Goal: Task Accomplishment & Management: Use online tool/utility

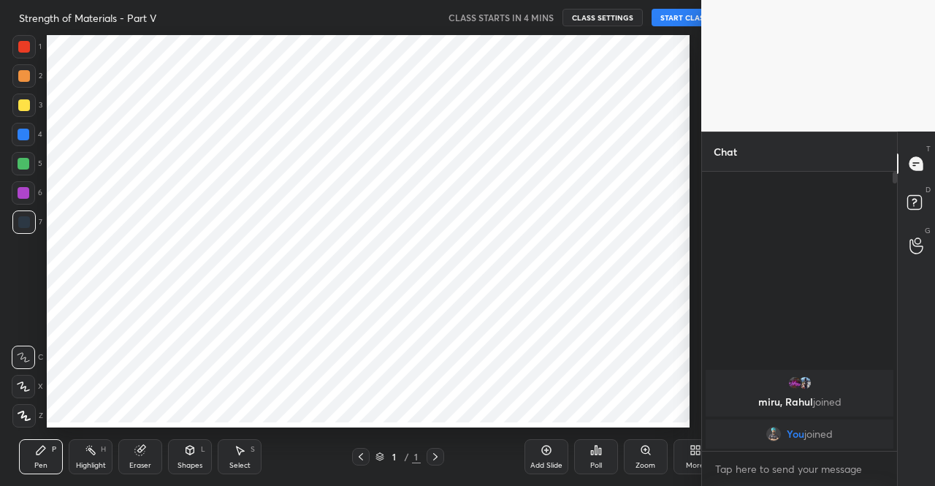
scroll to position [72678, 72428]
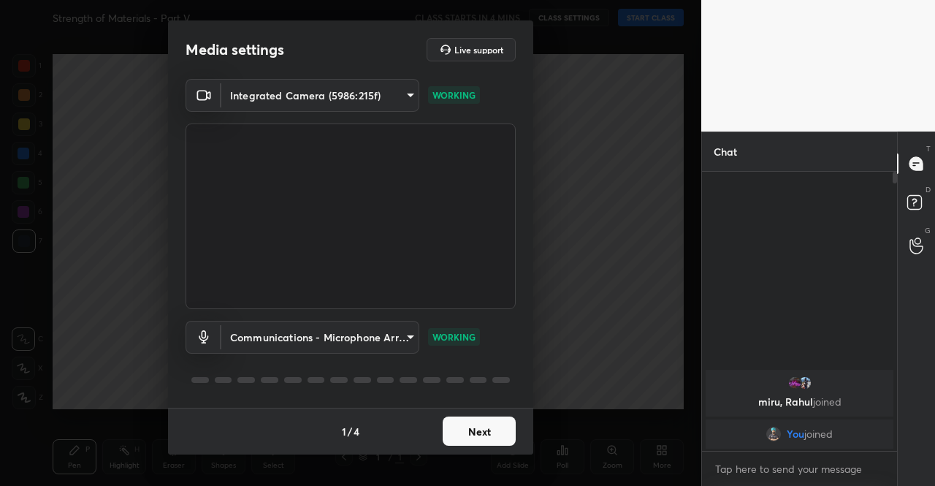
click at [494, 435] on button "Next" at bounding box center [479, 431] width 73 height 29
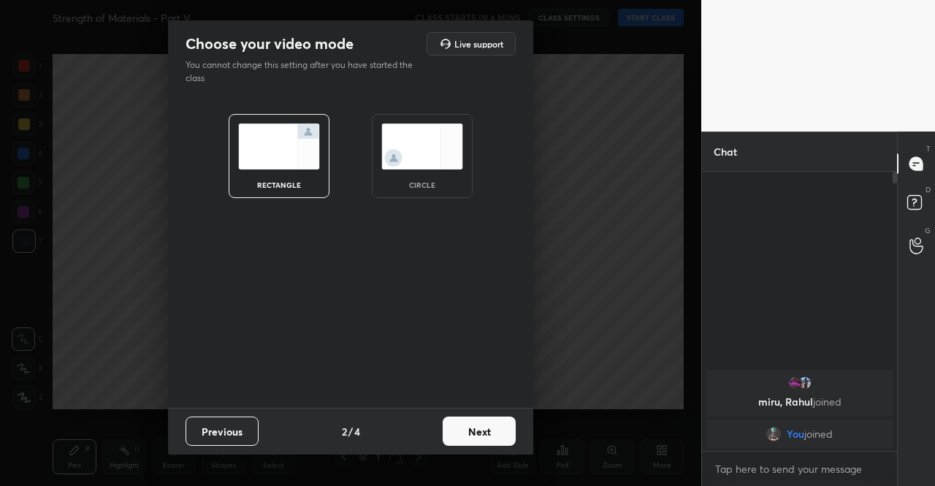
click at [494, 435] on button "Next" at bounding box center [479, 431] width 73 height 29
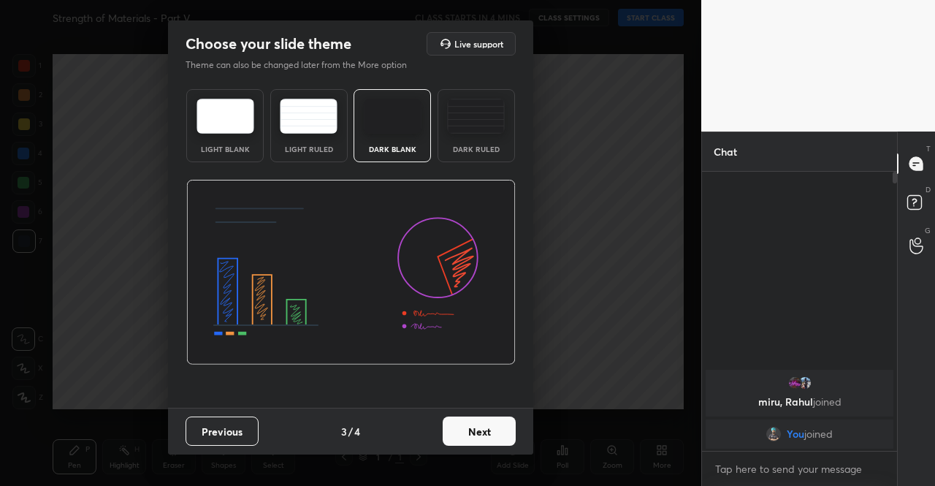
click at [495, 430] on button "Next" at bounding box center [479, 431] width 73 height 29
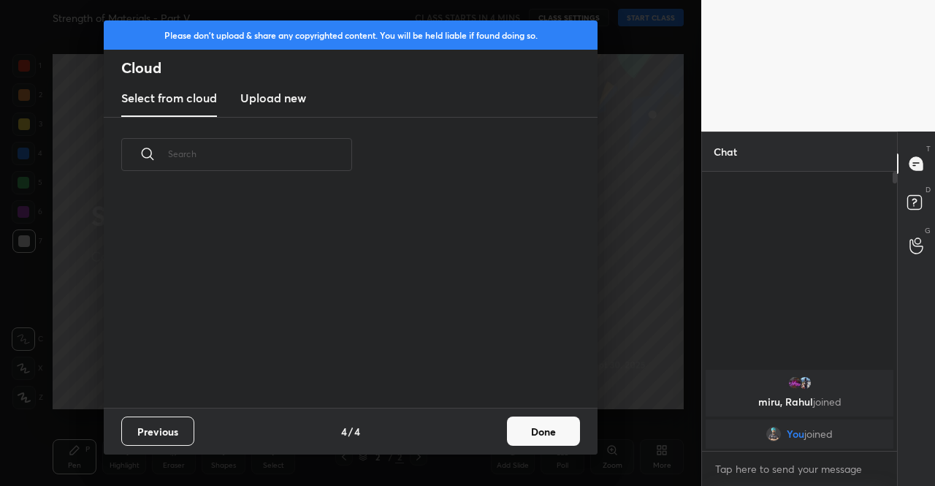
scroll to position [215, 469]
click at [284, 99] on h3 "Upload new" at bounding box center [273, 98] width 66 height 18
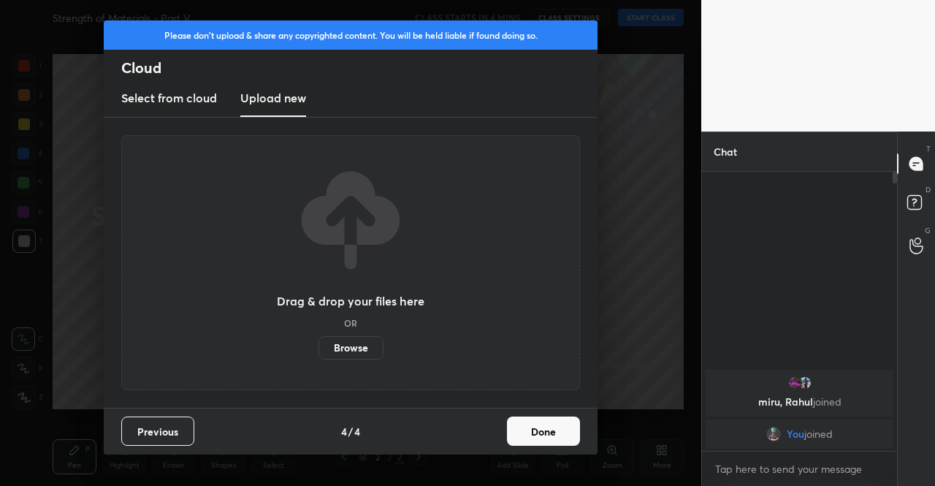
click at [355, 345] on label "Browse" at bounding box center [351, 347] width 65 height 23
click at [319, 345] on input "Browse" at bounding box center [319, 347] width 0 height 23
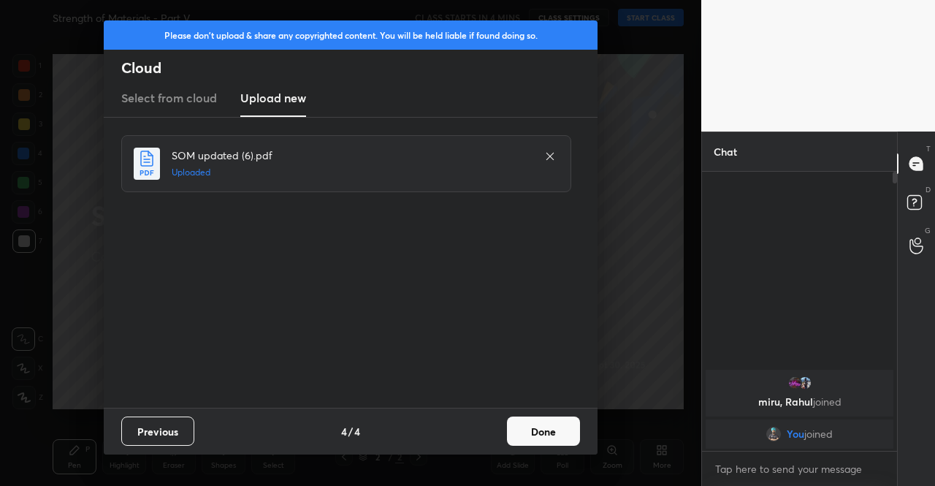
click at [552, 435] on button "Done" at bounding box center [543, 431] width 73 height 29
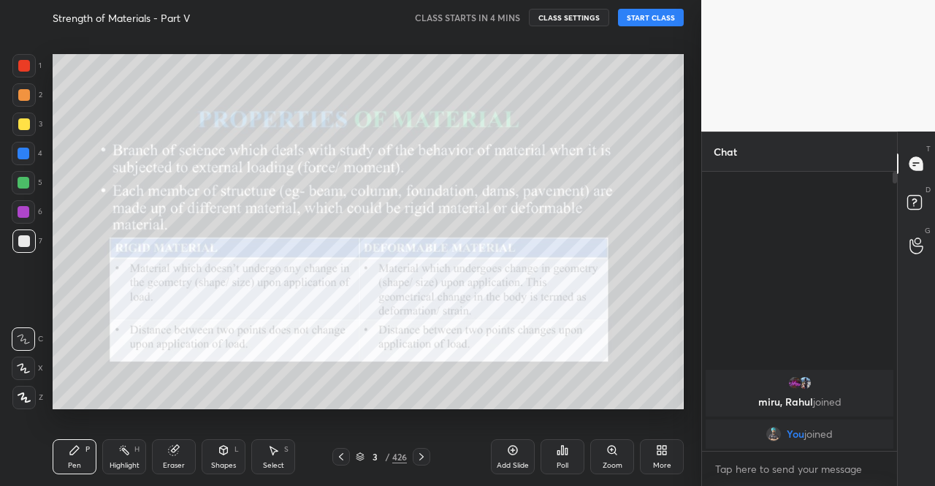
click at [341, 458] on icon at bounding box center [341, 457] width 12 height 12
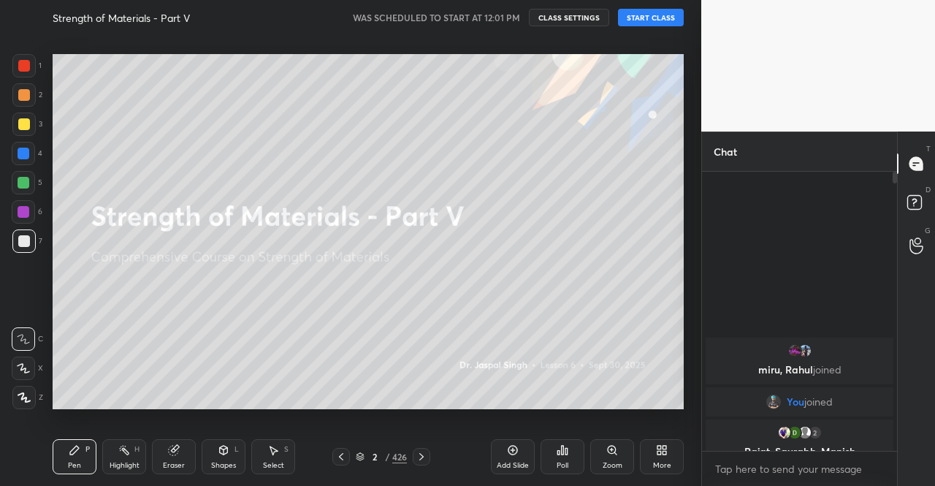
click at [642, 20] on button "START CLASS" at bounding box center [651, 18] width 66 height 18
click at [503, 23] on button "mute" at bounding box center [499, 18] width 53 height 18
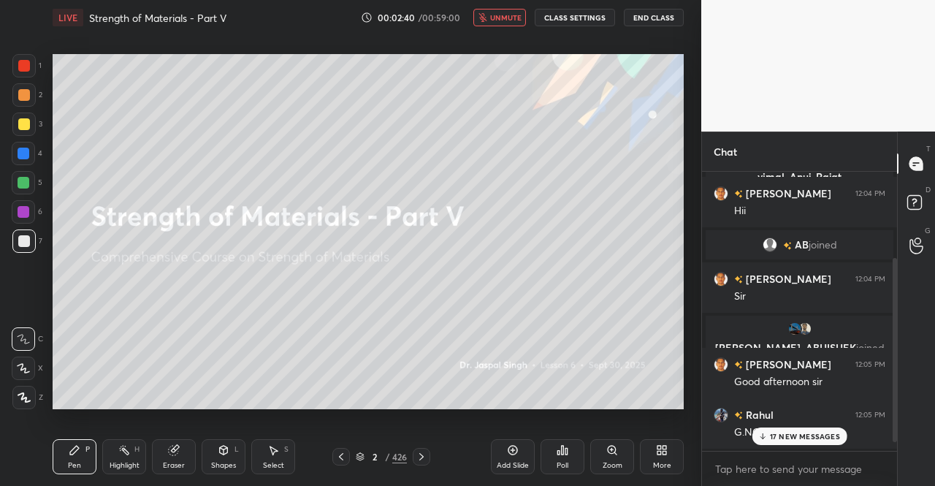
scroll to position [143, 0]
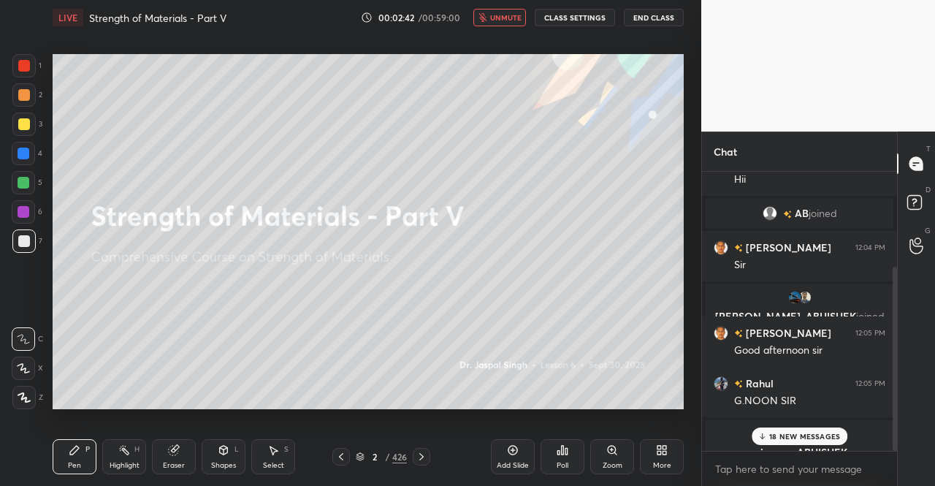
click at [814, 433] on p "18 NEW MESSAGES" at bounding box center [804, 436] width 71 height 9
click at [16, 129] on div at bounding box center [23, 124] width 23 height 23
click at [24, 393] on icon at bounding box center [24, 397] width 13 height 10
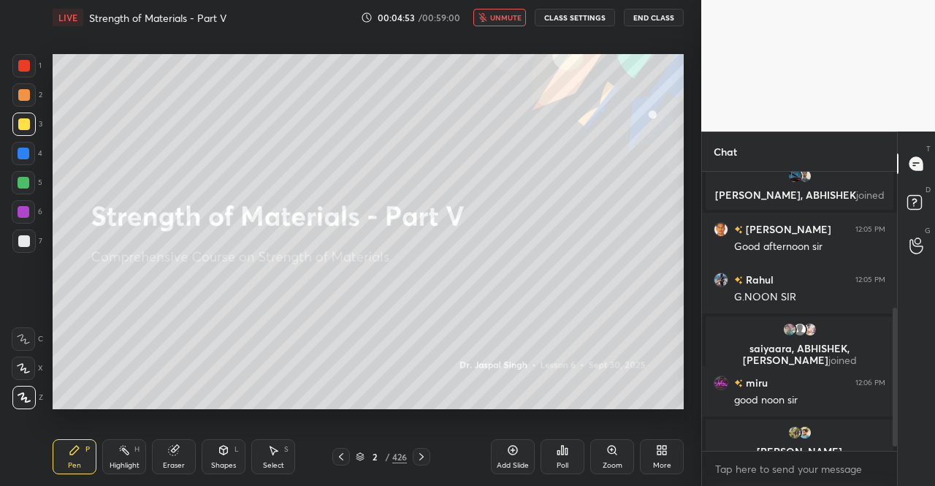
scroll to position [282, 0]
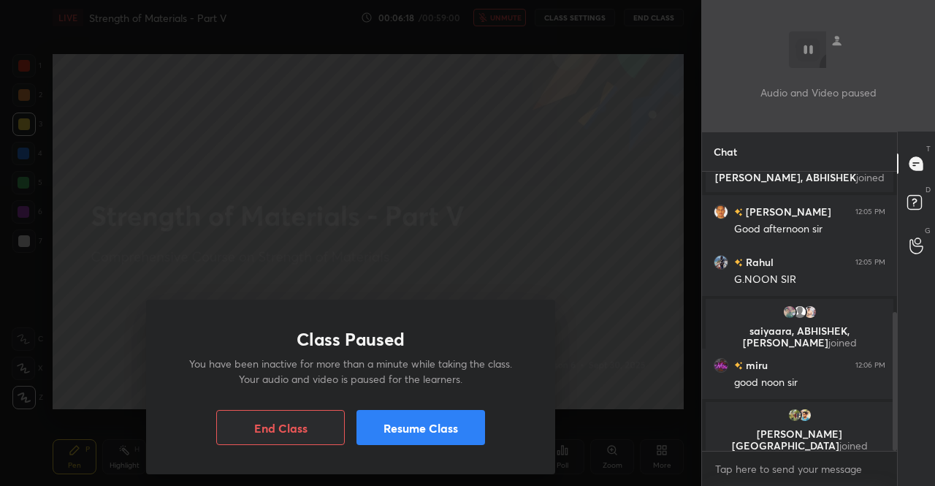
click at [411, 423] on button "Resume Class" at bounding box center [421, 427] width 129 height 35
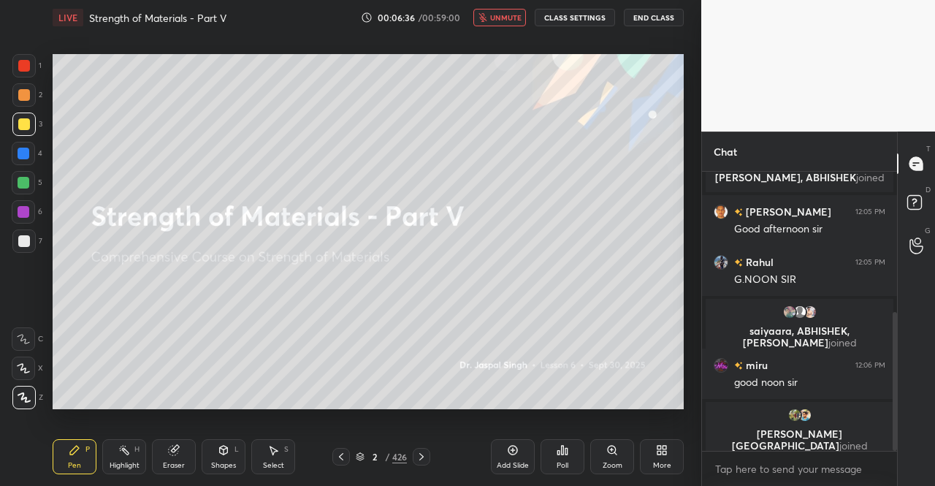
click at [498, 18] on span "unmute" at bounding box center [505, 17] width 31 height 10
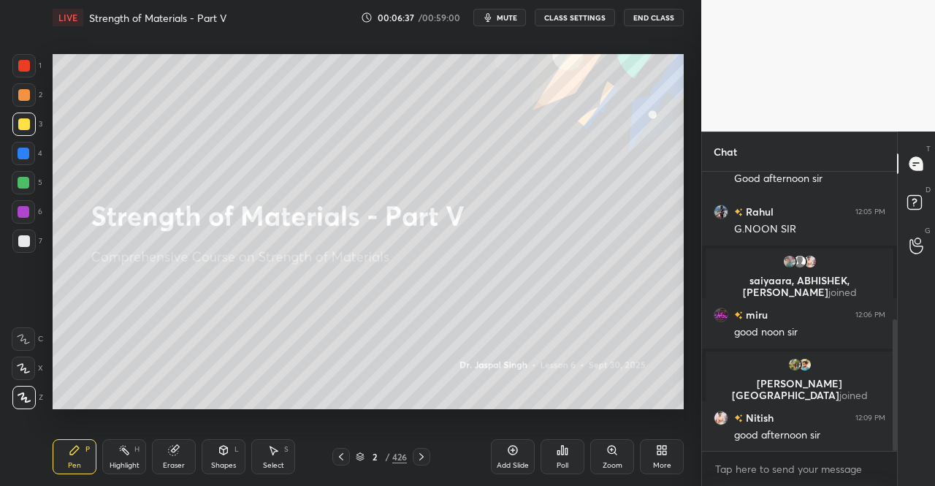
click at [31, 126] on div at bounding box center [23, 124] width 23 height 23
click at [23, 395] on icon at bounding box center [24, 397] width 12 height 9
drag, startPoint x: 788, startPoint y: 428, endPoint x: 778, endPoint y: 461, distance: 34.4
click at [788, 427] on div "JUMP TO LATEST" at bounding box center [800, 436] width 88 height 18
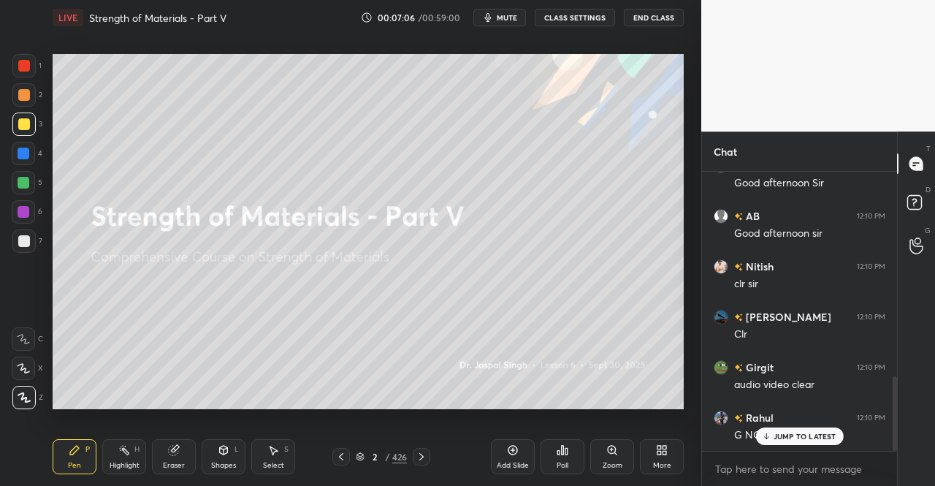
scroll to position [764, 0]
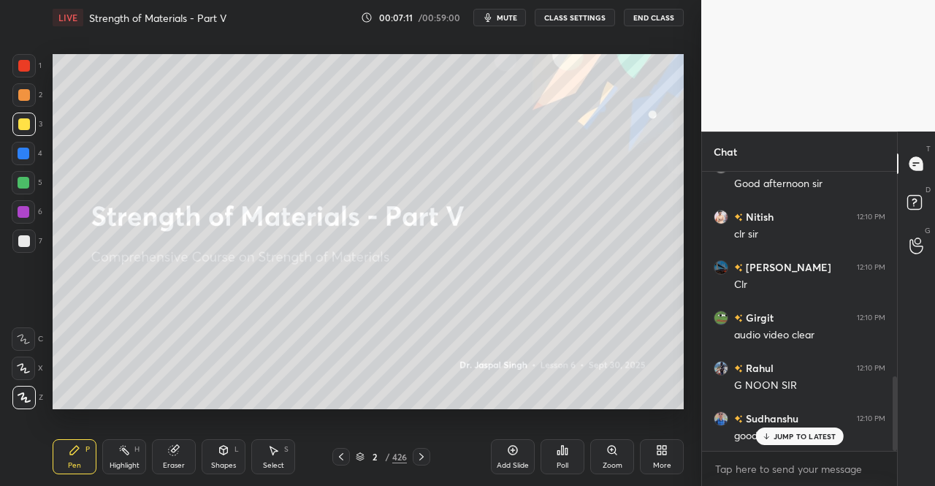
click at [361, 455] on icon at bounding box center [360, 456] width 9 height 9
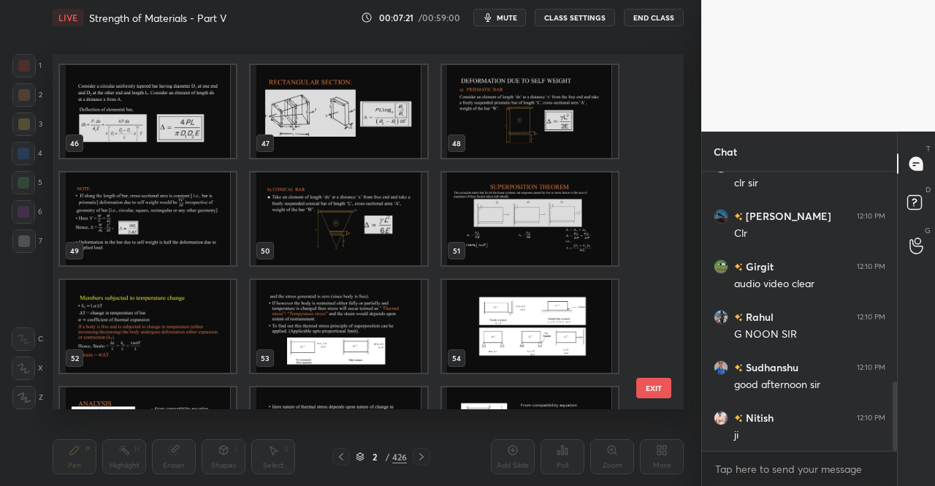
scroll to position [851, 0]
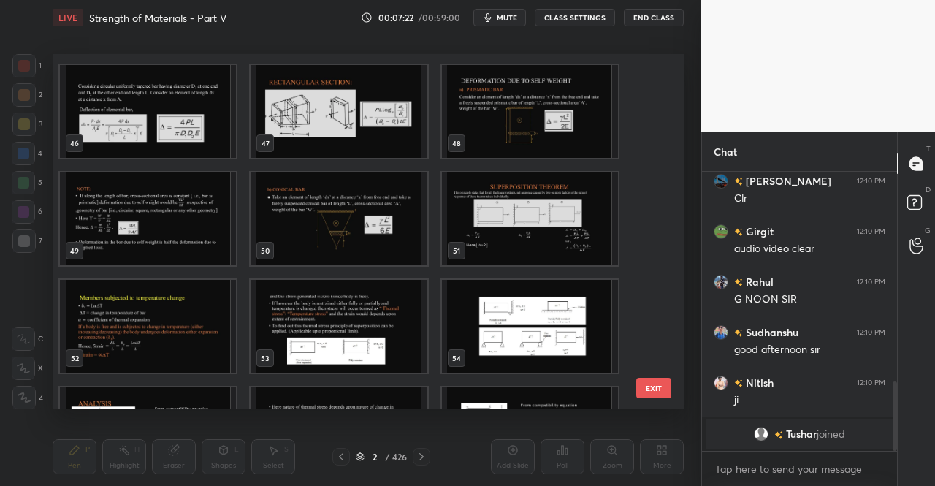
click at [354, 134] on img "grid" at bounding box center [339, 111] width 176 height 93
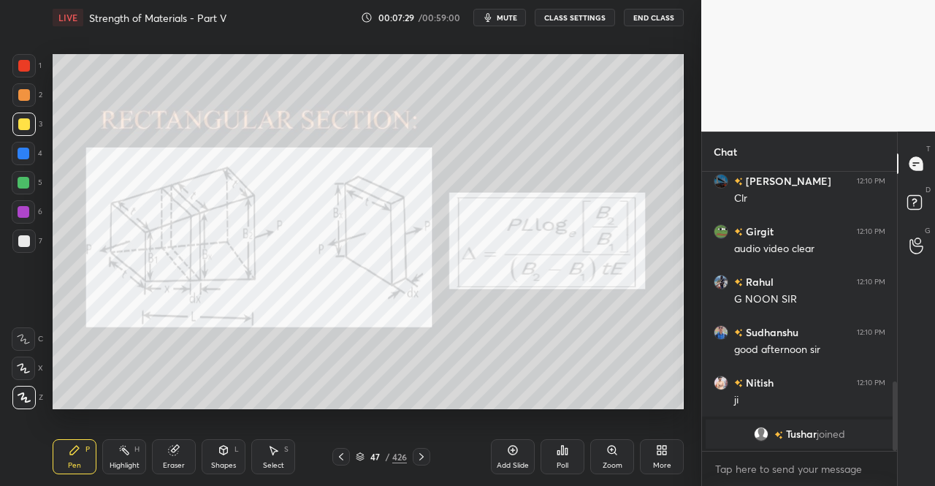
scroll to position [852, 0]
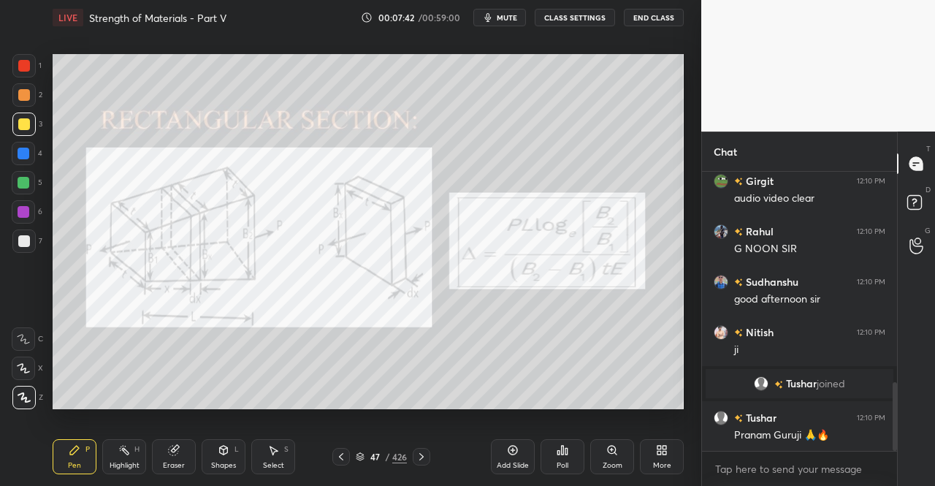
click at [419, 460] on icon at bounding box center [422, 457] width 12 height 12
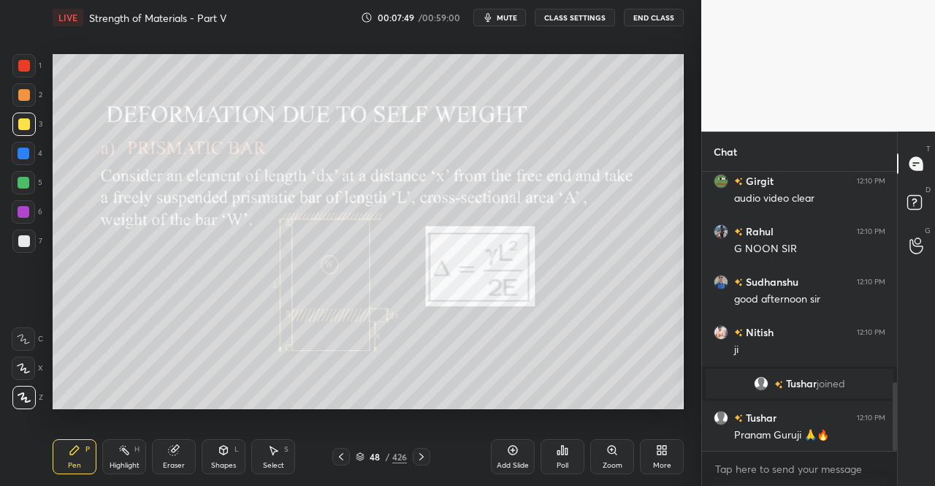
scroll to position [902, 0]
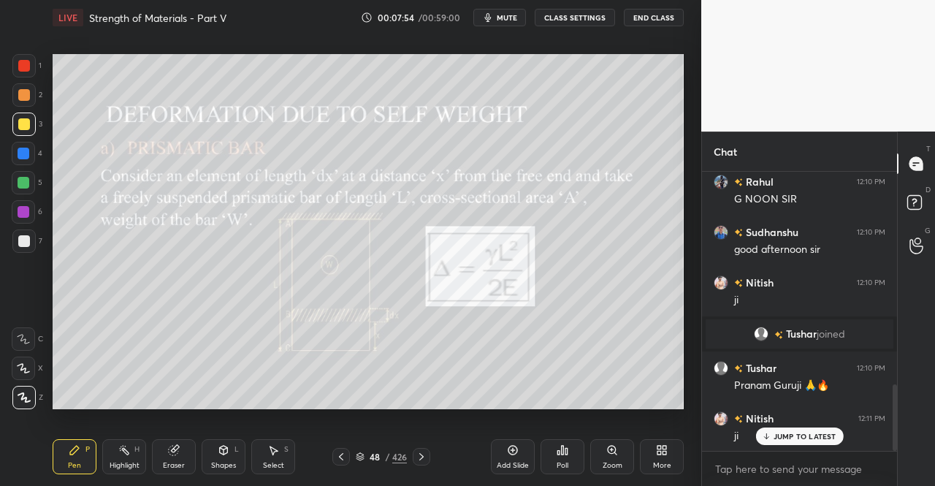
click at [67, 452] on div "Pen P" at bounding box center [75, 456] width 44 height 35
click at [68, 453] on div "Pen P" at bounding box center [75, 456] width 44 height 35
click at [67, 454] on div "Pen P" at bounding box center [75, 456] width 44 height 35
click at [76, 444] on div "Pen P" at bounding box center [75, 456] width 44 height 35
click at [218, 449] on icon at bounding box center [224, 450] width 12 height 12
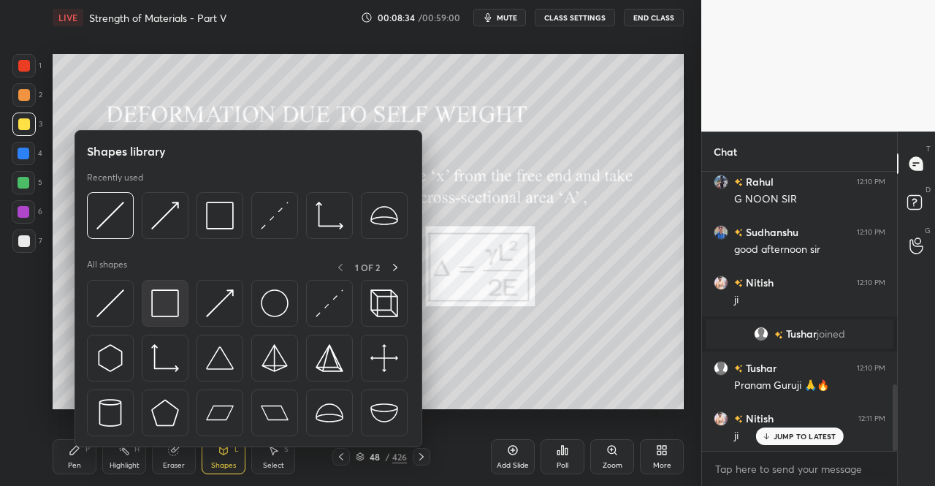
click at [174, 300] on img at bounding box center [165, 303] width 28 height 28
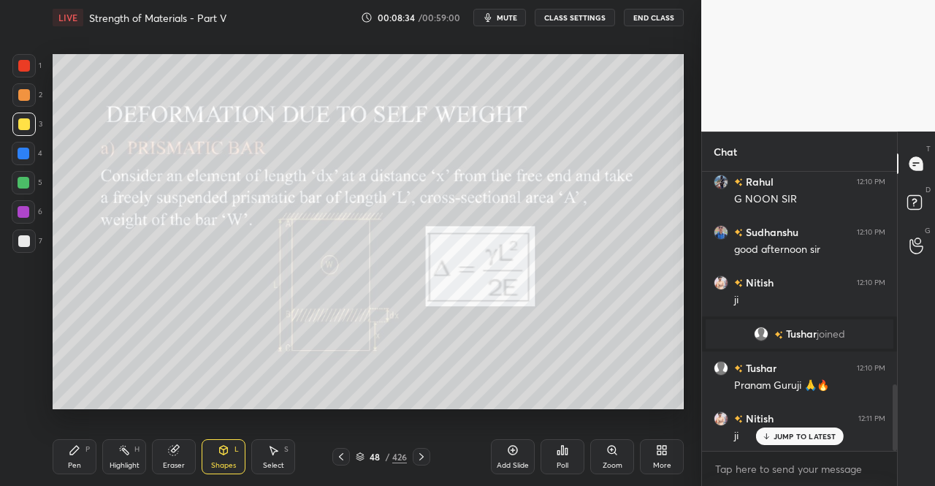
click at [19, 122] on div at bounding box center [24, 124] width 12 height 12
click at [63, 458] on div "Pen P" at bounding box center [75, 456] width 44 height 35
click at [92, 452] on div "Pen P" at bounding box center [75, 456] width 44 height 35
click at [224, 460] on div "Shapes L" at bounding box center [224, 456] width 44 height 35
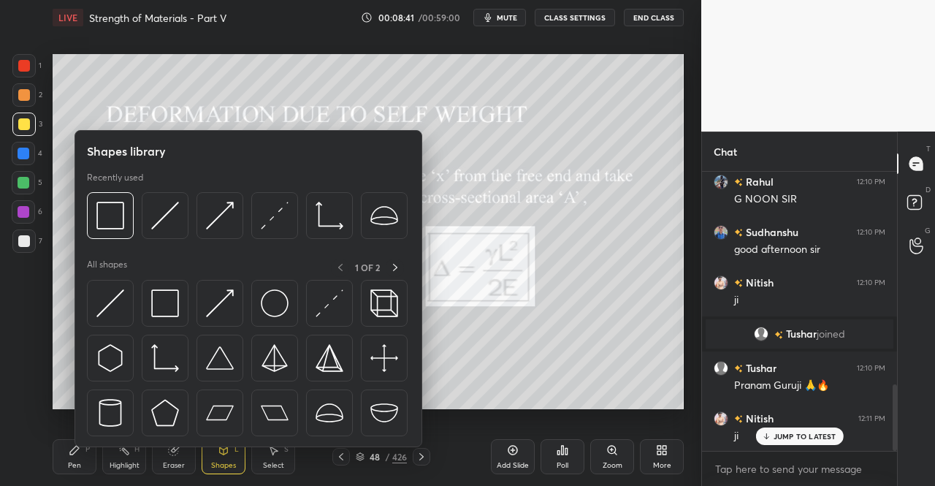
click at [174, 452] on icon at bounding box center [173, 450] width 9 height 9
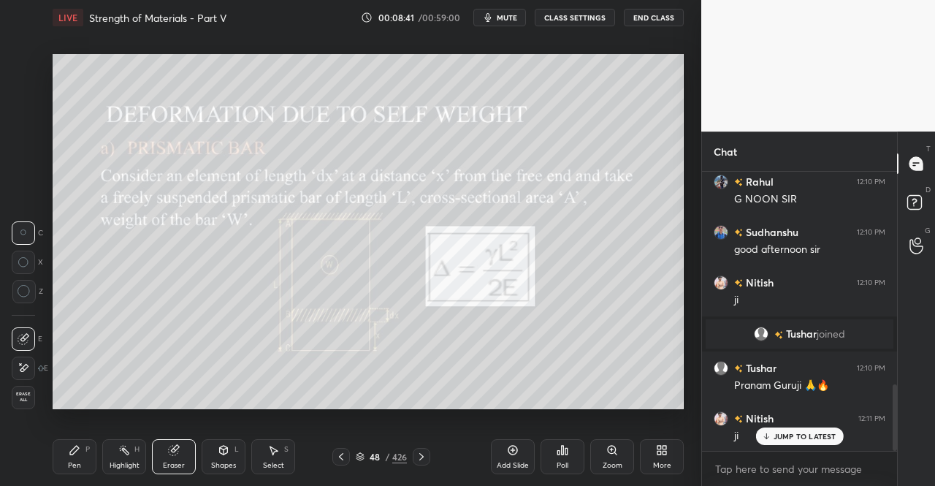
click at [231, 452] on div "Shapes L" at bounding box center [224, 456] width 44 height 35
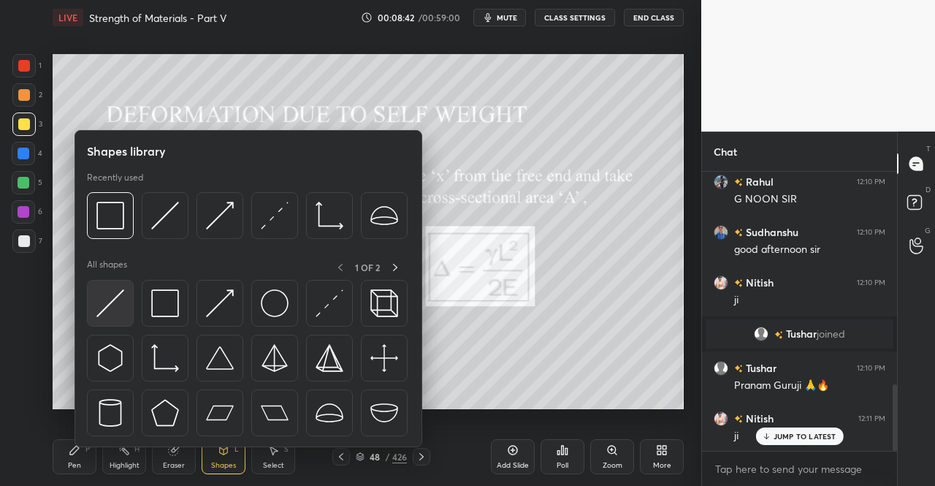
click at [121, 311] on img at bounding box center [110, 303] width 28 height 28
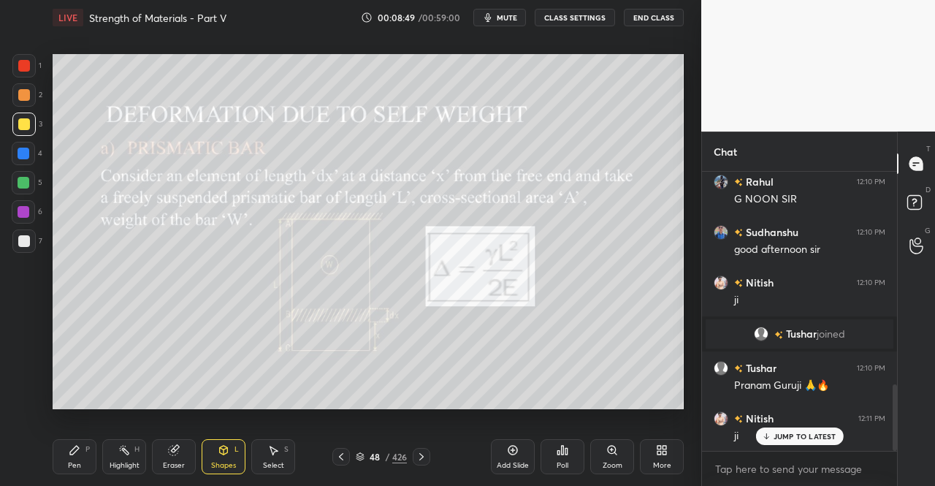
click at [62, 457] on div "Pen P" at bounding box center [75, 456] width 44 height 35
click at [77, 455] on icon at bounding box center [75, 450] width 12 height 12
click at [215, 452] on div "Shapes L" at bounding box center [224, 456] width 44 height 35
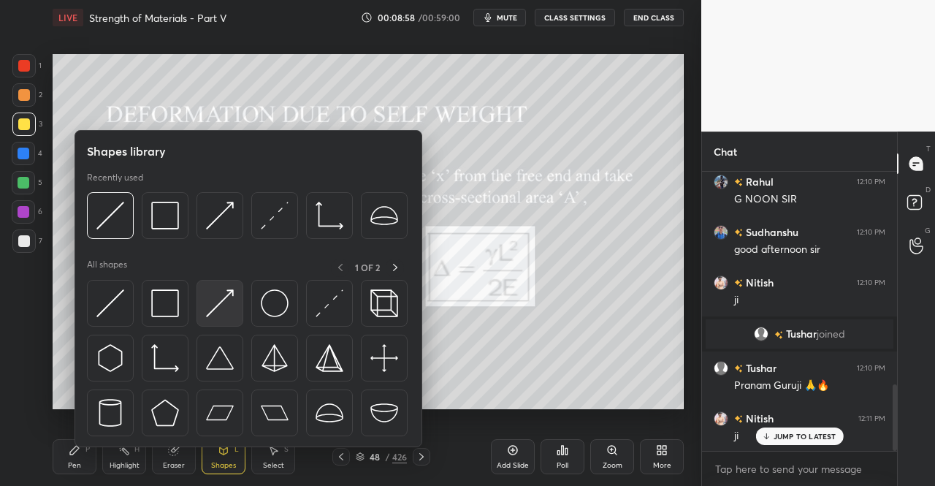
click at [215, 310] on img at bounding box center [220, 303] width 28 height 28
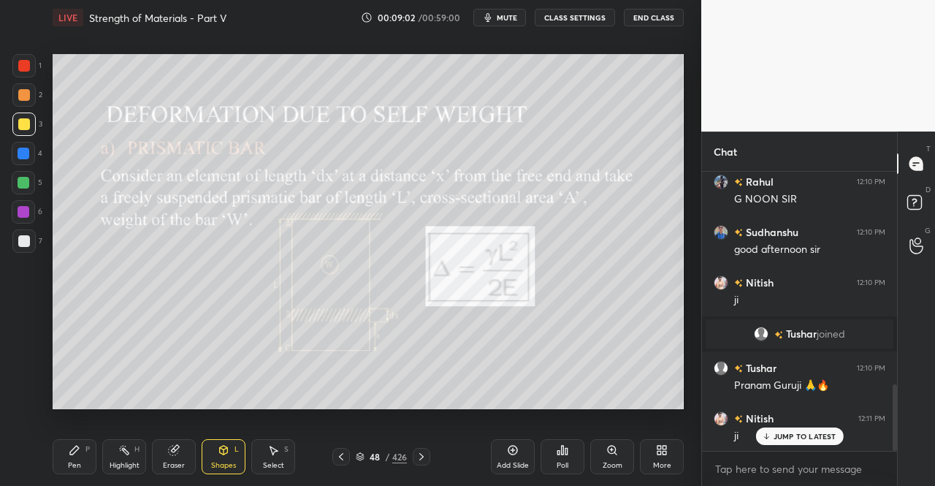
click at [80, 455] on div "Pen P" at bounding box center [75, 456] width 44 height 35
click at [23, 70] on div at bounding box center [24, 66] width 12 height 12
click at [20, 126] on div at bounding box center [24, 124] width 12 height 12
click at [38, 140] on div "3" at bounding box center [27, 127] width 30 height 29
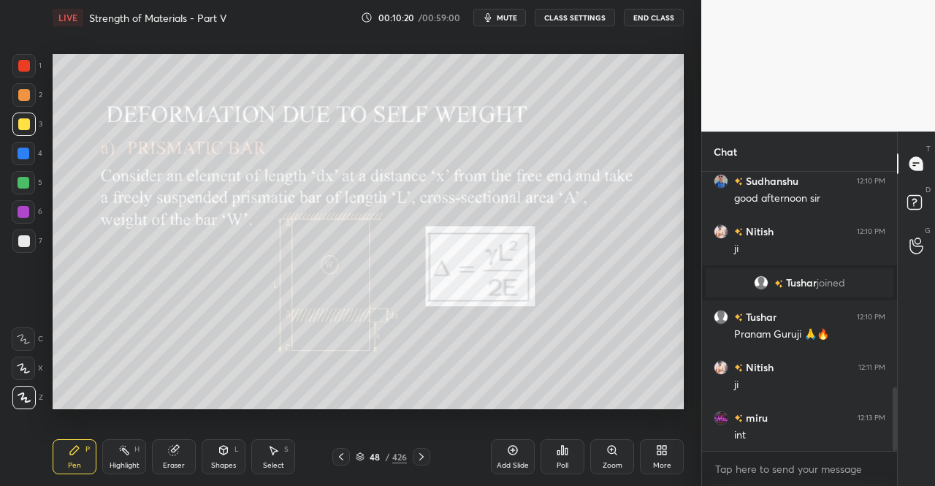
click at [170, 452] on icon at bounding box center [173, 450] width 9 height 9
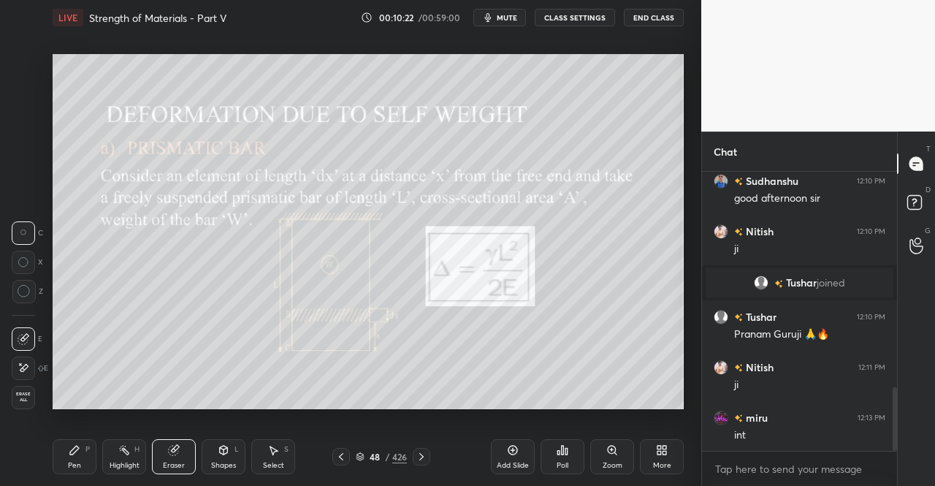
click at [74, 443] on div "Pen P" at bounding box center [75, 456] width 44 height 35
click at [64, 442] on div "Pen P" at bounding box center [75, 456] width 44 height 35
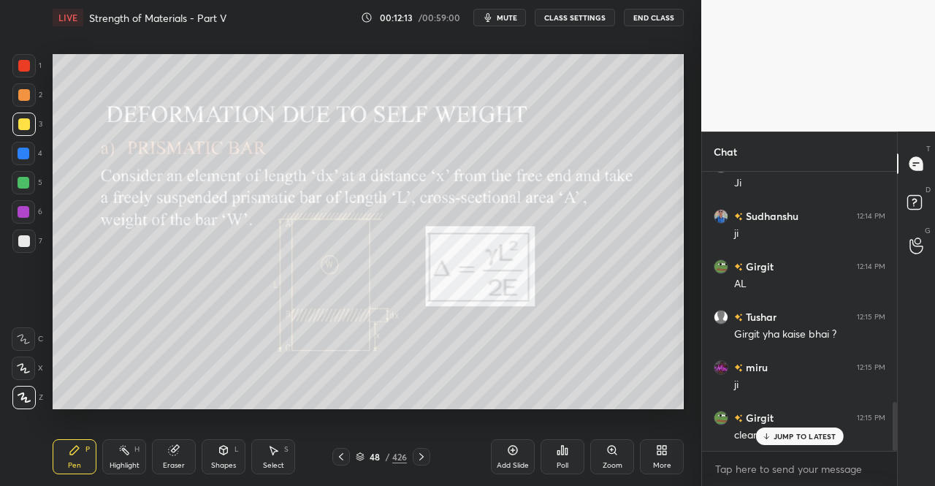
scroll to position [1305, 0]
click at [424, 454] on icon at bounding box center [422, 457] width 12 height 12
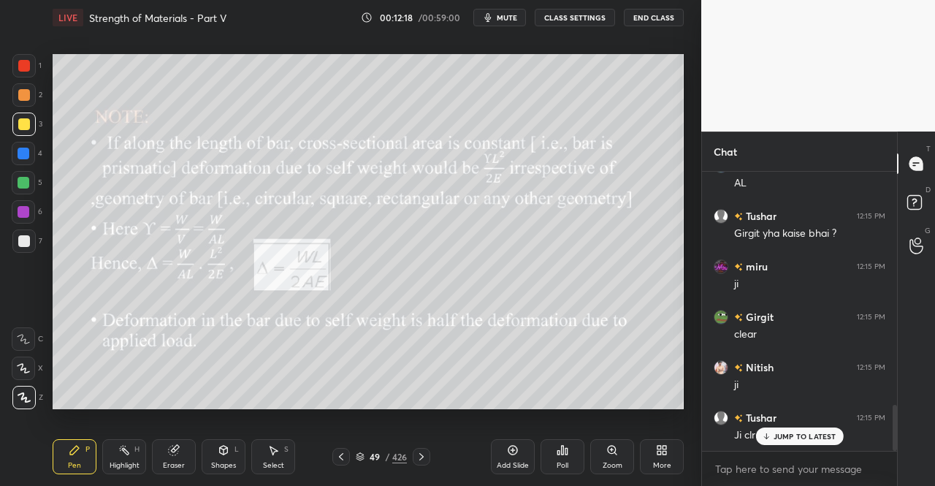
scroll to position [1406, 0]
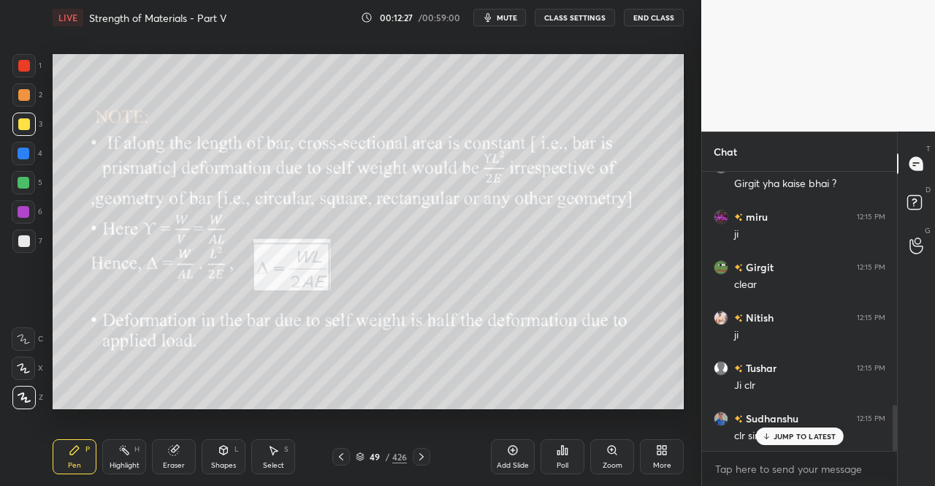
click at [421, 458] on icon at bounding box center [422, 457] width 12 height 12
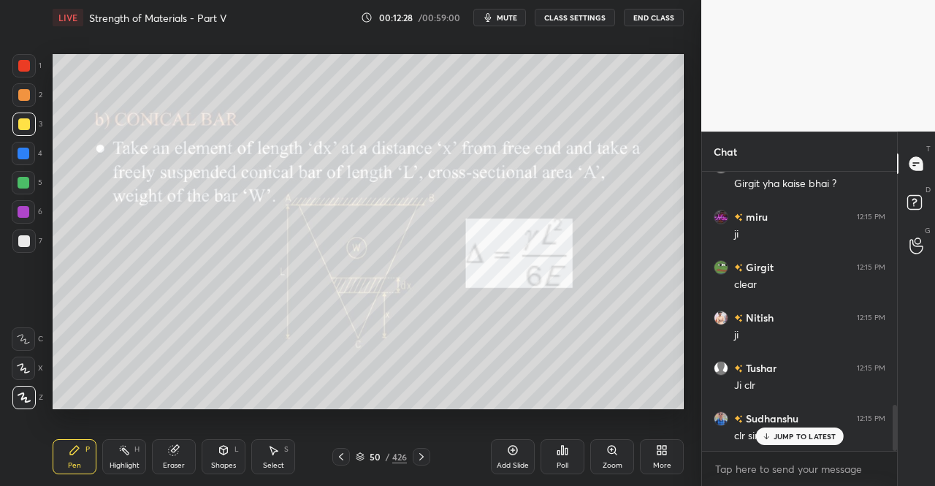
click at [335, 454] on icon at bounding box center [341, 457] width 12 height 12
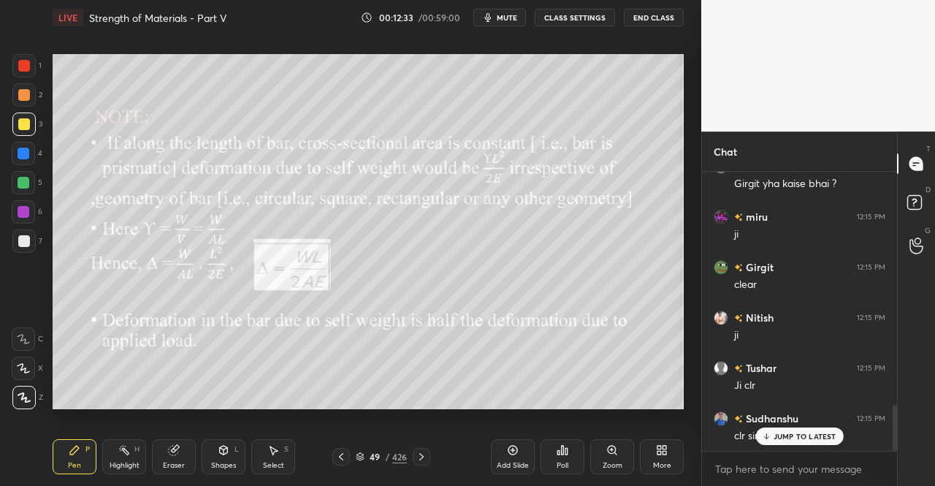
click at [227, 457] on div "Shapes L" at bounding box center [224, 456] width 44 height 35
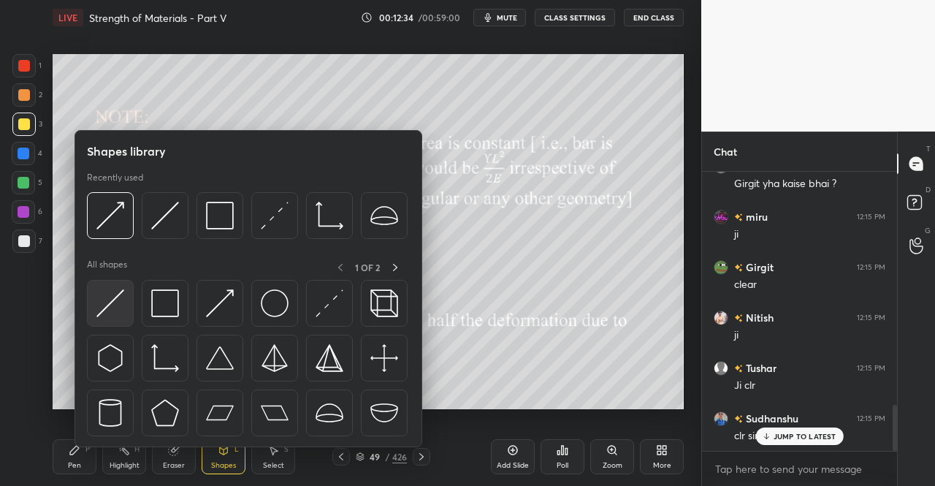
click at [114, 301] on img at bounding box center [110, 303] width 28 height 28
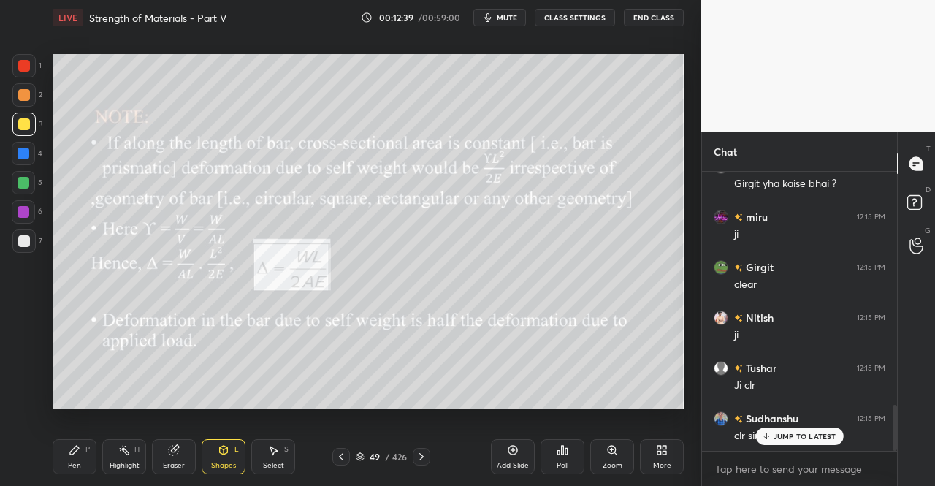
click at [215, 463] on div "Shapes" at bounding box center [223, 465] width 25 height 7
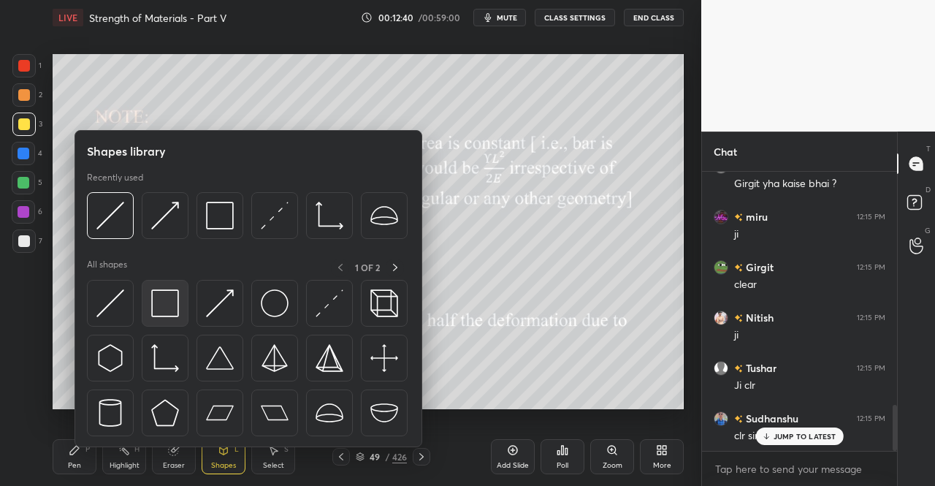
click at [160, 306] on img at bounding box center [165, 303] width 28 height 28
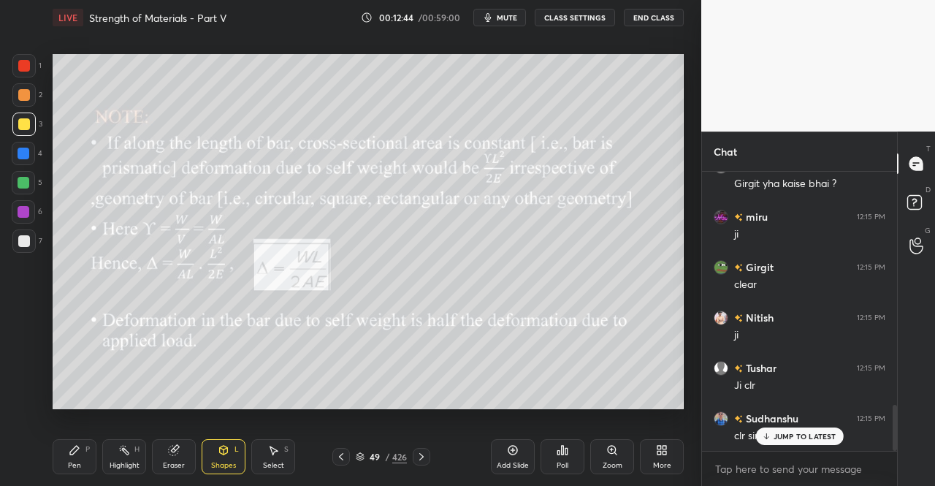
click at [199, 468] on div "Pen P Highlight H Eraser Shapes L Select S" at bounding box center [162, 456] width 219 height 35
click at [205, 455] on div "Shapes L" at bounding box center [224, 456] width 44 height 35
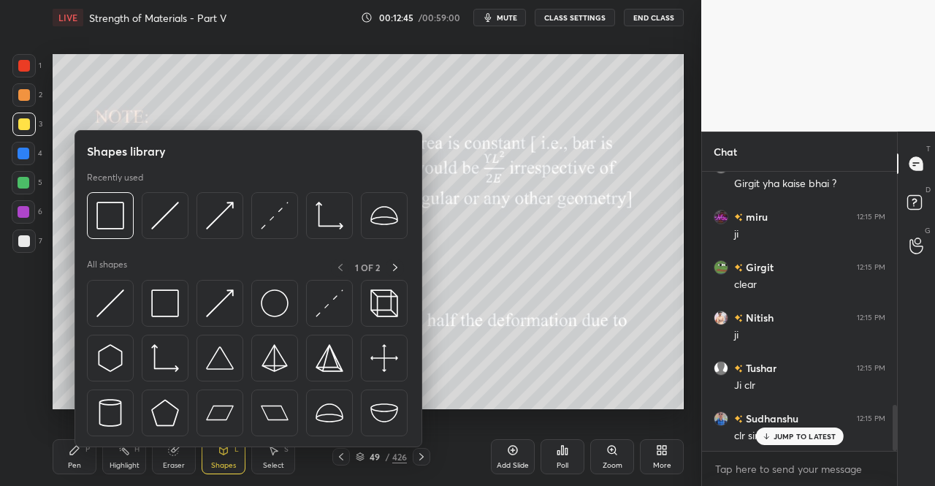
click at [83, 472] on div "Pen P" at bounding box center [75, 456] width 44 height 35
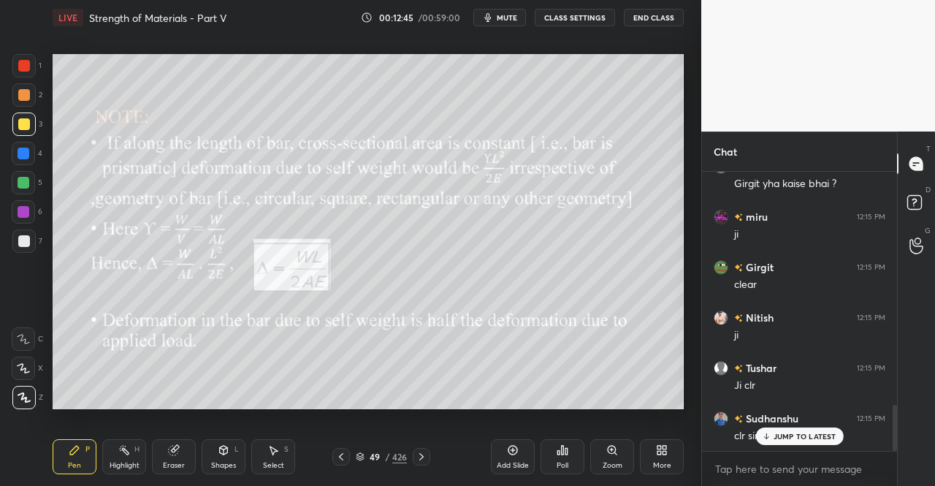
click at [81, 458] on div "Pen P" at bounding box center [75, 456] width 44 height 35
click at [218, 462] on div "Shapes" at bounding box center [223, 465] width 25 height 7
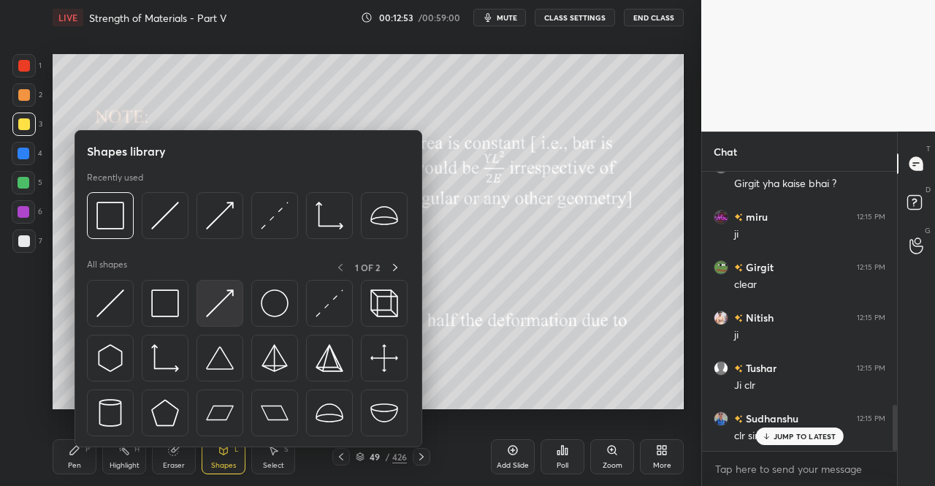
click at [227, 307] on img at bounding box center [220, 303] width 28 height 28
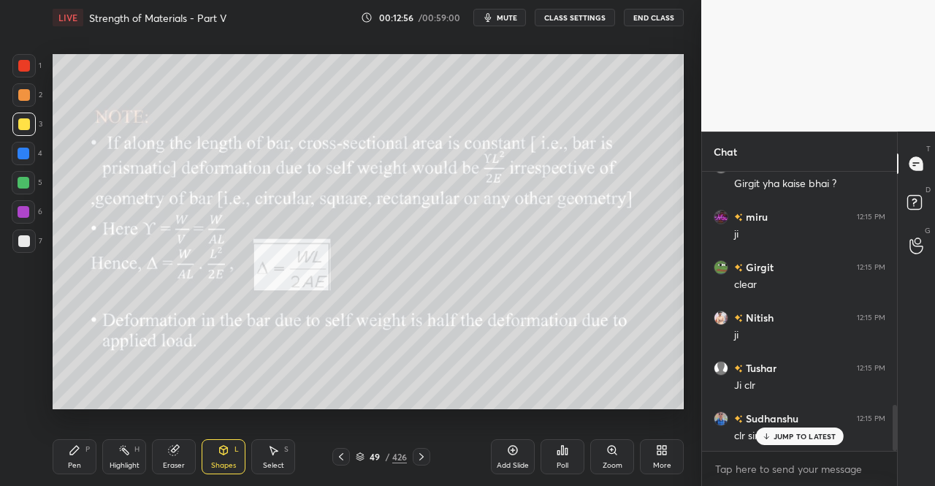
click at [61, 468] on div "Pen P" at bounding box center [75, 456] width 44 height 35
click at [72, 464] on div "Pen" at bounding box center [74, 465] width 13 height 7
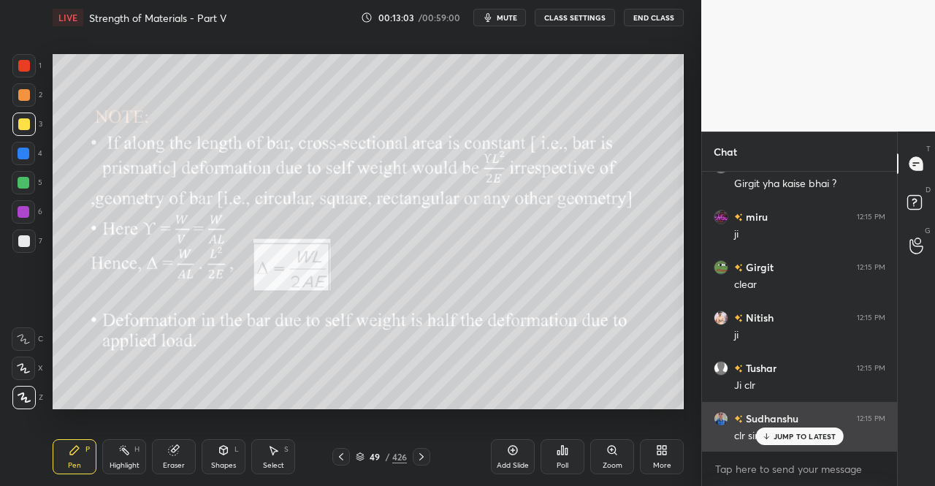
click at [770, 436] on icon at bounding box center [765, 436] width 9 height 9
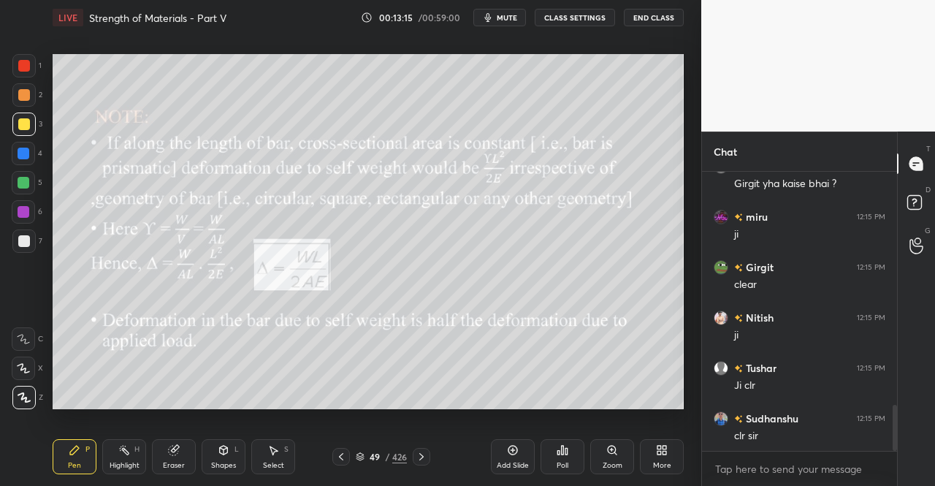
click at [341, 458] on icon at bounding box center [341, 457] width 12 height 12
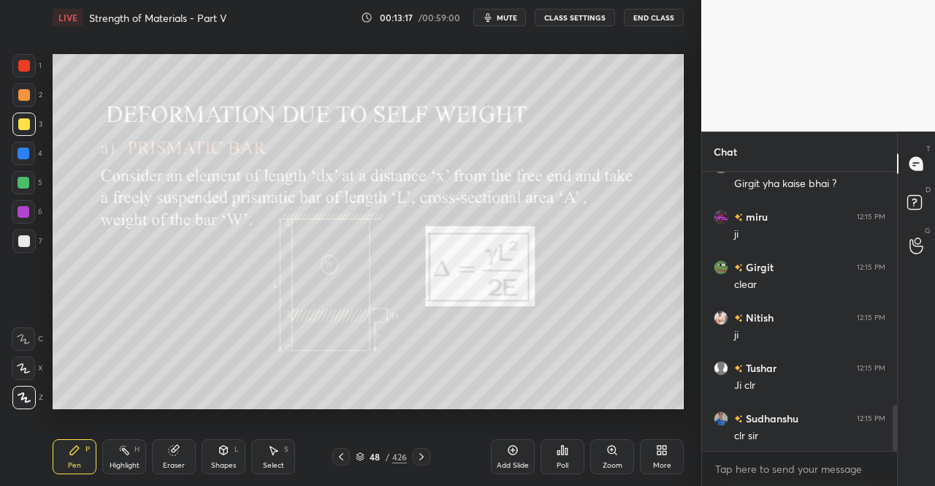
click at [422, 461] on icon at bounding box center [422, 457] width 12 height 12
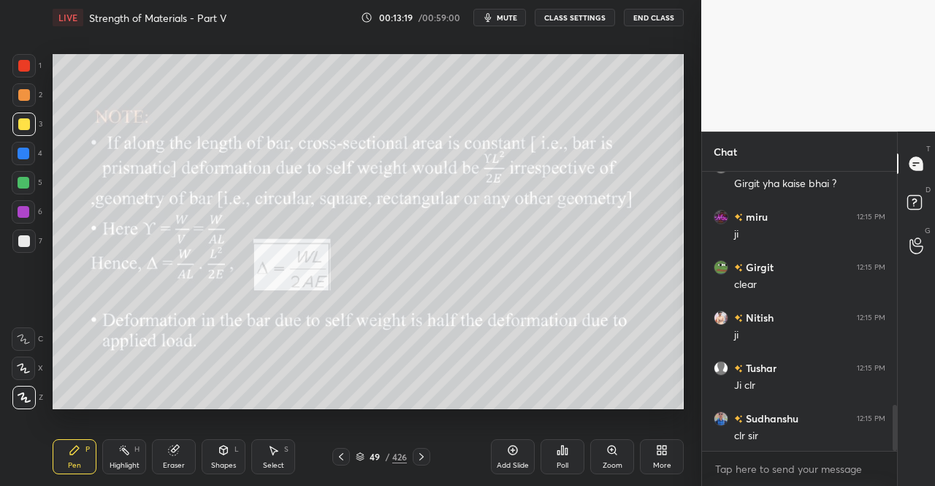
scroll to position [1457, 0]
click at [338, 463] on icon at bounding box center [341, 457] width 12 height 12
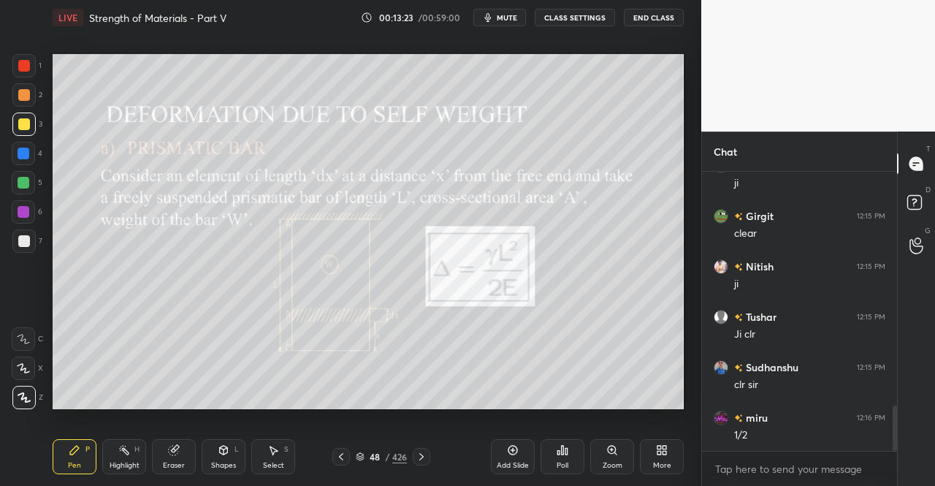
click at [420, 460] on icon at bounding box center [421, 456] width 4 height 7
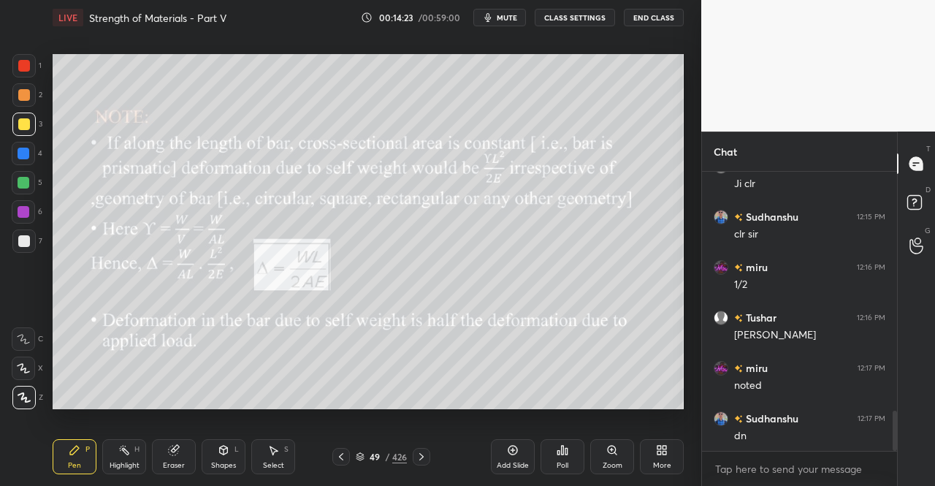
scroll to position [1659, 0]
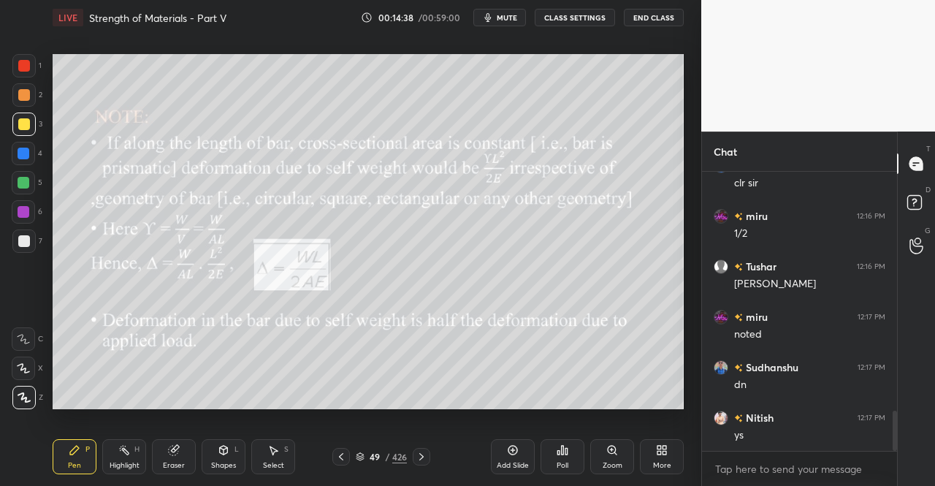
click at [428, 459] on div at bounding box center [422, 457] width 18 height 18
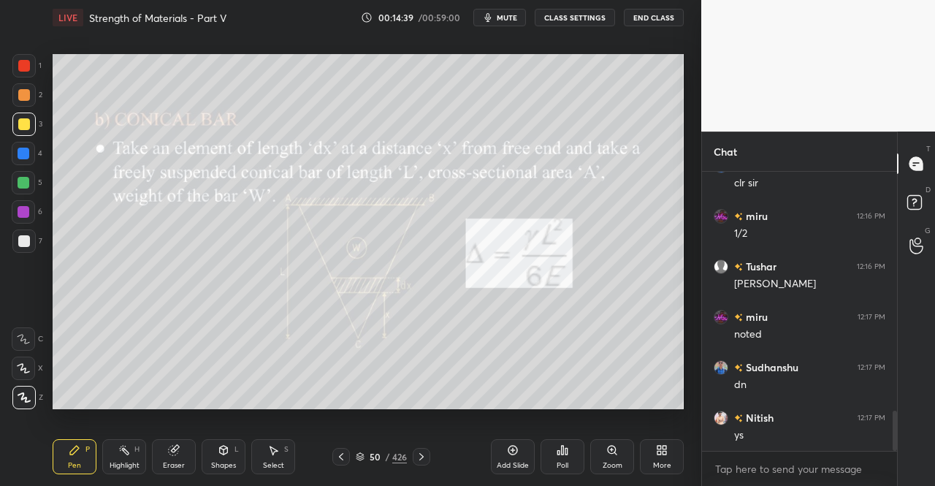
click at [72, 460] on div "Pen P" at bounding box center [75, 456] width 44 height 35
click at [79, 462] on div "Pen" at bounding box center [74, 465] width 13 height 7
click at [82, 461] on div "Pen P" at bounding box center [75, 456] width 44 height 35
click at [82, 455] on div "Pen P" at bounding box center [75, 456] width 44 height 35
click at [75, 458] on div "Pen P" at bounding box center [75, 456] width 44 height 35
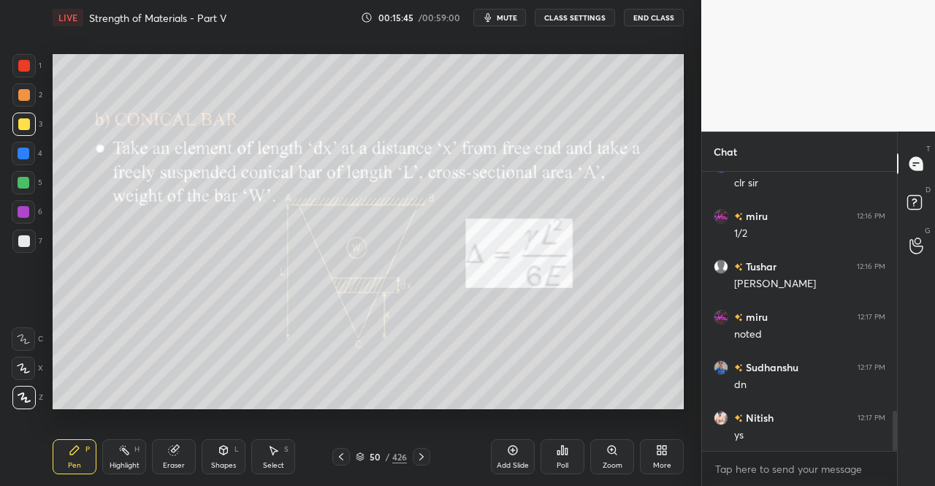
click at [77, 441] on div "Pen P" at bounding box center [75, 456] width 44 height 35
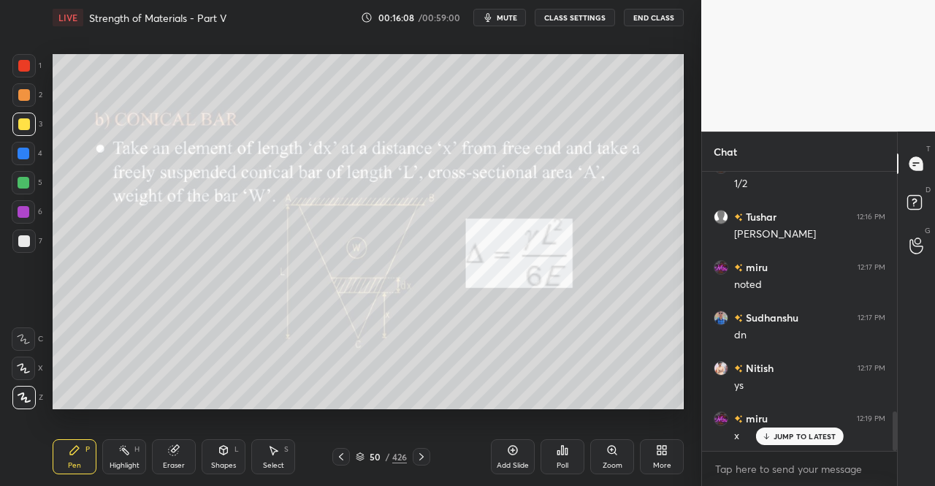
scroll to position [1760, 0]
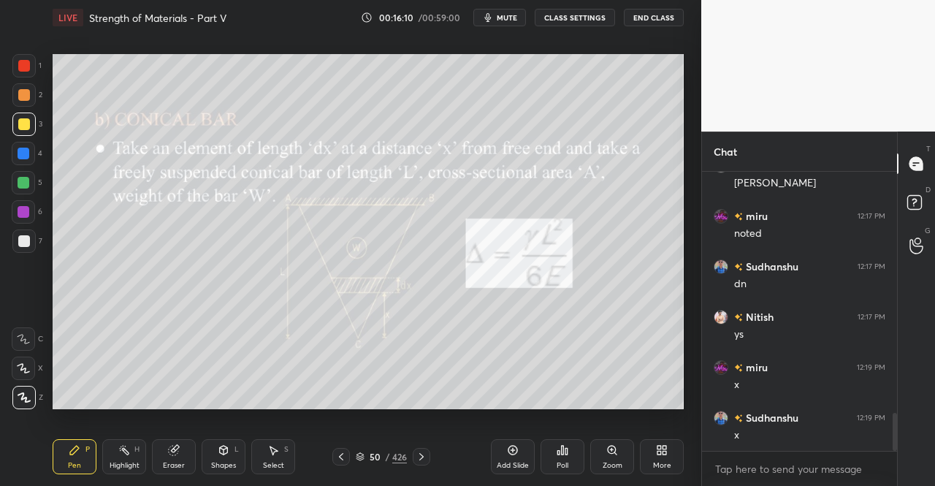
click at [176, 457] on div "Eraser" at bounding box center [174, 456] width 44 height 35
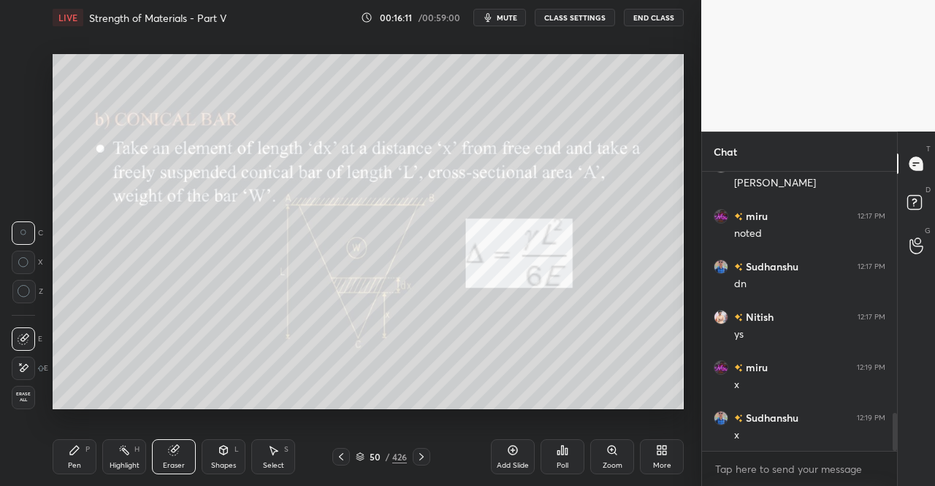
click at [220, 454] on icon at bounding box center [224, 450] width 12 height 12
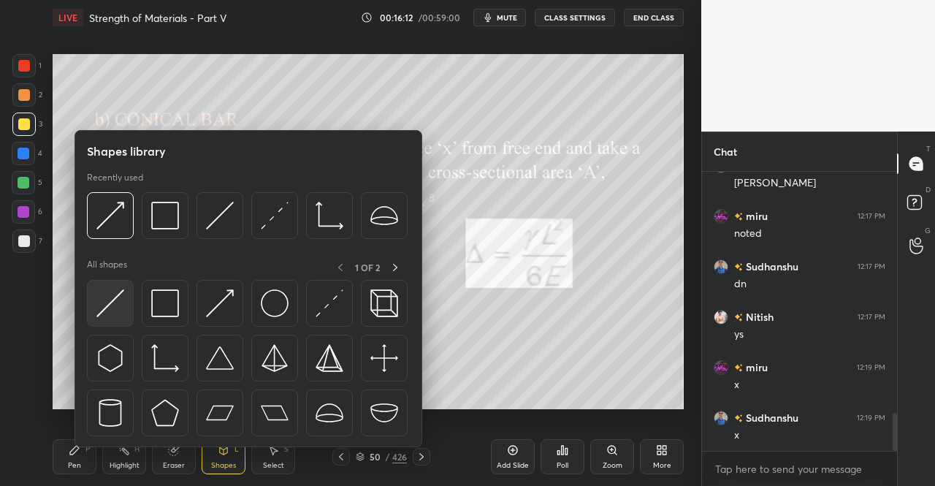
click at [104, 303] on img at bounding box center [110, 303] width 28 height 28
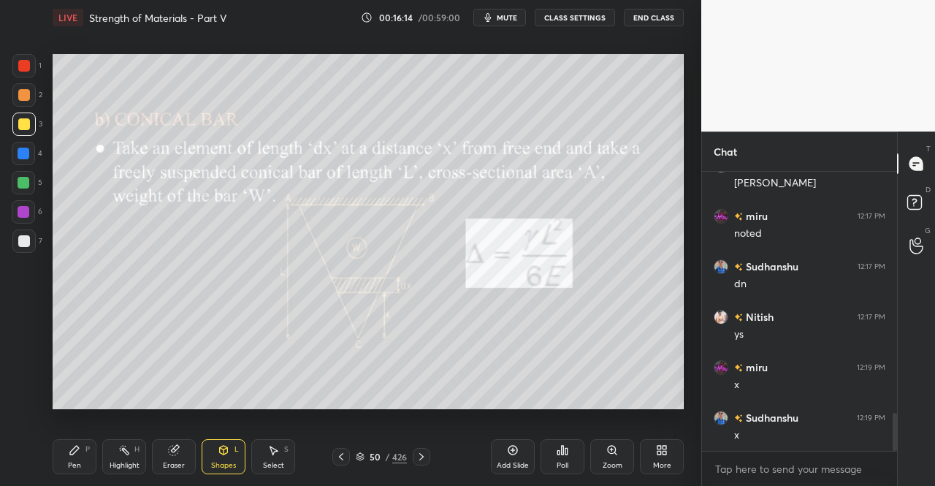
click at [66, 463] on div "Pen P" at bounding box center [75, 456] width 44 height 35
click at [64, 446] on div "Pen P" at bounding box center [75, 456] width 44 height 35
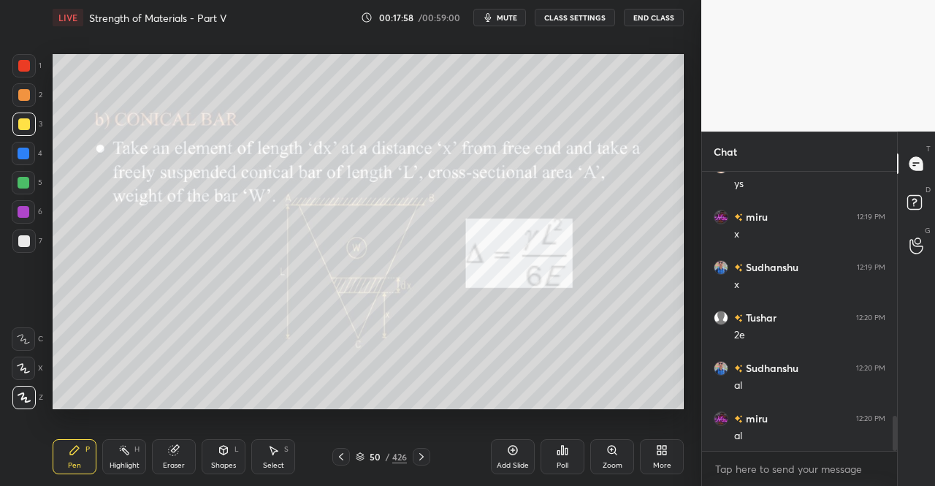
scroll to position [1961, 0]
click at [509, 23] on button "mute" at bounding box center [499, 18] width 53 height 18
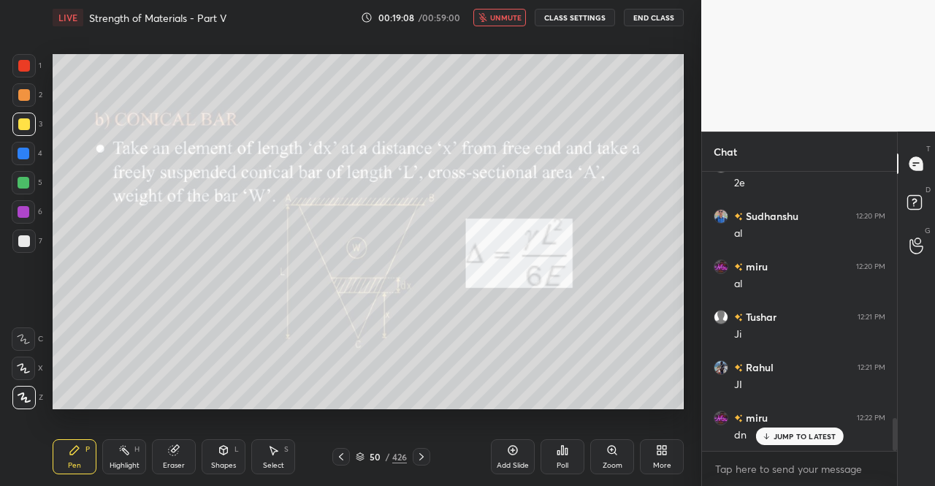
scroll to position [2112, 0]
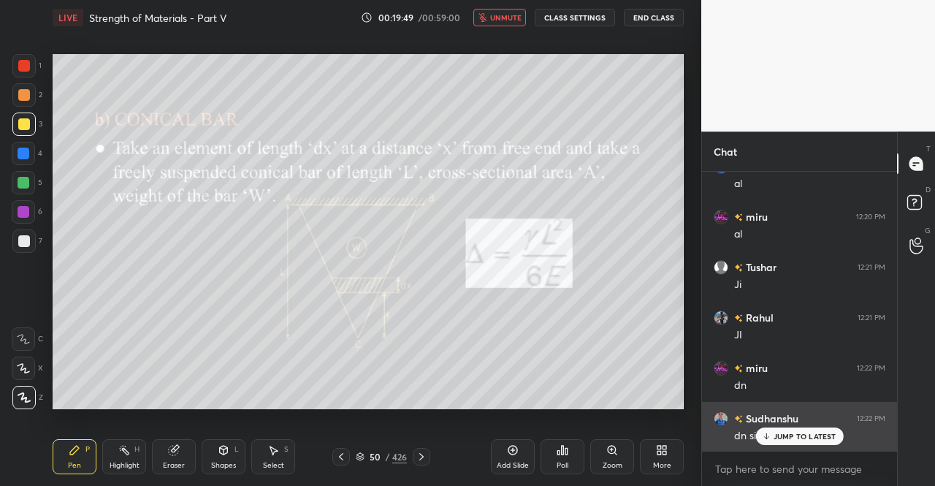
click at [806, 433] on p "JUMP TO LATEST" at bounding box center [805, 436] width 63 height 9
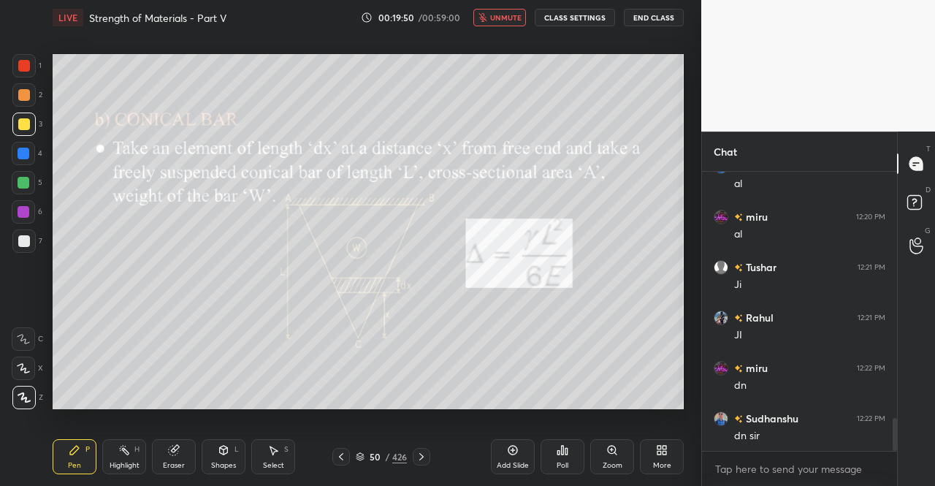
click at [487, 15] on icon "button" at bounding box center [483, 17] width 9 height 9
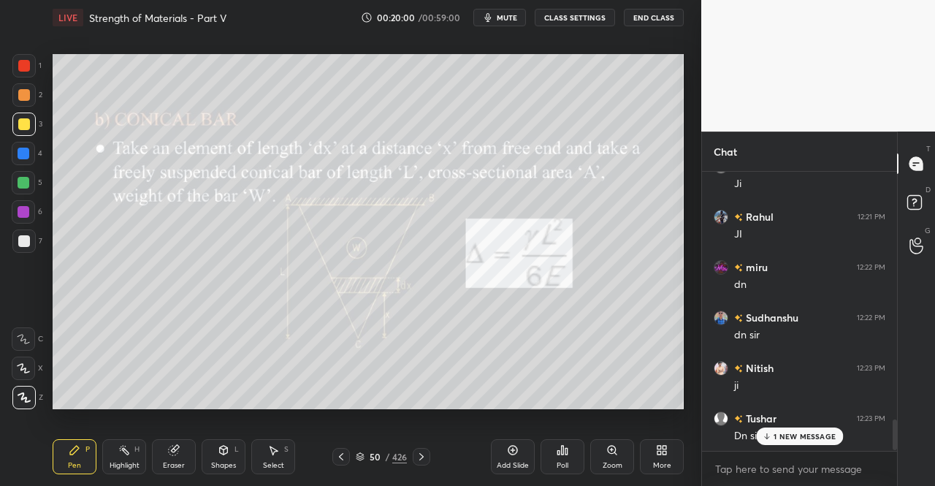
scroll to position [2248, 0]
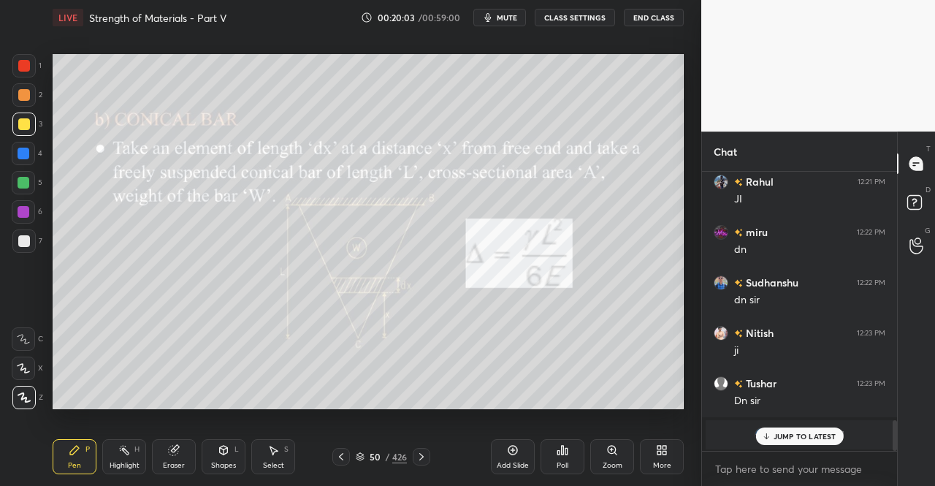
click at [426, 457] on icon at bounding box center [422, 457] width 12 height 12
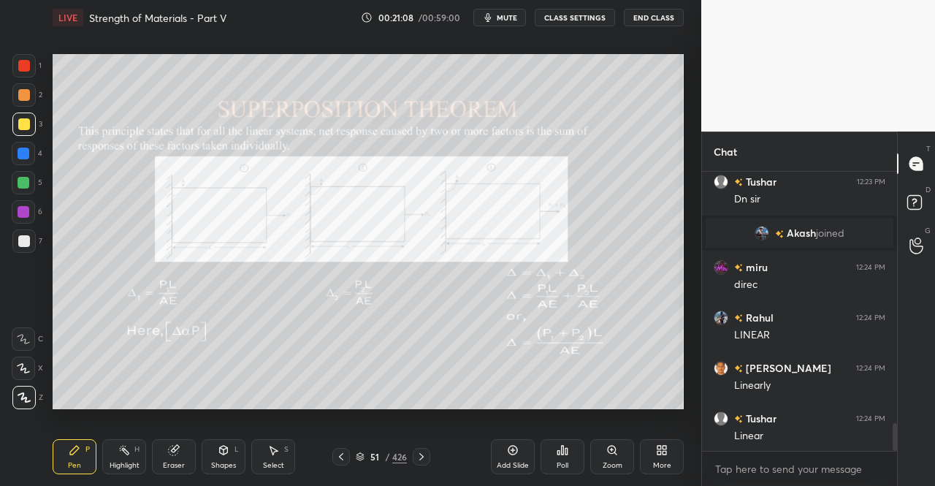
scroll to position [2500, 0]
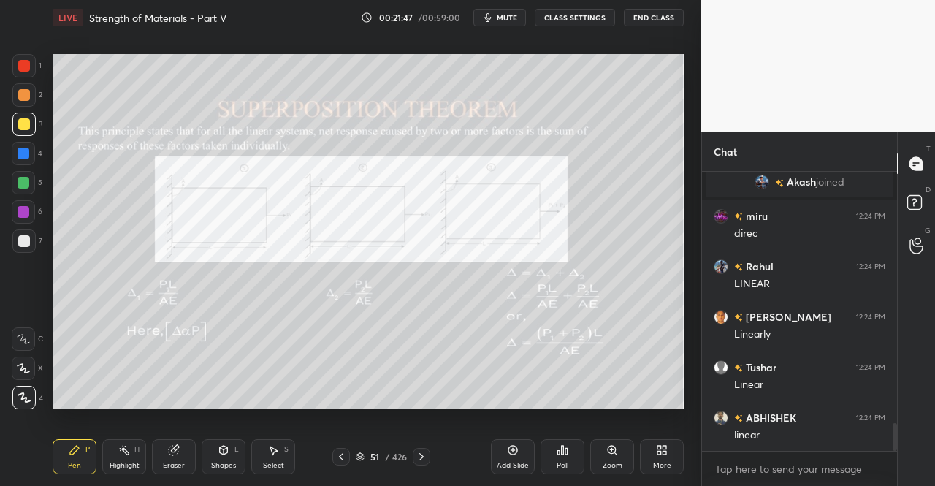
click at [166, 455] on div "Eraser" at bounding box center [174, 456] width 44 height 35
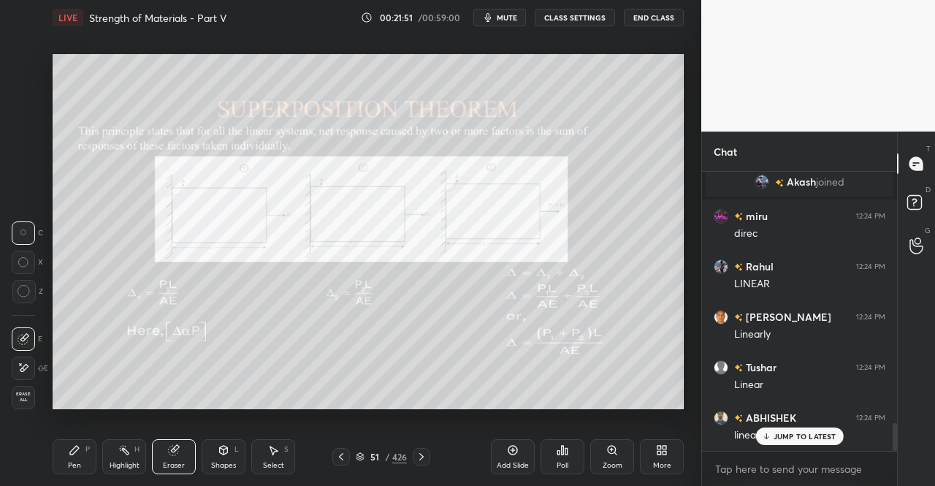
scroll to position [2550, 0]
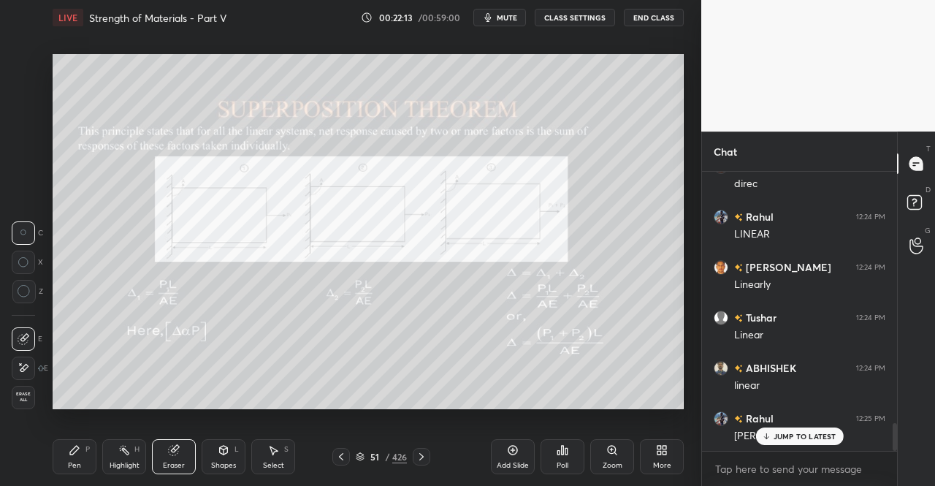
click at [52, 449] on div "LIVE Strength of Materials - Part V 00:22:13 / 00:59:00 mute CLASS SETTINGS End…" at bounding box center [368, 243] width 643 height 486
click at [52, 447] on div "LIVE Strength of Materials - Part V 00:22:13 / 00:59:00 mute CLASS SETTINGS End…" at bounding box center [368, 243] width 643 height 486
click at [58, 468] on div "Pen P" at bounding box center [75, 456] width 44 height 35
click at [67, 453] on div "Pen P" at bounding box center [75, 456] width 44 height 35
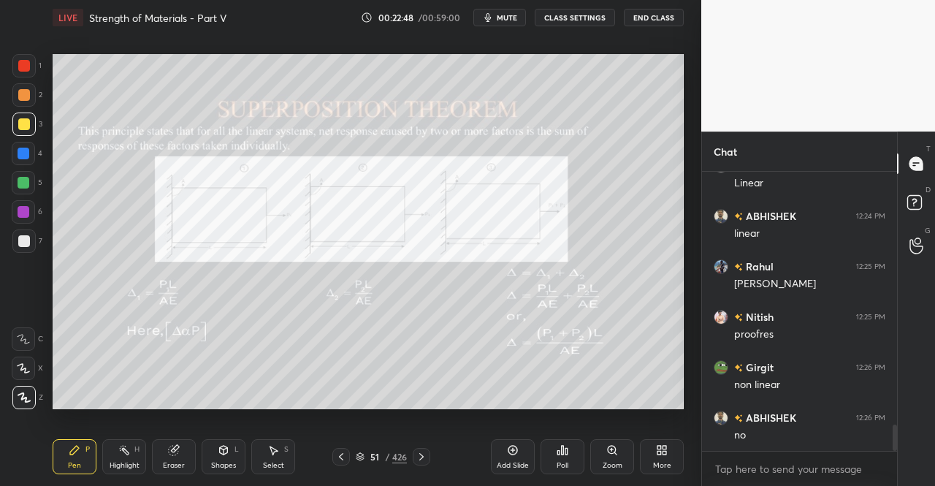
scroll to position [2752, 0]
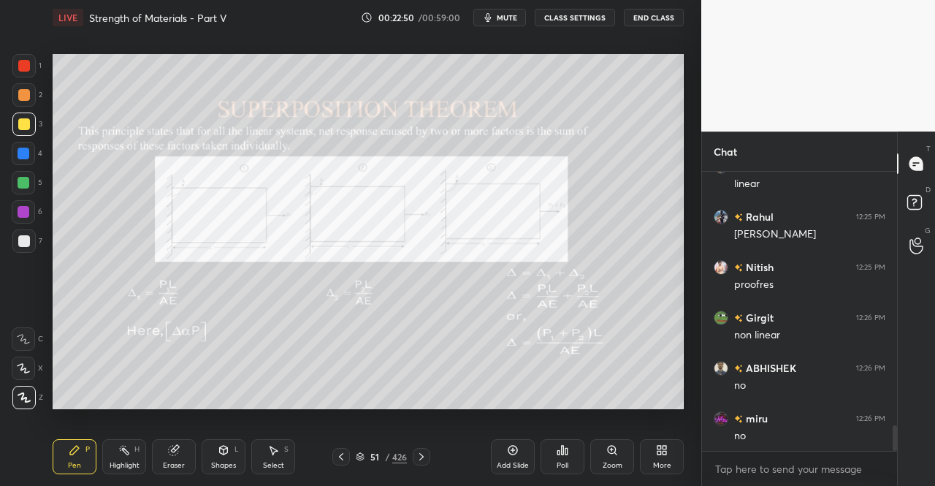
click at [169, 455] on icon at bounding box center [174, 450] width 12 height 12
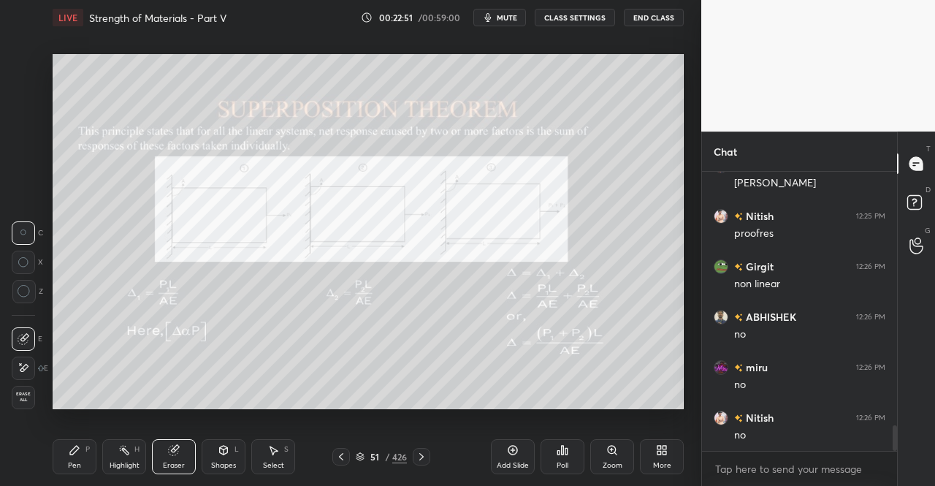
click at [22, 364] on icon at bounding box center [24, 368] width 12 height 12
click at [62, 452] on div "Pen P" at bounding box center [75, 456] width 44 height 35
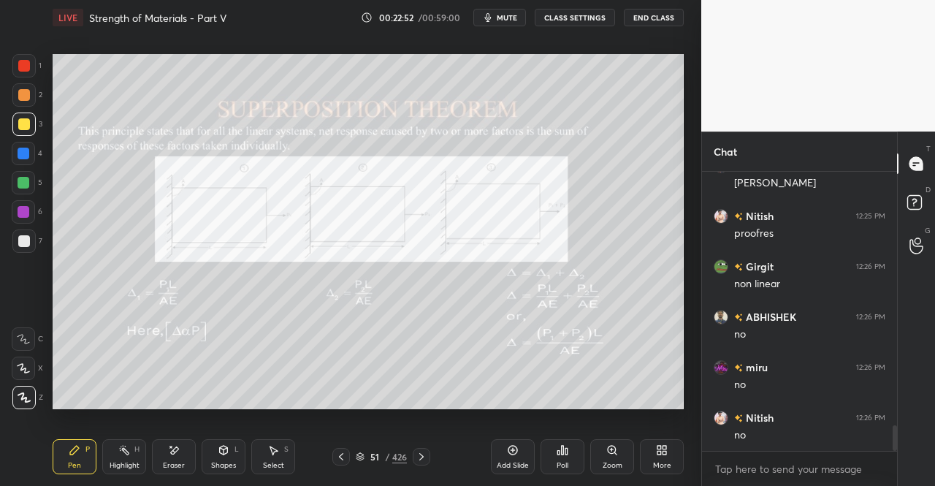
click at [82, 451] on div "Pen P" at bounding box center [75, 456] width 44 height 35
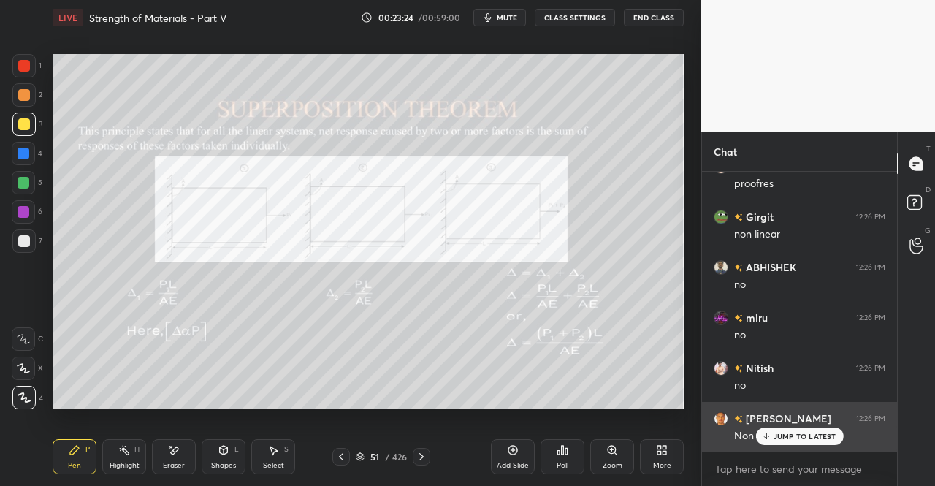
click at [792, 438] on p "JUMP TO LATEST" at bounding box center [805, 436] width 63 height 9
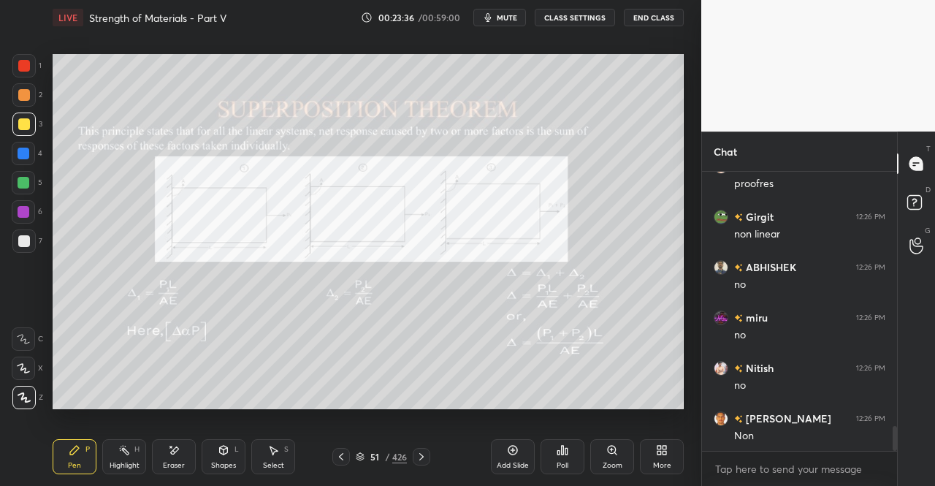
click at [506, 11] on button "mute" at bounding box center [499, 18] width 53 height 18
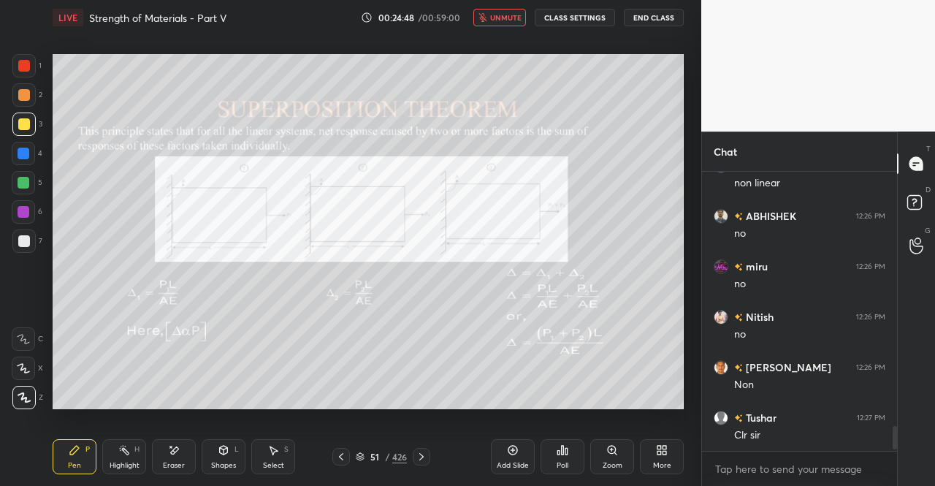
scroll to position [2904, 0]
click at [506, 14] on span "unmute" at bounding box center [505, 17] width 31 height 10
click at [427, 457] on icon at bounding box center [422, 457] width 12 height 12
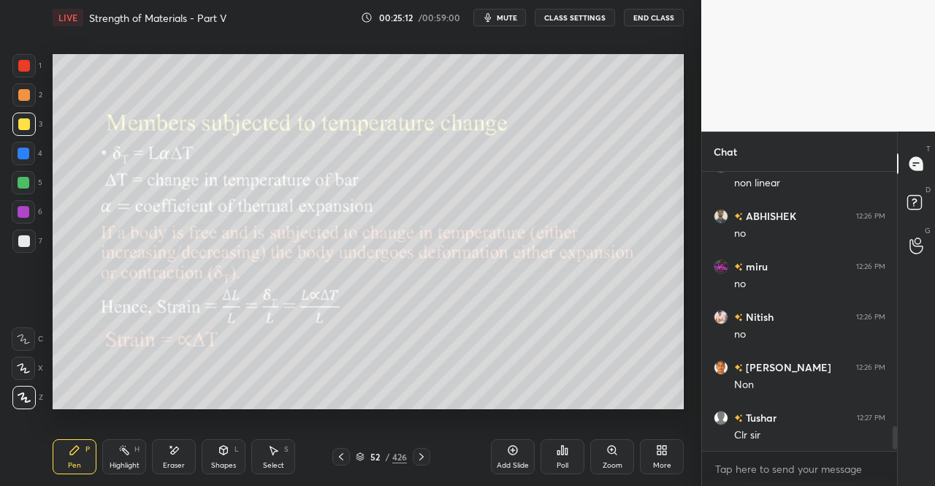
click at [335, 455] on icon at bounding box center [341, 457] width 12 height 12
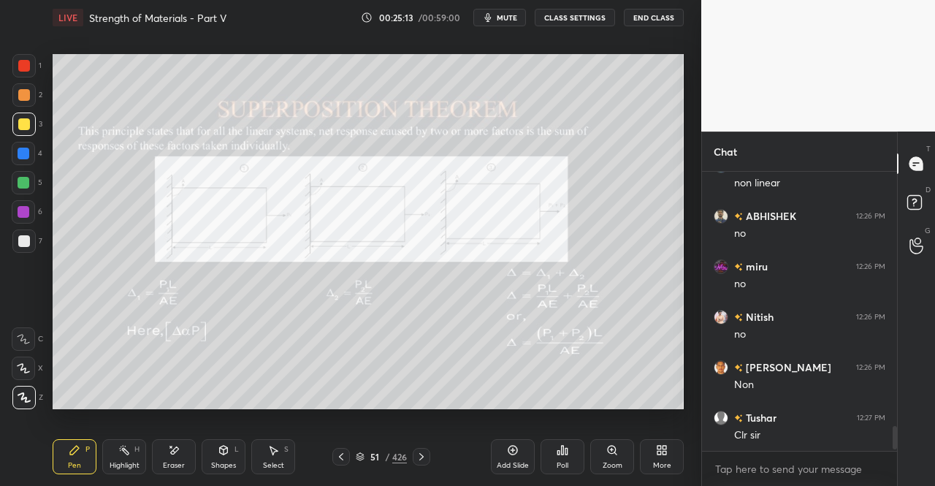
click at [511, 459] on div "Add Slide" at bounding box center [513, 456] width 44 height 35
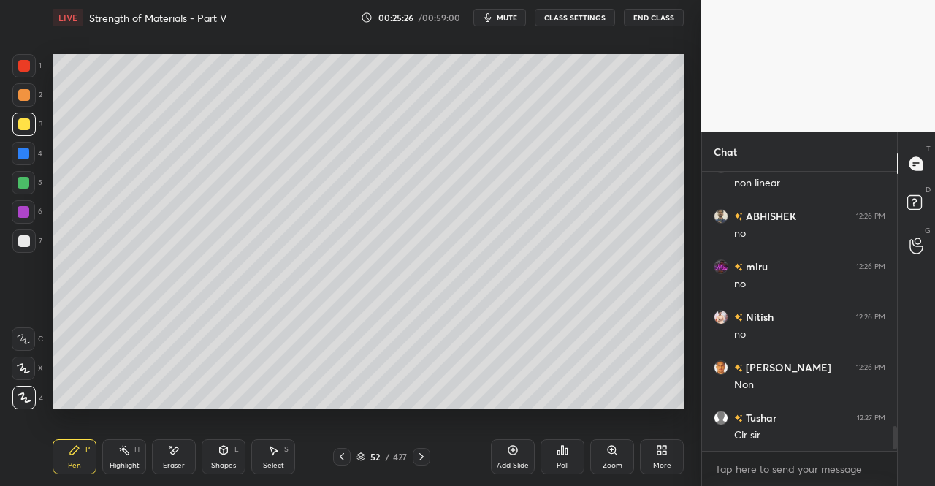
click at [76, 455] on icon at bounding box center [75, 450] width 12 height 12
click at [222, 456] on icon at bounding box center [224, 450] width 12 height 12
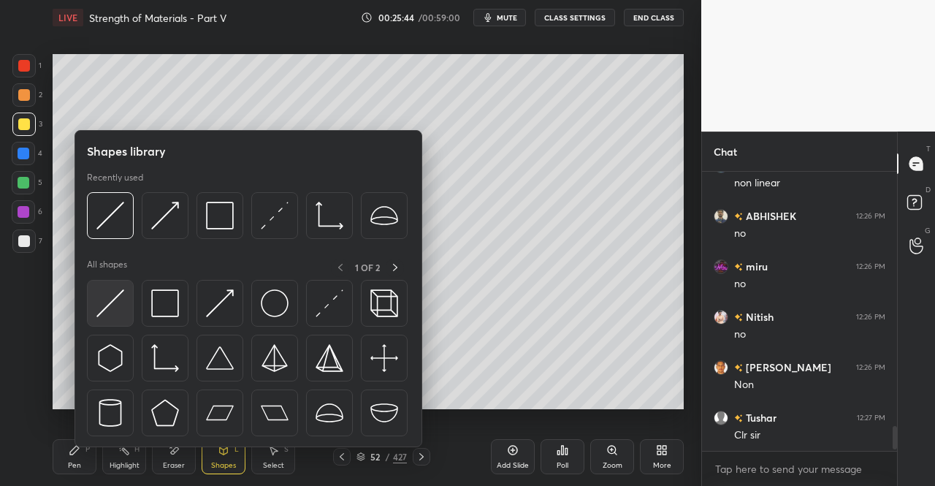
click at [121, 310] on img at bounding box center [110, 303] width 28 height 28
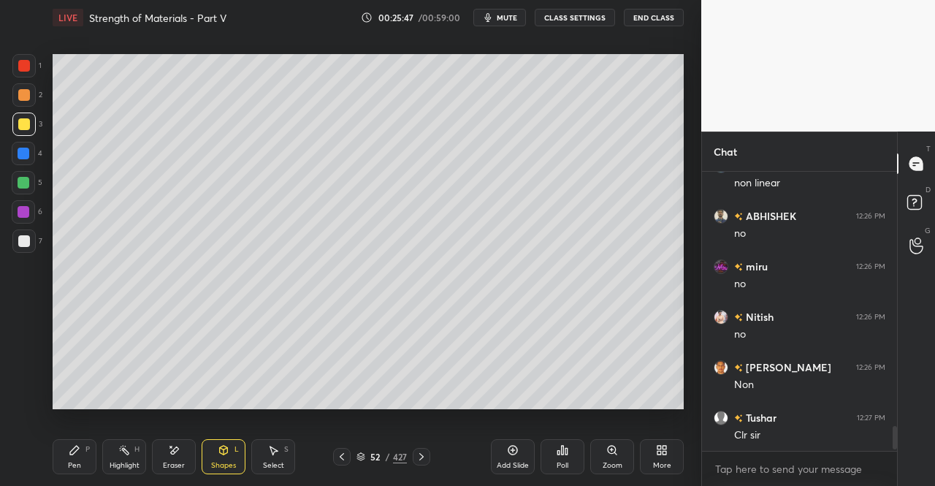
click at [86, 463] on div "Pen P" at bounding box center [75, 456] width 44 height 35
click at [233, 454] on div "Shapes L" at bounding box center [224, 456] width 44 height 35
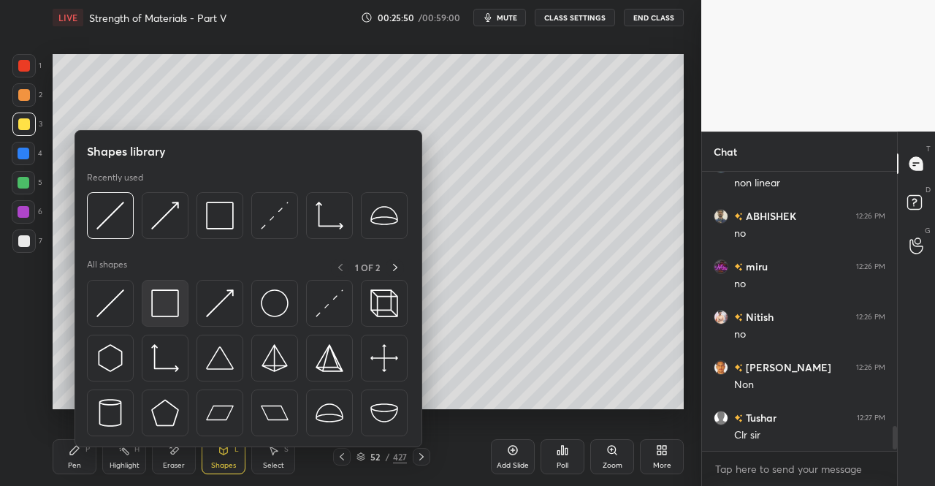
click at [170, 310] on img at bounding box center [165, 303] width 28 height 28
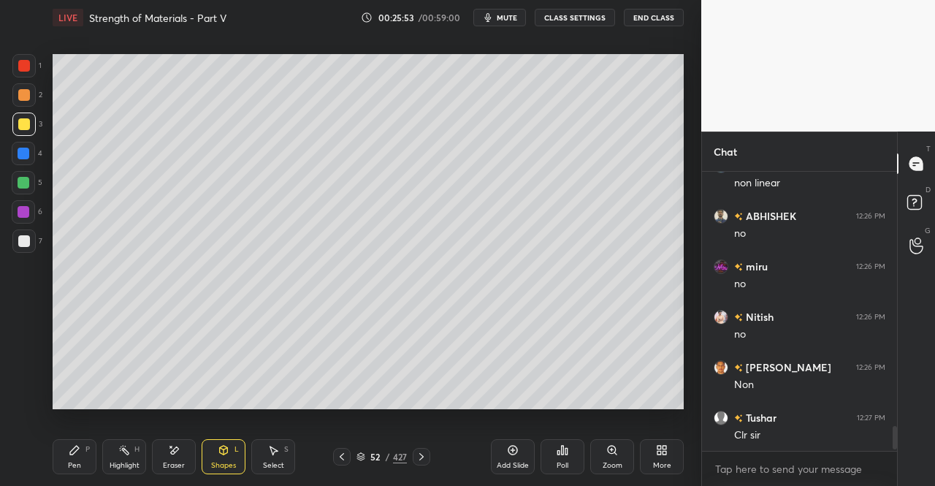
click at [235, 463] on div "Shapes" at bounding box center [223, 465] width 25 height 7
click at [271, 458] on div "Select S" at bounding box center [273, 456] width 44 height 35
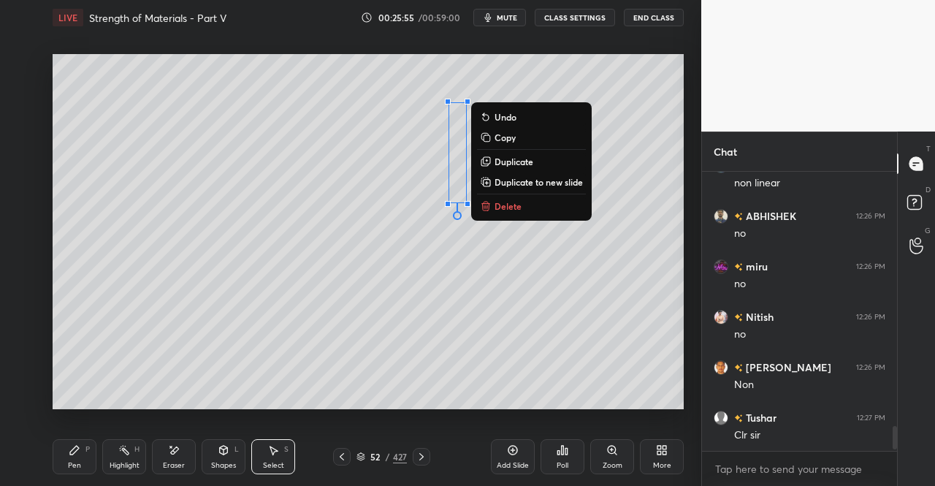
click at [520, 163] on p "Duplicate" at bounding box center [514, 162] width 39 height 12
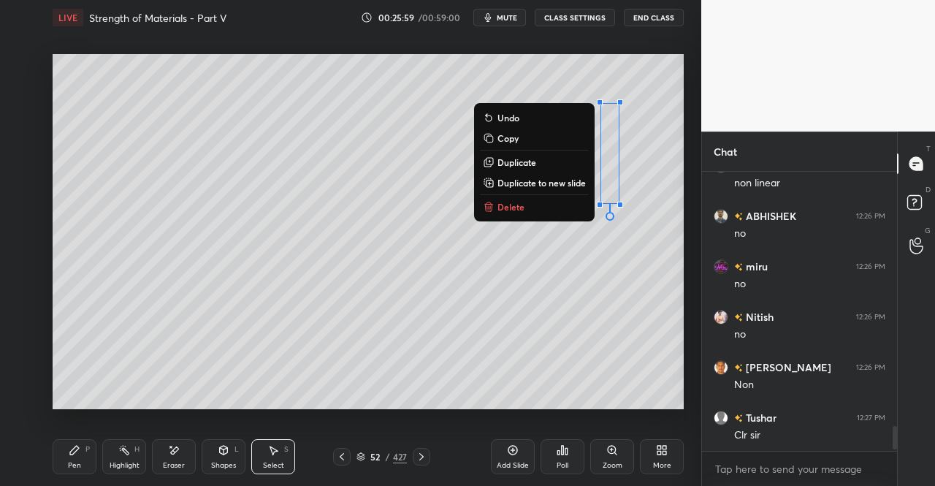
click at [221, 463] on div "Shapes" at bounding box center [223, 465] width 25 height 7
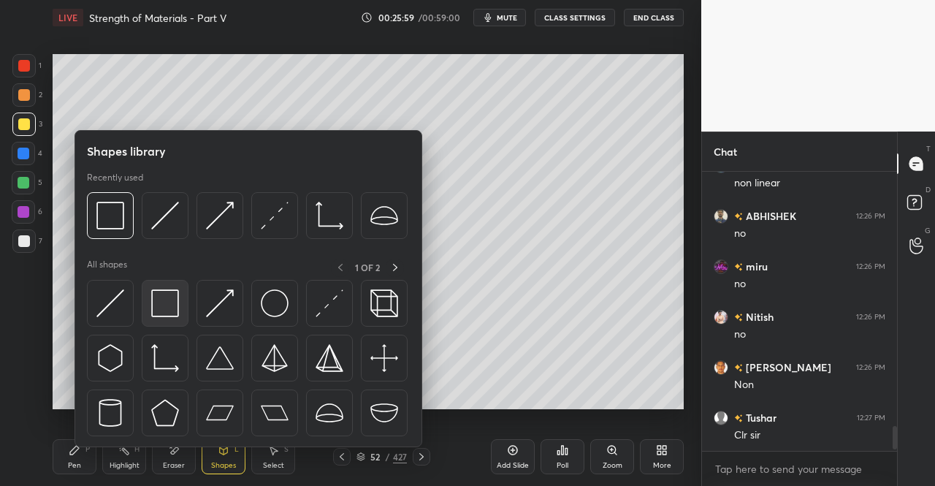
click at [173, 302] on img at bounding box center [165, 303] width 28 height 28
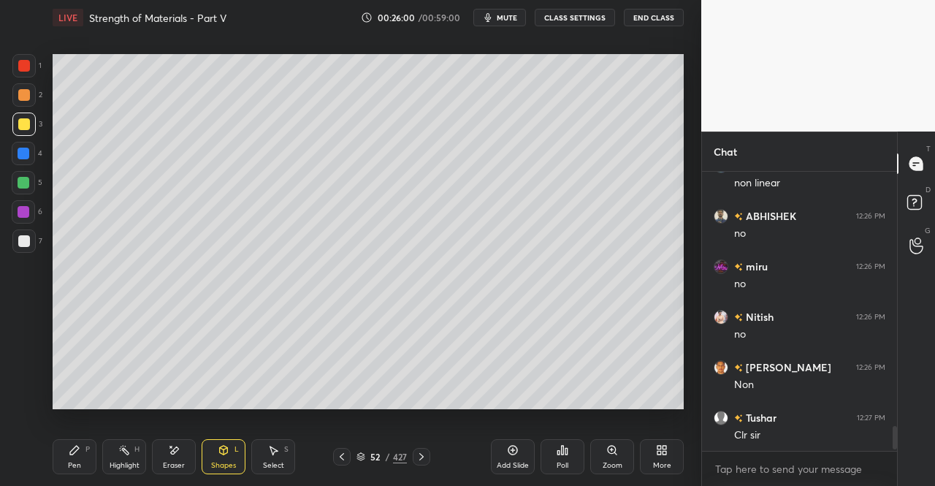
click at [20, 91] on div at bounding box center [24, 95] width 12 height 12
click at [227, 459] on div "Shapes L" at bounding box center [224, 456] width 44 height 35
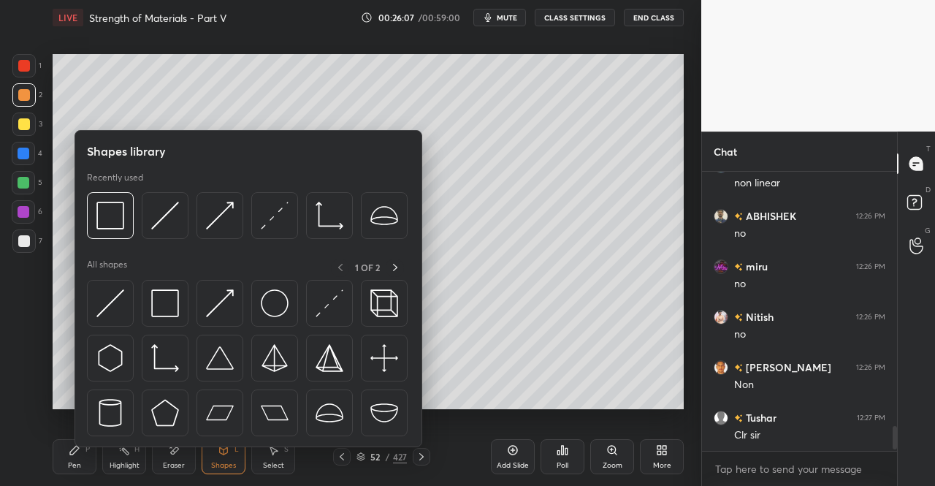
click at [276, 457] on div "Select S" at bounding box center [273, 456] width 44 height 35
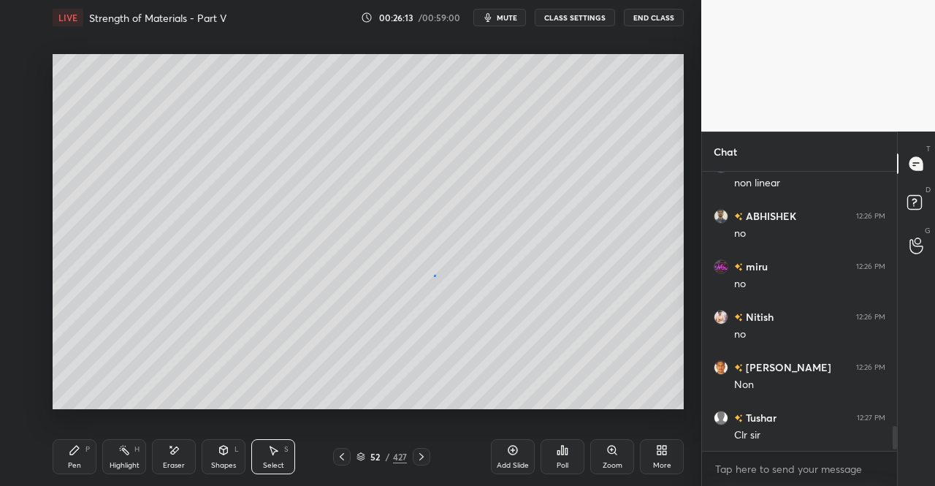
click at [435, 275] on div "0 ° Undo Copy Duplicate Duplicate to new slide Delete" at bounding box center [368, 231] width 631 height 355
click at [223, 459] on div "Shapes L" at bounding box center [224, 456] width 44 height 35
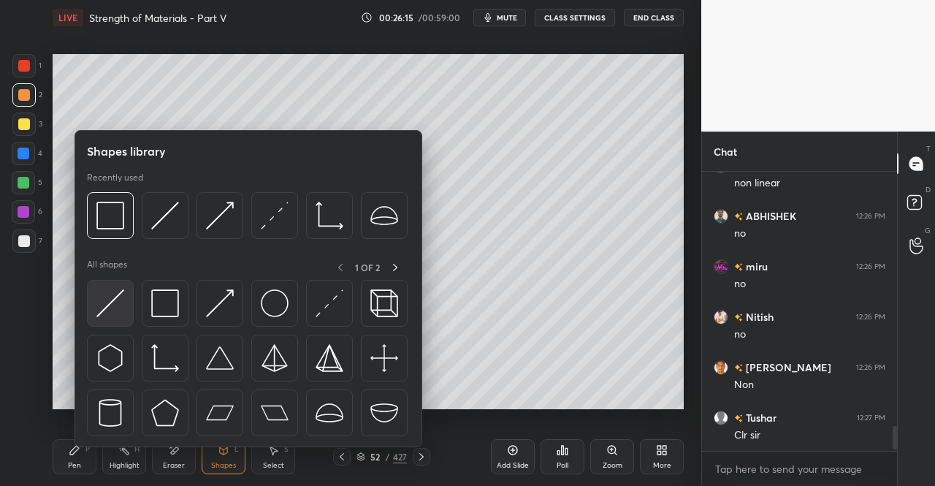
click at [112, 303] on img at bounding box center [110, 303] width 28 height 28
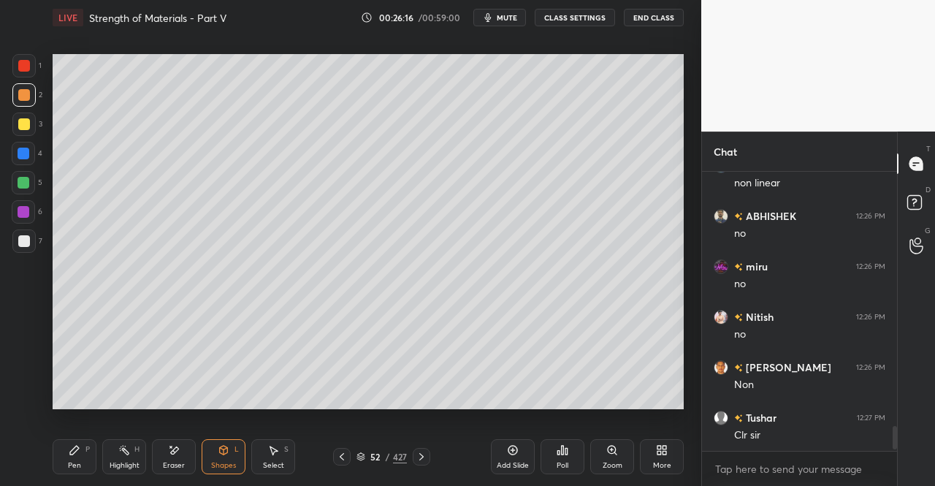
click at [25, 94] on div at bounding box center [24, 95] width 12 height 12
click at [85, 458] on div "Pen P" at bounding box center [75, 456] width 44 height 35
click at [72, 455] on icon at bounding box center [75, 450] width 12 height 12
click at [222, 457] on div "Shapes L" at bounding box center [224, 456] width 44 height 35
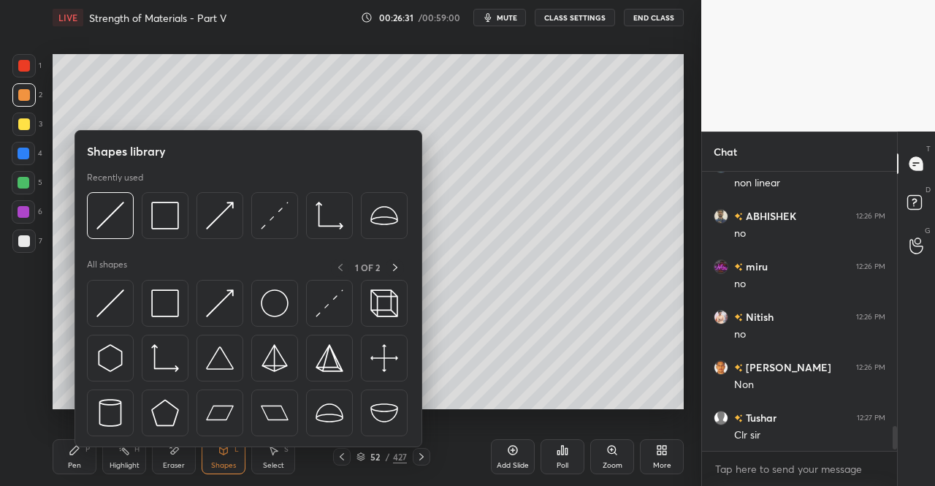
click at [113, 305] on img at bounding box center [110, 303] width 28 height 28
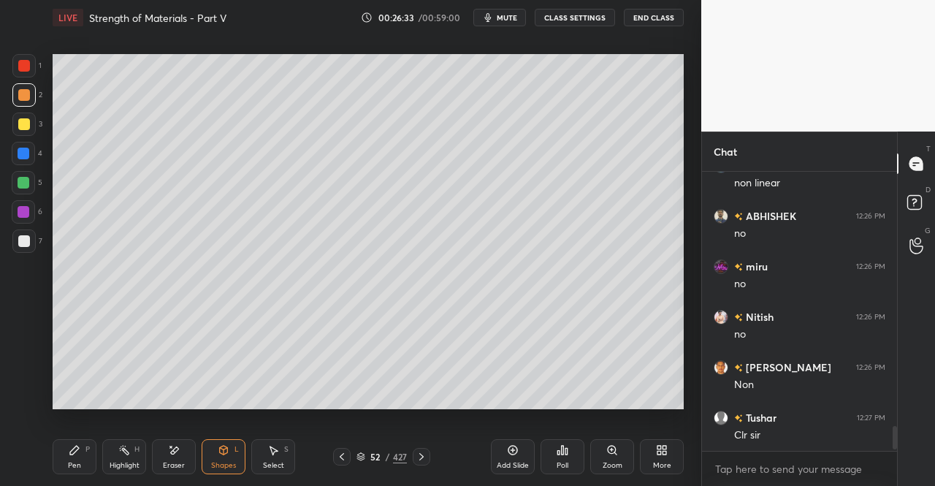
click at [61, 464] on div "Pen P" at bounding box center [75, 456] width 44 height 35
click at [227, 451] on icon at bounding box center [224, 450] width 8 height 9
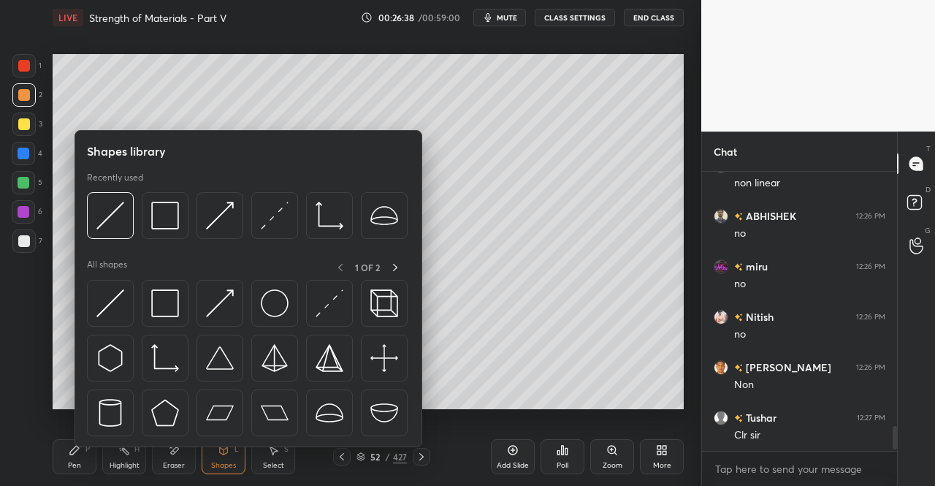
click at [104, 301] on img at bounding box center [110, 303] width 28 height 28
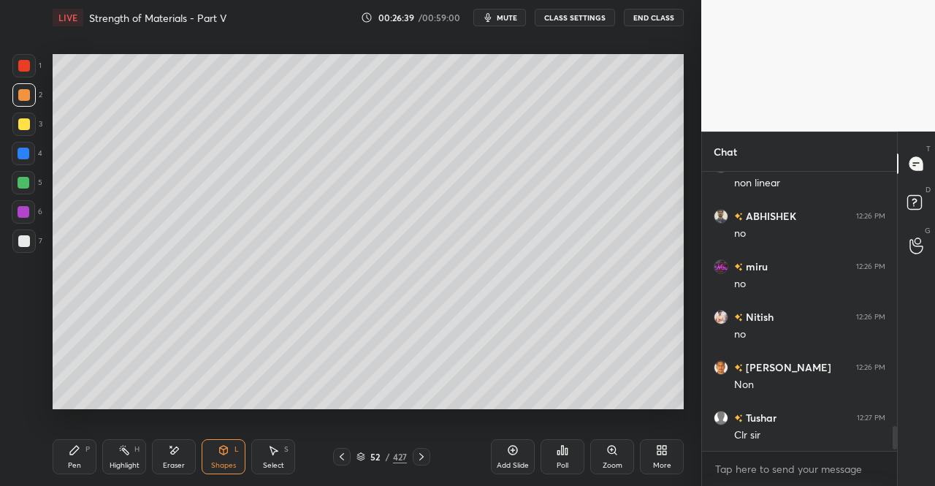
click at [18, 129] on div at bounding box center [23, 124] width 23 height 23
click at [20, 69] on div at bounding box center [24, 66] width 12 height 12
click at [206, 449] on div "Shapes L" at bounding box center [224, 456] width 44 height 35
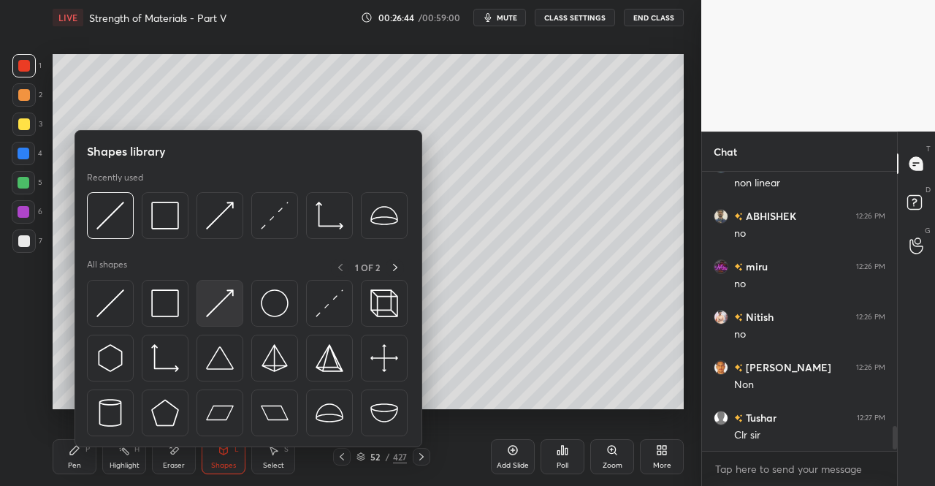
click at [223, 294] on img at bounding box center [220, 303] width 28 height 28
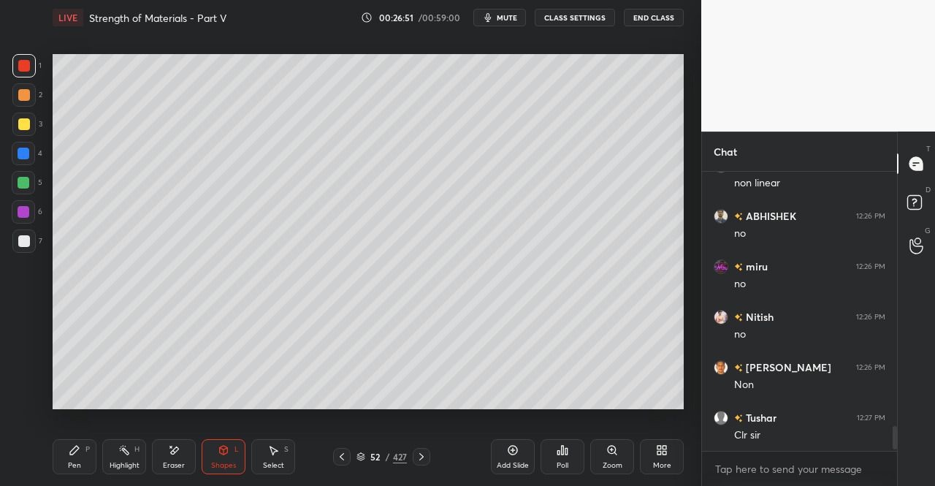
click at [61, 465] on div "Pen P" at bounding box center [75, 456] width 44 height 35
click at [68, 450] on div "Pen P" at bounding box center [75, 456] width 44 height 35
click at [180, 454] on div "Eraser" at bounding box center [174, 456] width 44 height 35
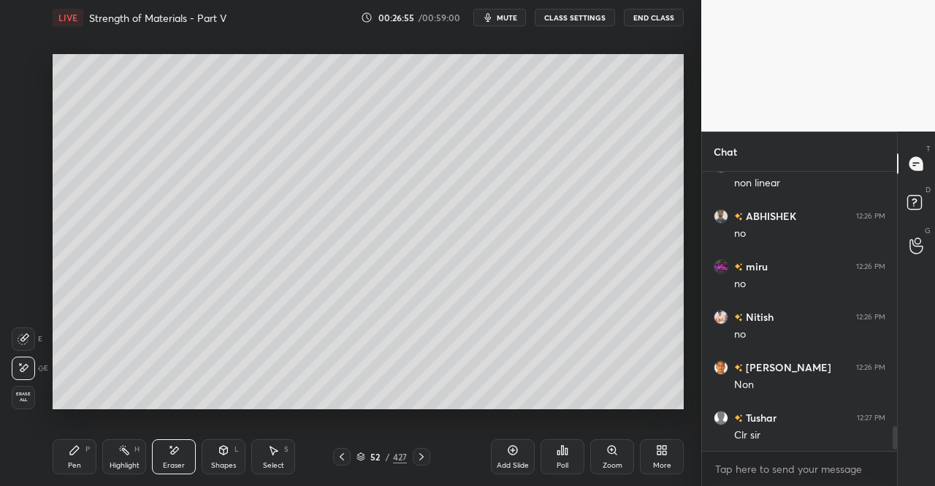
click at [80, 457] on div "Pen P" at bounding box center [75, 456] width 44 height 35
click at [83, 452] on div "Pen P" at bounding box center [75, 456] width 44 height 35
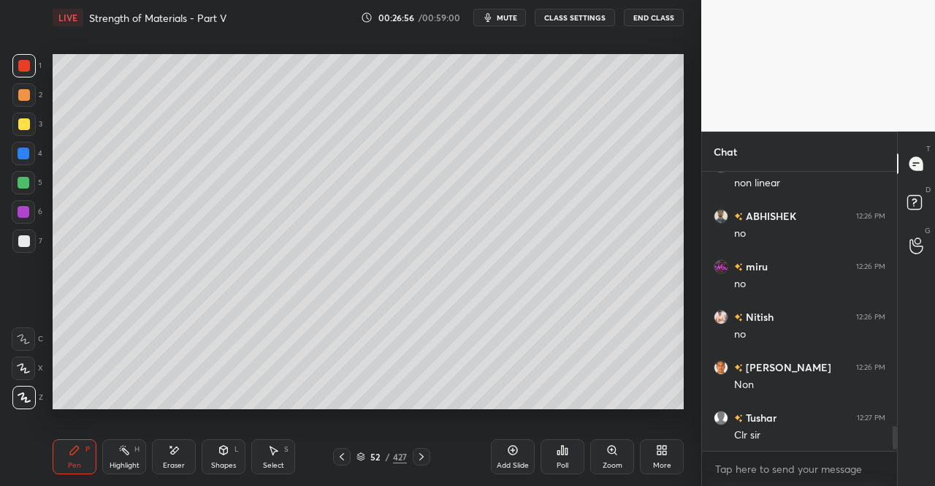
click at [20, 121] on div at bounding box center [24, 124] width 12 height 12
click at [36, 129] on div "3" at bounding box center [27, 124] width 30 height 23
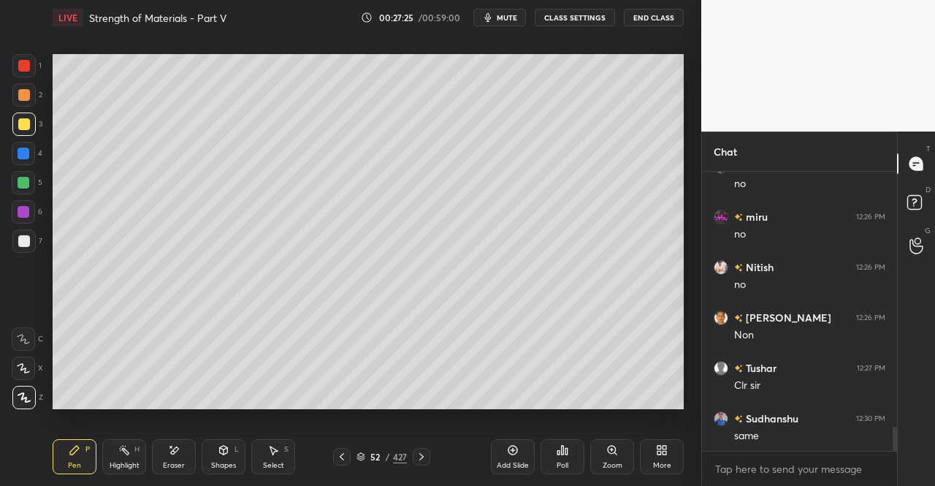
click at [167, 467] on div "Eraser" at bounding box center [174, 465] width 22 height 7
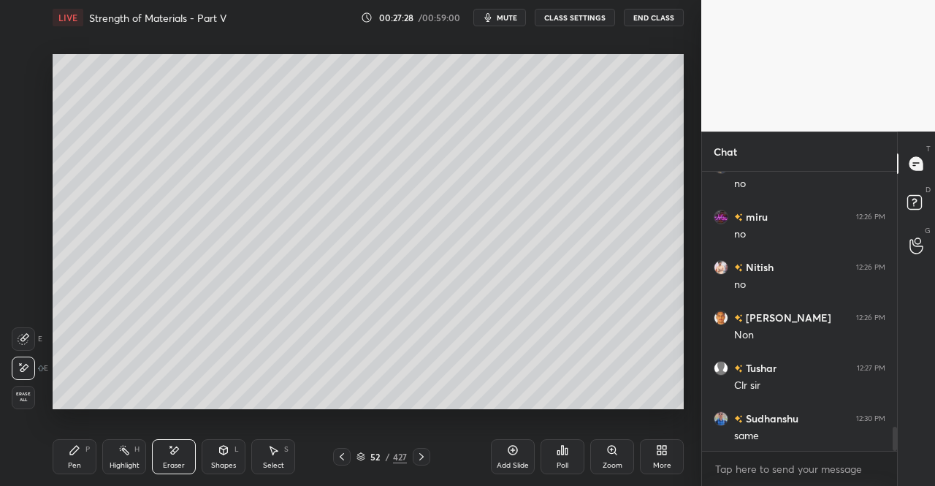
click at [88, 458] on div "Pen P" at bounding box center [75, 456] width 44 height 35
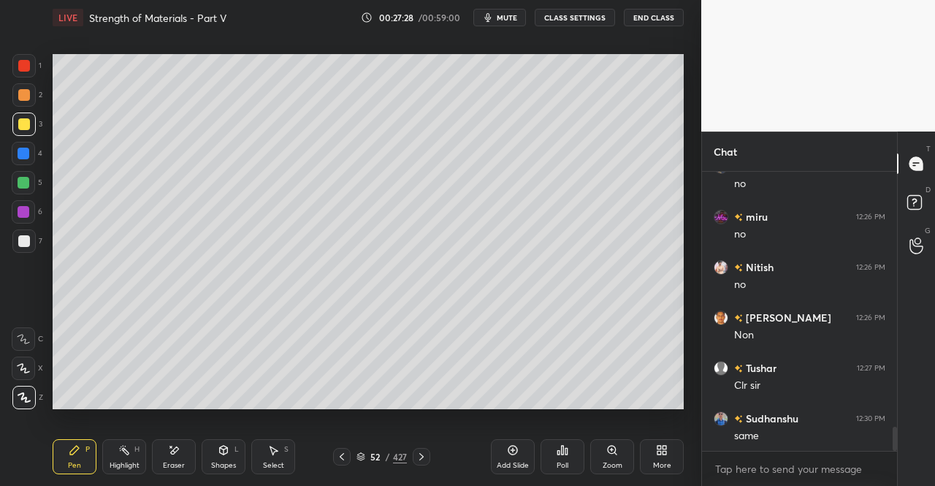
click at [83, 456] on div "Pen P" at bounding box center [75, 456] width 44 height 35
click at [177, 455] on icon at bounding box center [174, 450] width 12 height 12
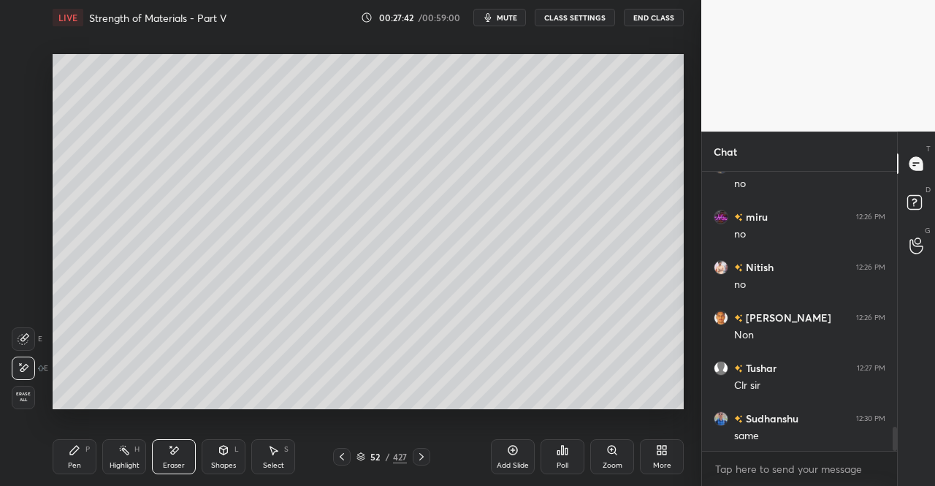
click at [221, 455] on icon at bounding box center [224, 450] width 12 height 12
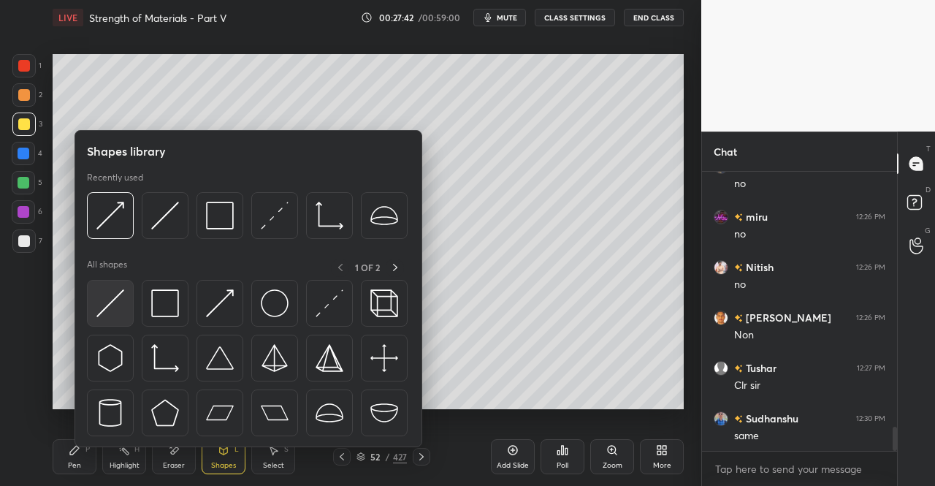
click at [114, 310] on img at bounding box center [110, 303] width 28 height 28
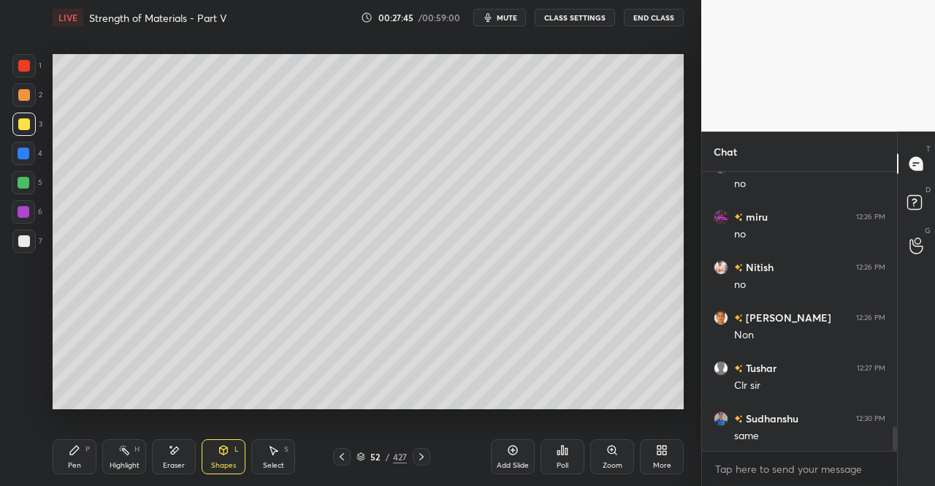
click at [85, 460] on div "Pen P" at bounding box center [75, 456] width 44 height 35
click at [77, 451] on icon at bounding box center [75, 450] width 12 height 12
click at [162, 465] on div "Eraser" at bounding box center [174, 456] width 44 height 35
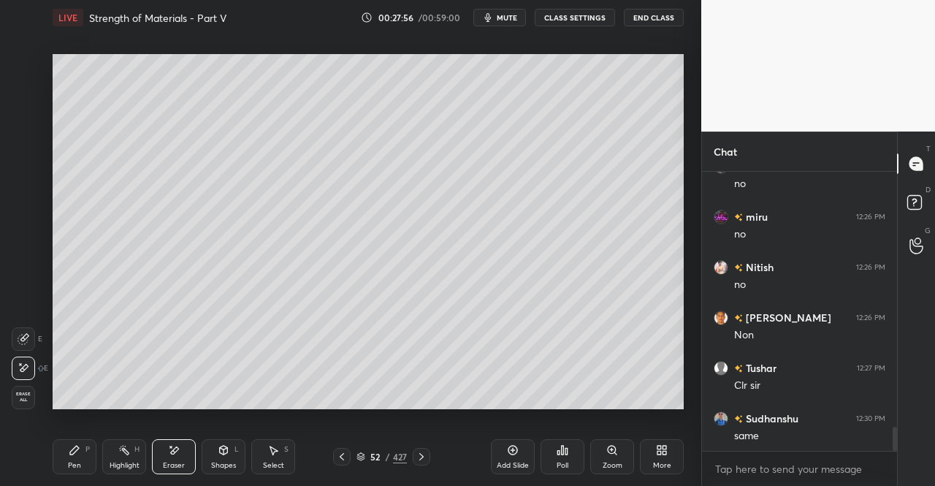
click at [75, 465] on div "Pen" at bounding box center [74, 465] width 13 height 7
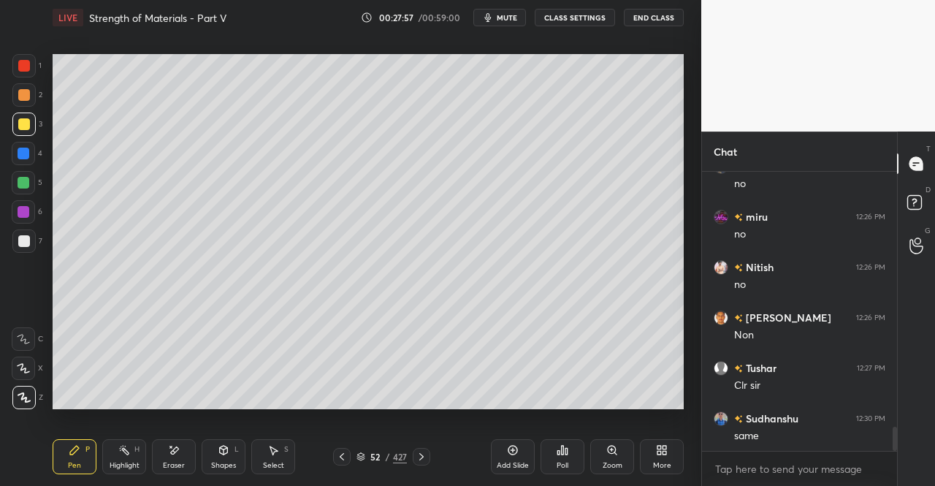
click at [77, 463] on div "Pen" at bounding box center [74, 465] width 13 height 7
click at [227, 463] on div "Shapes" at bounding box center [223, 465] width 25 height 7
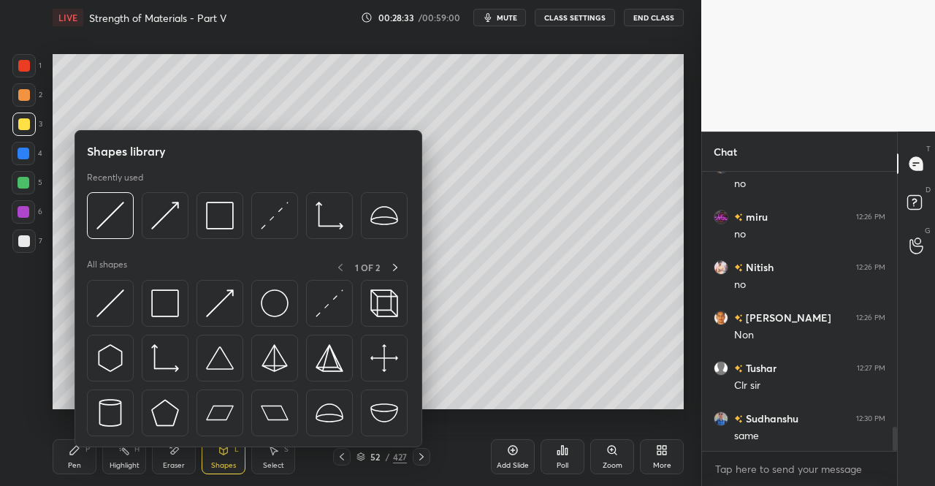
click at [112, 313] on img at bounding box center [110, 303] width 28 height 28
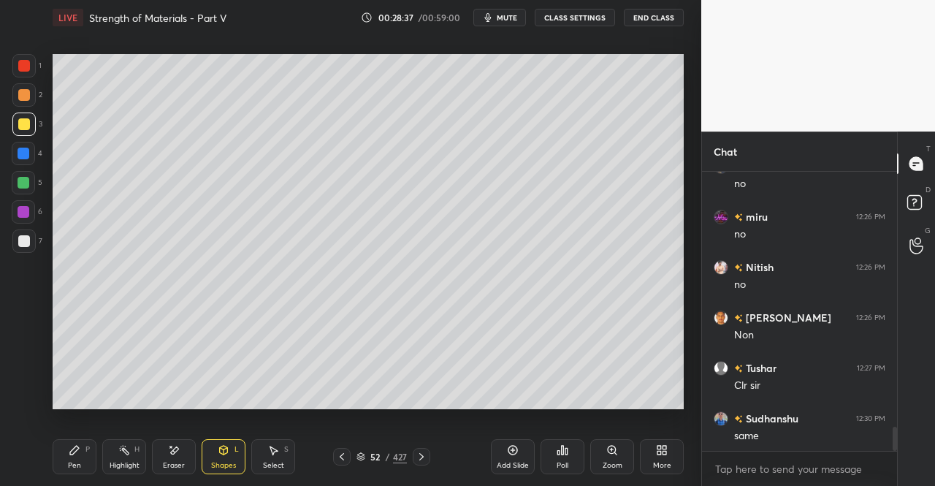
click at [75, 457] on div "Pen P" at bounding box center [75, 456] width 44 height 35
click at [81, 459] on div "Pen P" at bounding box center [75, 456] width 44 height 35
click at [186, 455] on div "Eraser" at bounding box center [174, 456] width 44 height 35
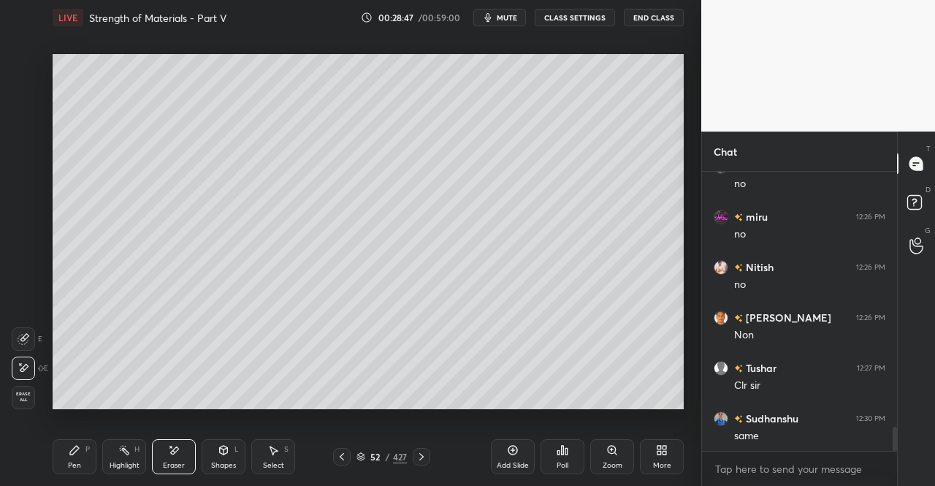
click at [70, 460] on div "Pen P" at bounding box center [75, 456] width 44 height 35
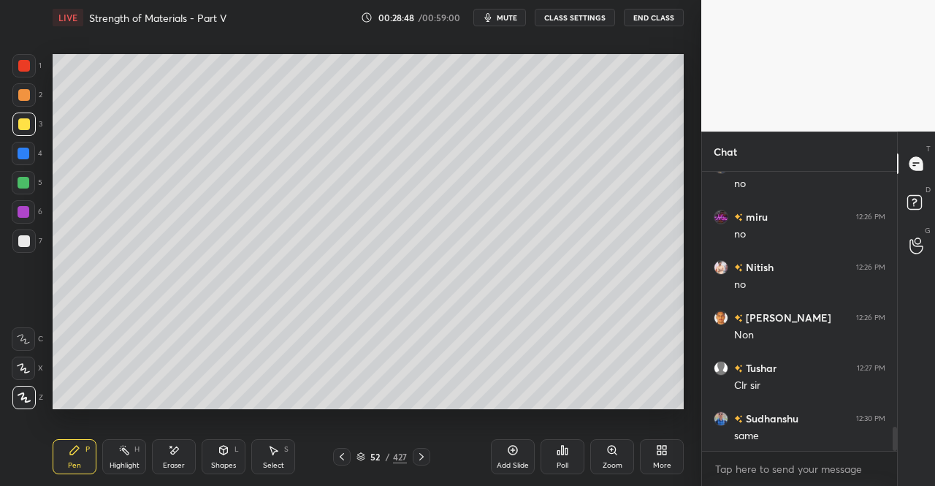
click at [77, 457] on div "Pen P" at bounding box center [75, 456] width 44 height 35
click at [168, 455] on icon at bounding box center [174, 450] width 12 height 12
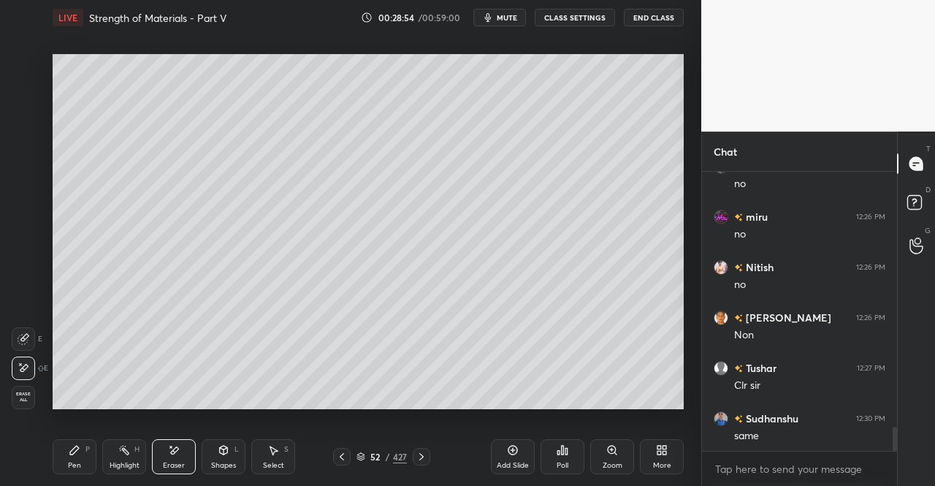
click at [76, 457] on div "Pen P" at bounding box center [75, 456] width 44 height 35
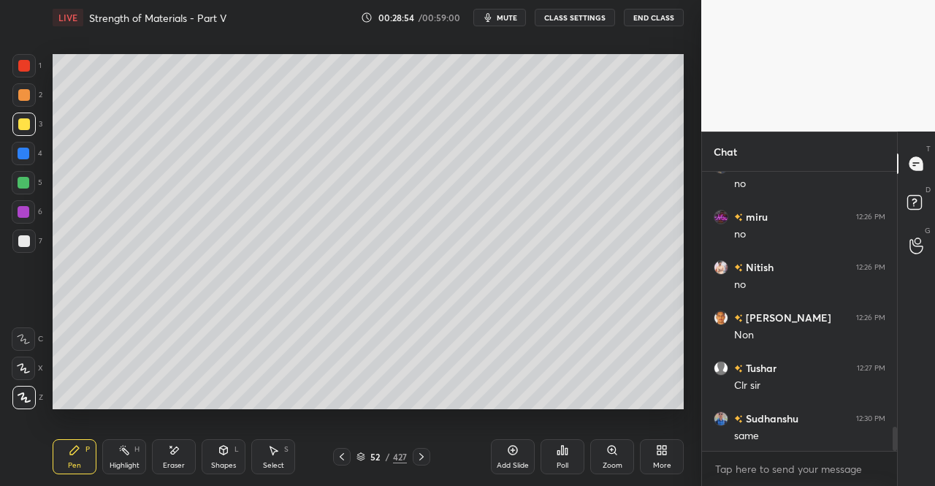
click at [83, 451] on div "Pen P" at bounding box center [75, 456] width 44 height 35
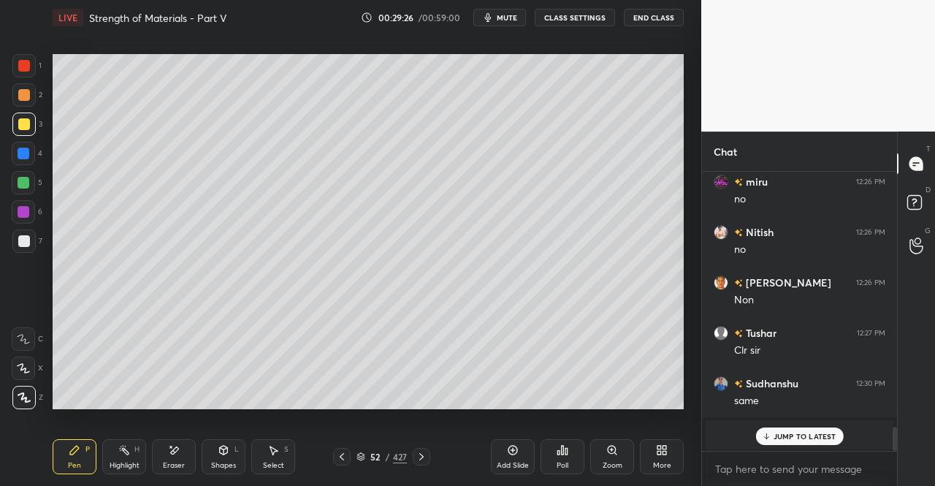
click at [220, 455] on icon at bounding box center [224, 450] width 12 height 12
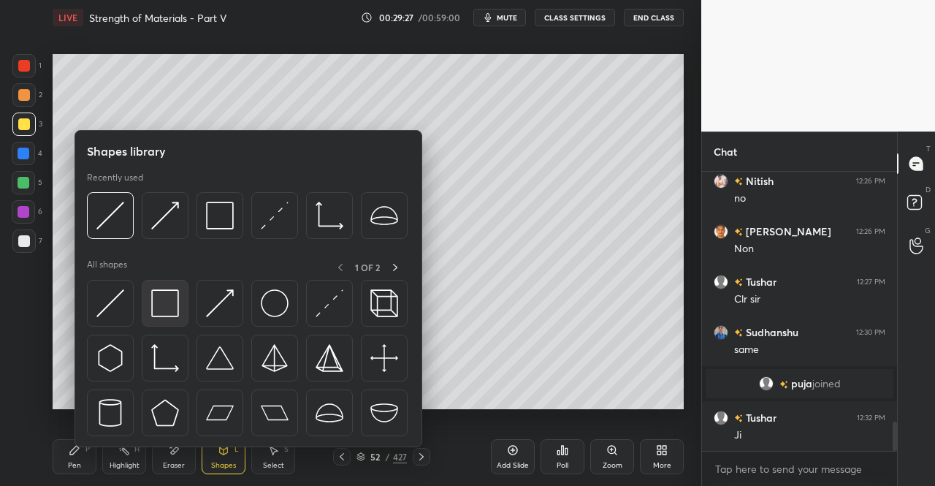
click at [172, 300] on img at bounding box center [165, 303] width 28 height 28
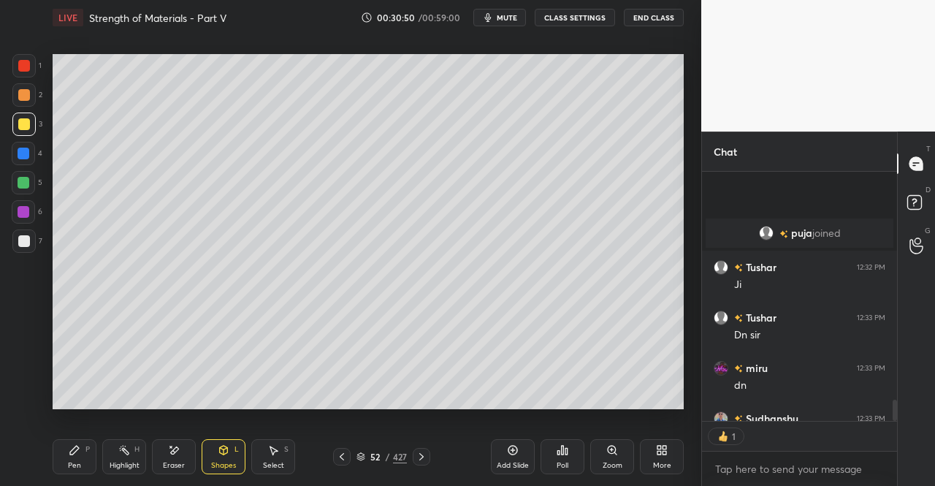
scroll to position [2642, 0]
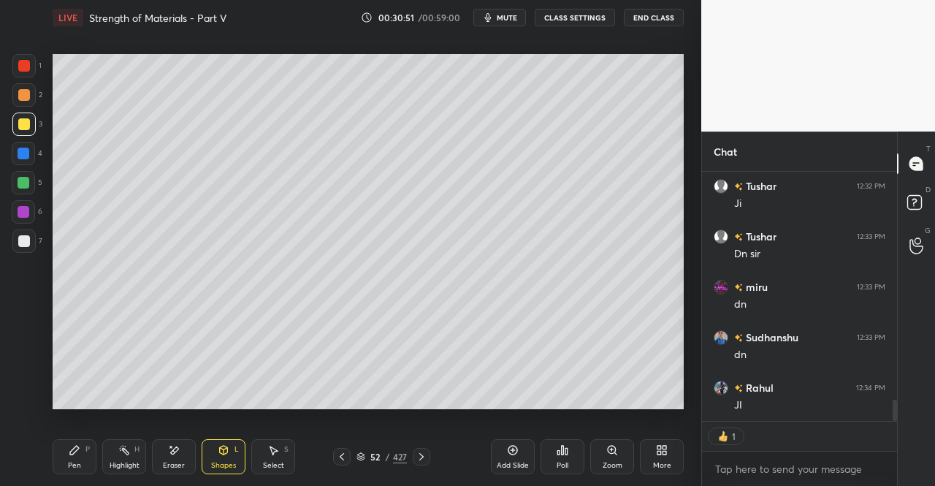
click at [421, 457] on icon at bounding box center [422, 457] width 12 height 12
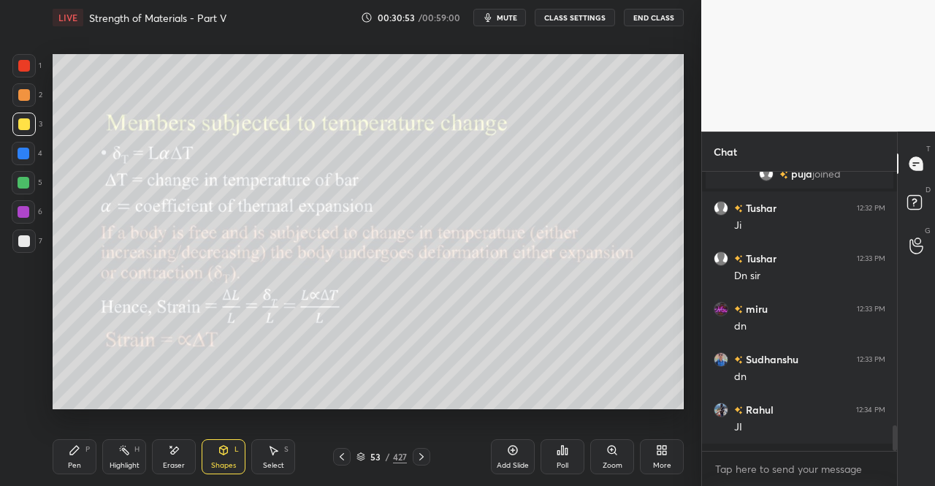
scroll to position [2612, 0]
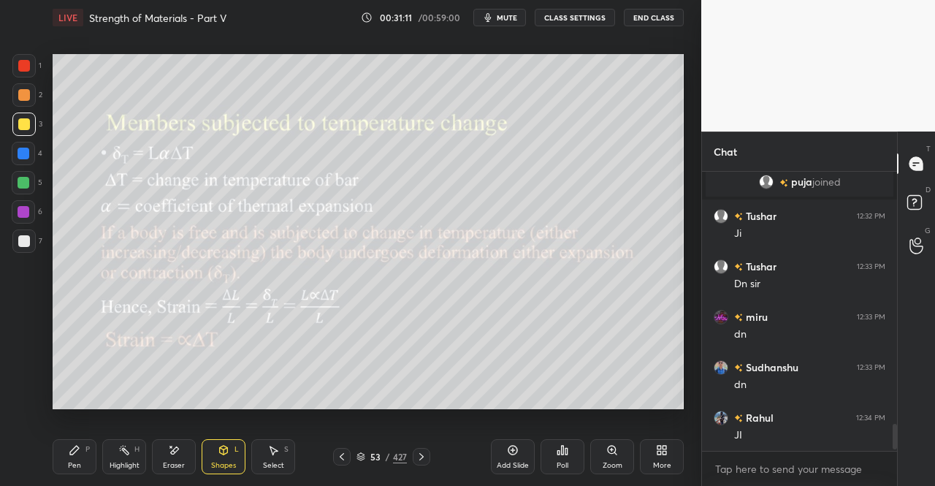
click at [221, 458] on div "Shapes L" at bounding box center [224, 456] width 44 height 35
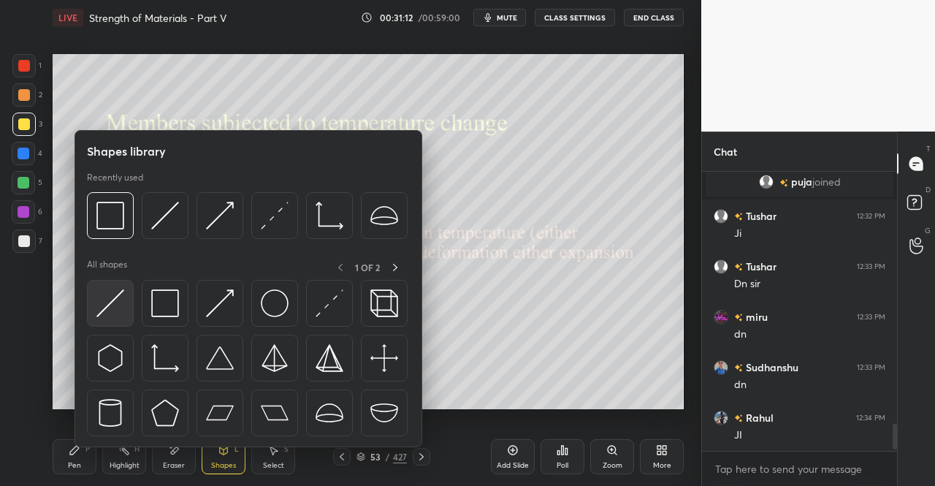
click at [111, 300] on img at bounding box center [110, 303] width 28 height 28
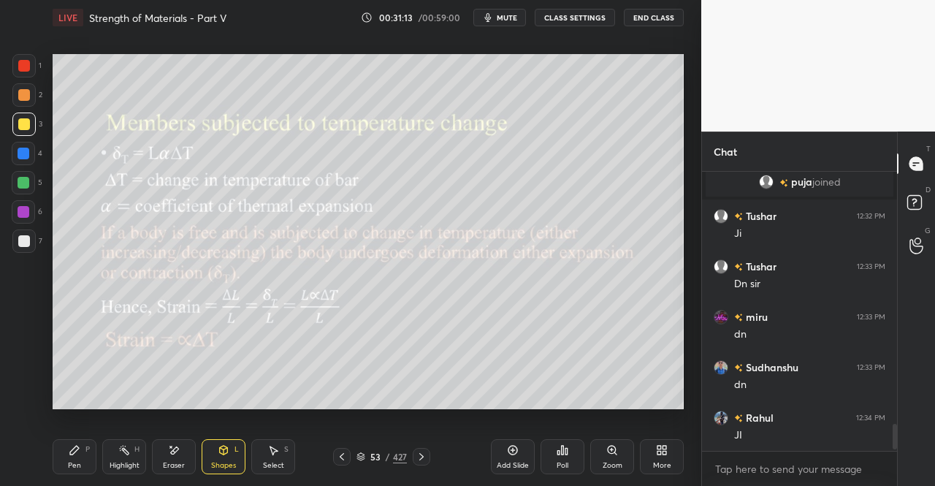
click at [22, 243] on div at bounding box center [24, 241] width 12 height 12
click at [88, 458] on div "Pen P" at bounding box center [75, 456] width 44 height 35
click at [82, 446] on div "Pen P" at bounding box center [75, 456] width 44 height 35
click at [227, 460] on div "Shapes L" at bounding box center [224, 456] width 44 height 35
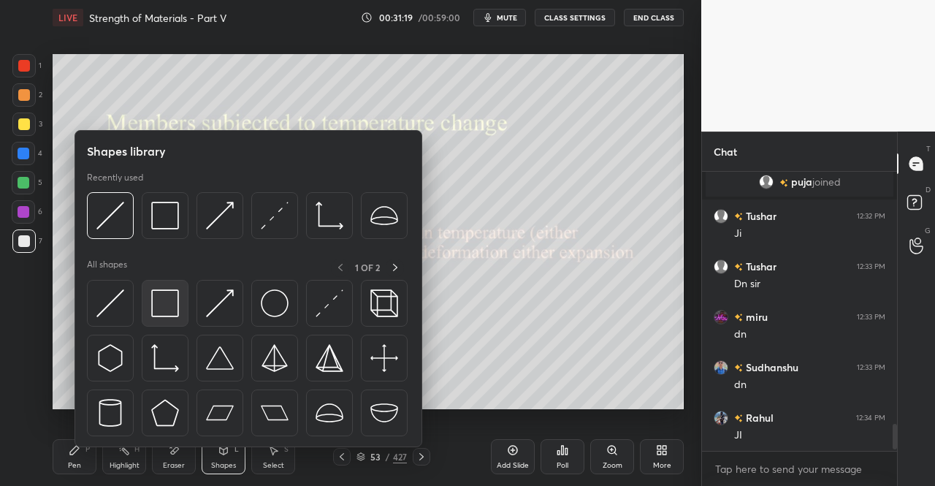
click at [167, 308] on img at bounding box center [165, 303] width 28 height 28
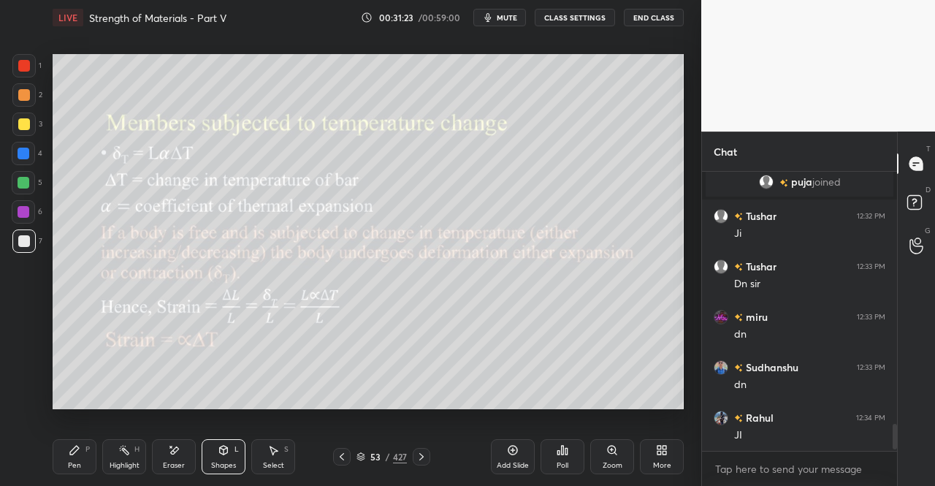
click at [73, 456] on icon at bounding box center [75, 450] width 12 height 12
click at [76, 455] on icon at bounding box center [75, 450] width 12 height 12
click at [220, 454] on icon at bounding box center [224, 450] width 12 height 12
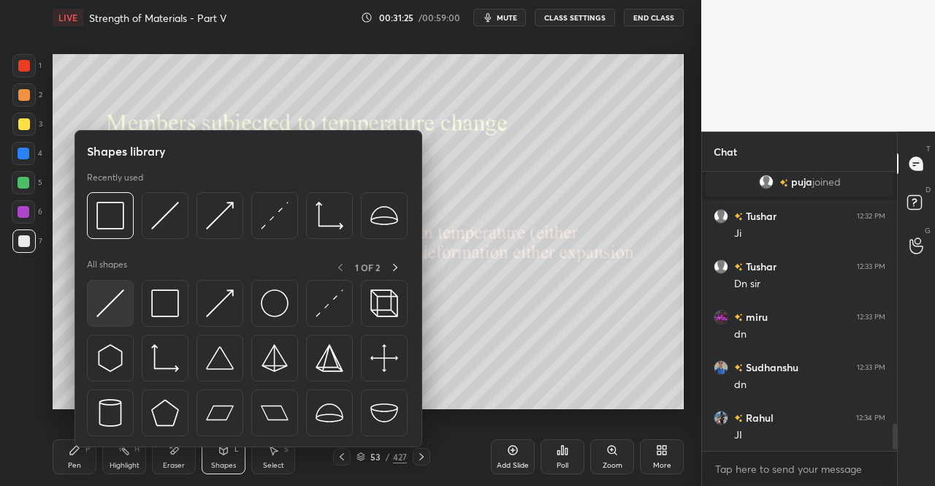
click at [111, 311] on img at bounding box center [110, 303] width 28 height 28
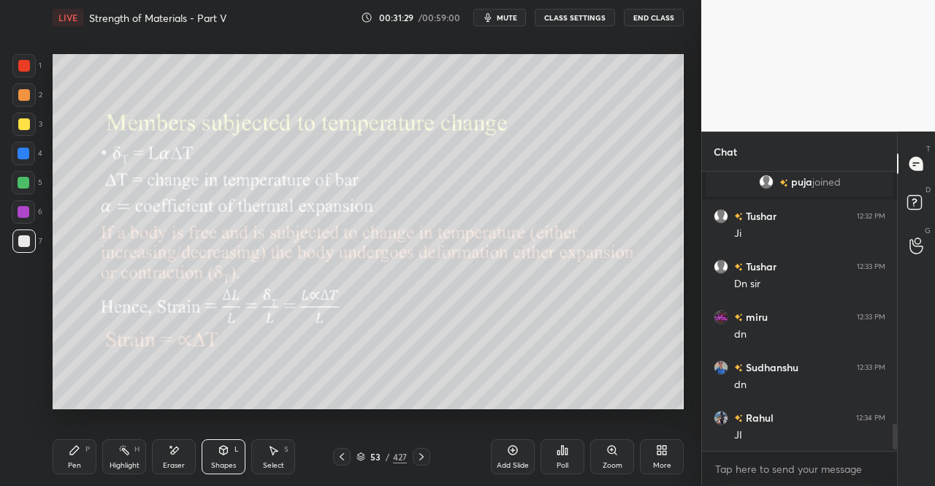
click at [72, 457] on div "Pen P" at bounding box center [75, 456] width 44 height 35
click at [97, 439] on div "Pen P Highlight H Eraser Shapes L Select S" at bounding box center [162, 456] width 219 height 35
click at [173, 460] on div "Eraser" at bounding box center [174, 456] width 44 height 35
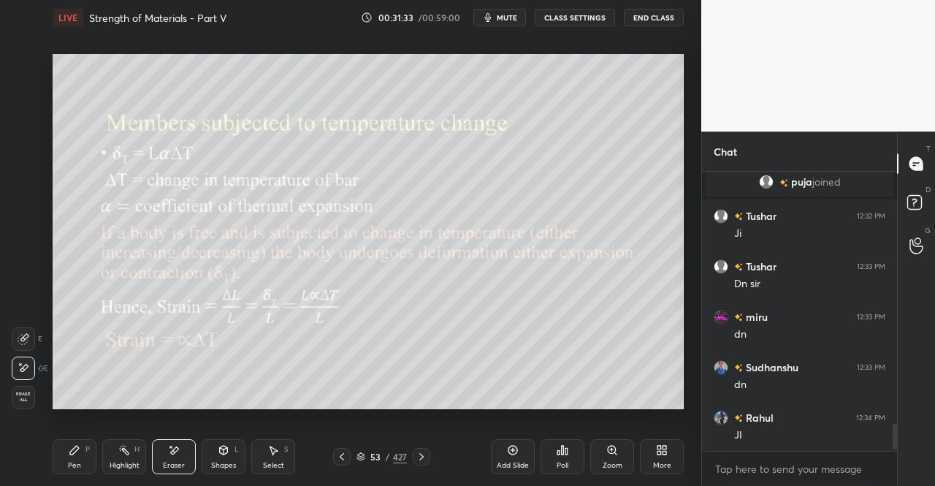
click at [18, 341] on icon at bounding box center [24, 339] width 12 height 12
click at [92, 451] on div "Pen P" at bounding box center [75, 456] width 44 height 35
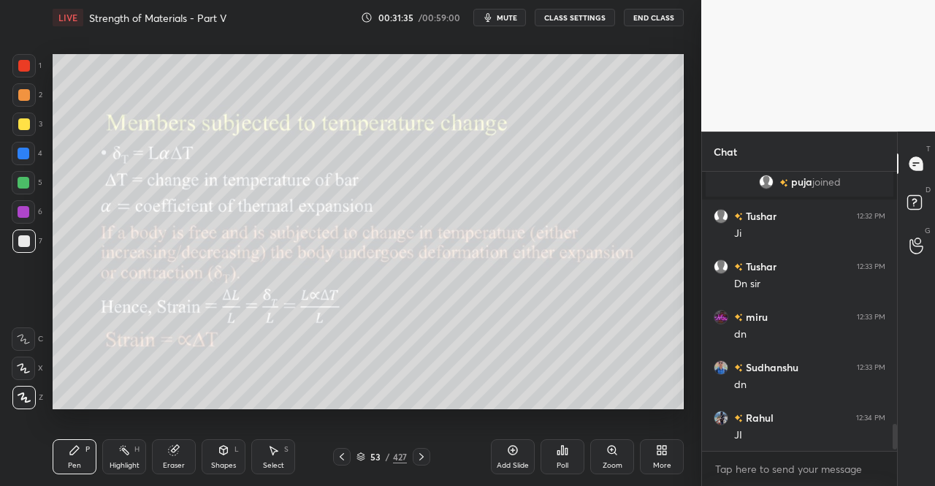
click at [73, 460] on div "Pen P" at bounding box center [75, 456] width 44 height 35
click at [24, 116] on div at bounding box center [23, 124] width 23 height 23
click at [214, 454] on div "Shapes L" at bounding box center [224, 456] width 44 height 35
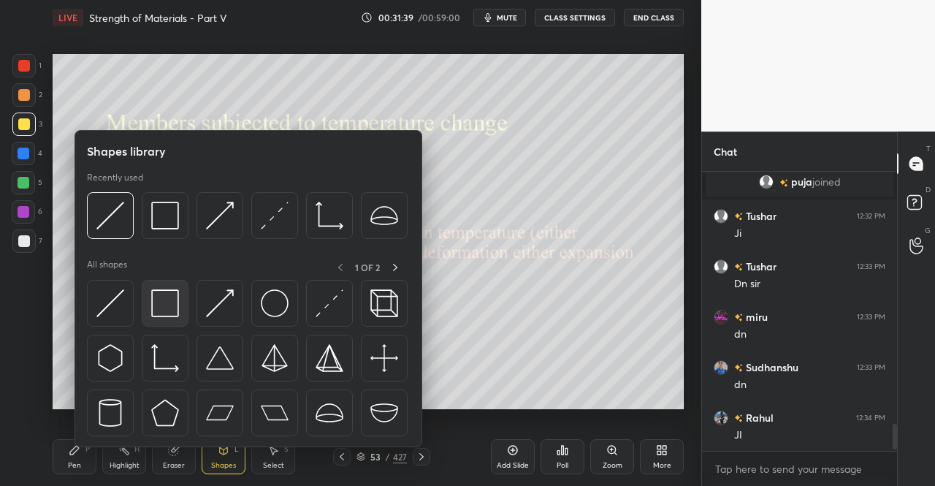
click at [168, 309] on img at bounding box center [165, 303] width 28 height 28
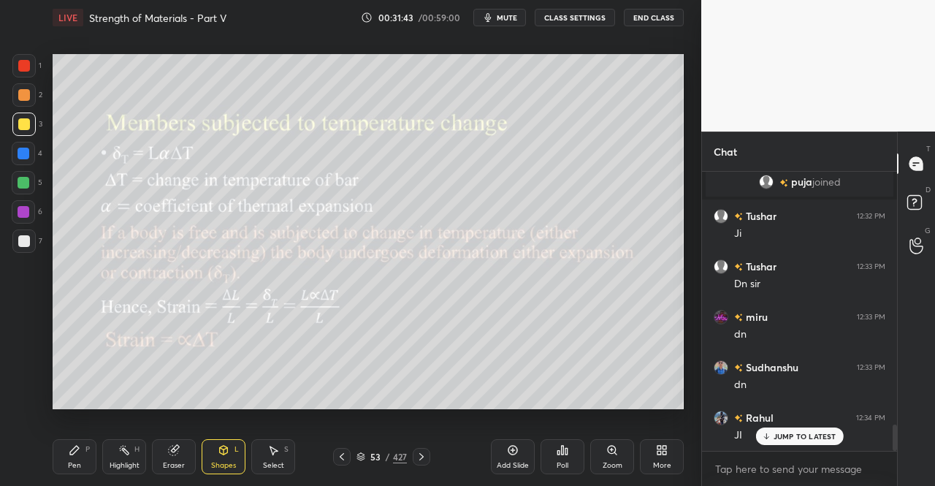
scroll to position [2661, 0]
click at [17, 68] on div at bounding box center [23, 65] width 23 height 23
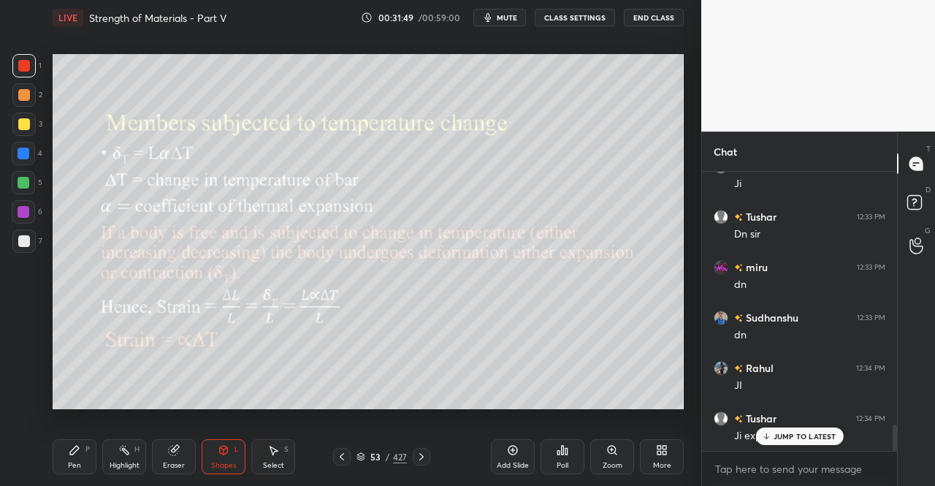
click at [76, 452] on icon at bounding box center [75, 450] width 12 height 12
click at [72, 439] on div "Pen P" at bounding box center [75, 456] width 44 height 35
click at [22, 125] on div at bounding box center [24, 124] width 12 height 12
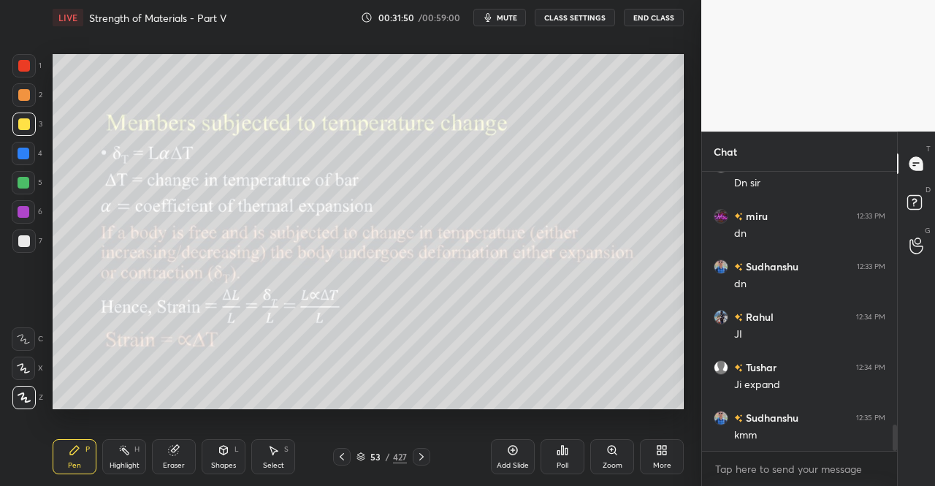
click at [20, 136] on div "3" at bounding box center [27, 127] width 30 height 29
click at [228, 457] on div "Shapes L" at bounding box center [224, 456] width 44 height 35
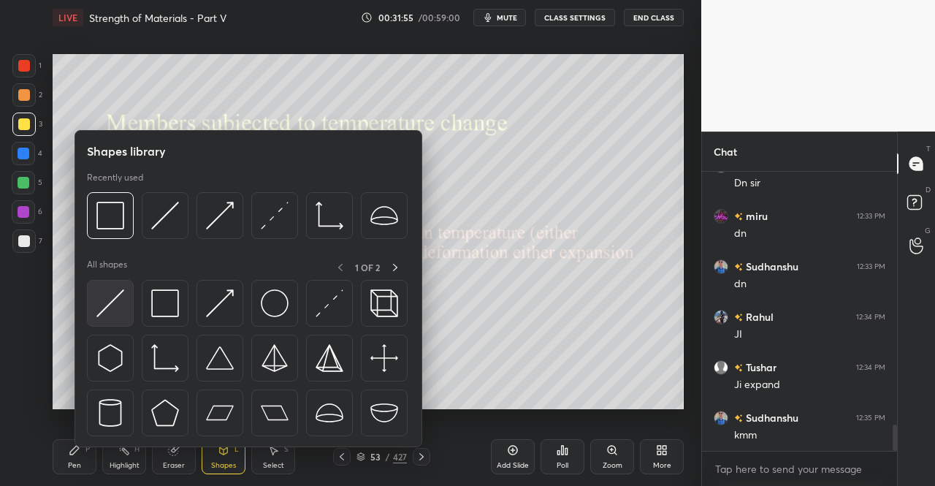
click at [102, 311] on img at bounding box center [110, 303] width 28 height 28
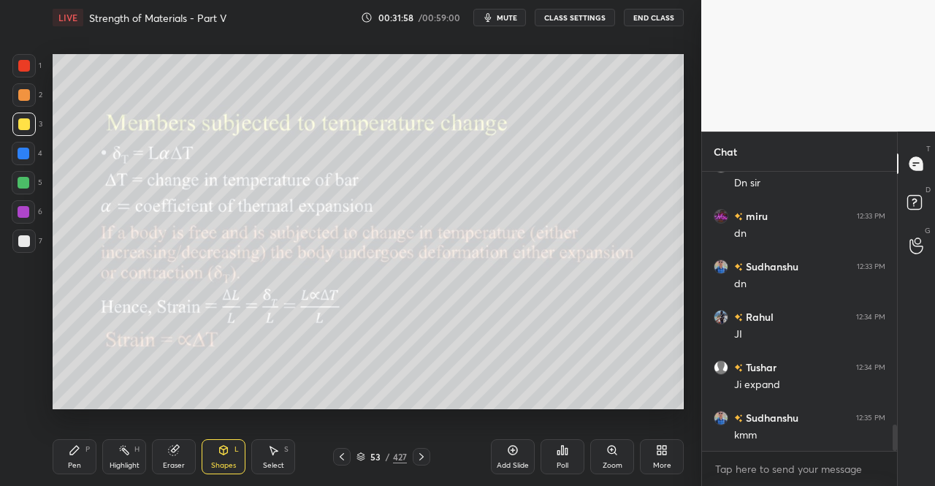
click at [60, 469] on div "Pen P" at bounding box center [75, 456] width 44 height 35
click at [67, 461] on div "Pen P" at bounding box center [75, 456] width 44 height 35
click at [20, 61] on div at bounding box center [24, 66] width 12 height 12
click at [31, 74] on div at bounding box center [23, 65] width 23 height 23
click at [213, 453] on div "Shapes L" at bounding box center [224, 456] width 44 height 35
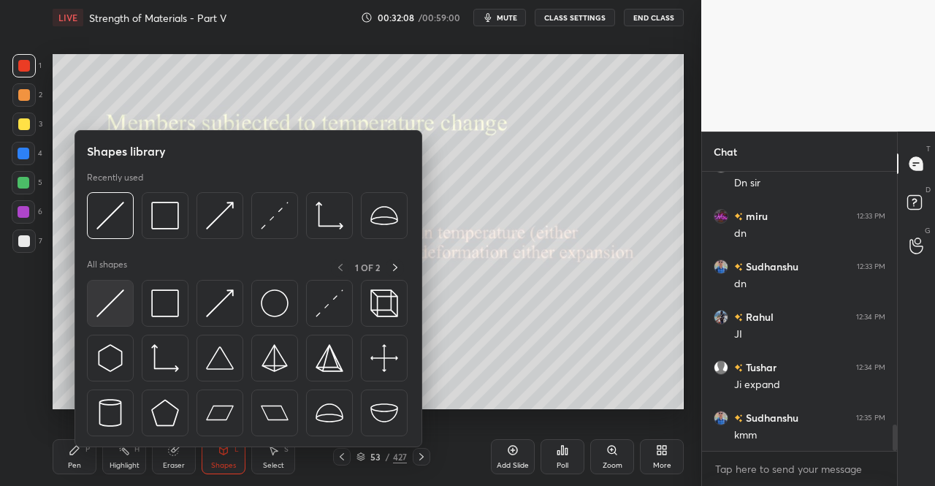
click at [114, 313] on img at bounding box center [110, 303] width 28 height 28
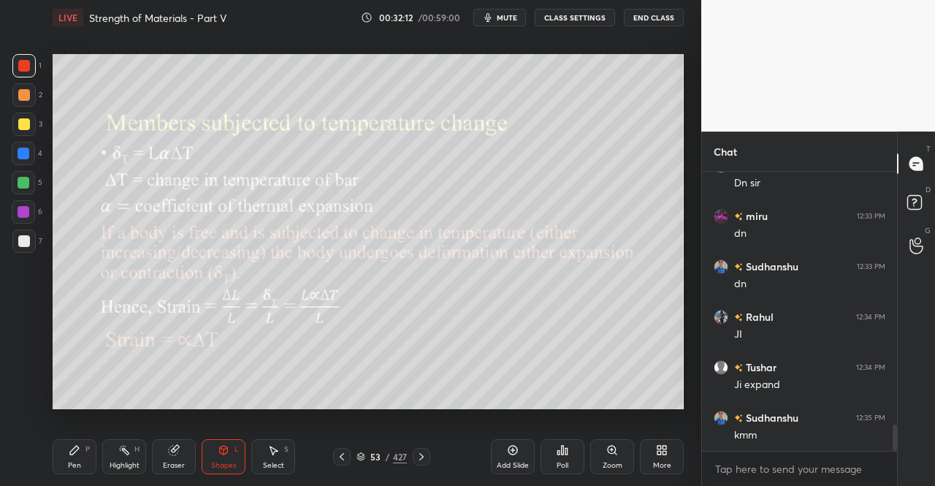
click at [74, 462] on div "Pen" at bounding box center [74, 465] width 13 height 7
click at [73, 442] on div "Pen P" at bounding box center [75, 456] width 44 height 35
click at [27, 131] on div at bounding box center [23, 124] width 23 height 23
click at [215, 446] on div "Shapes L" at bounding box center [224, 456] width 44 height 35
click at [170, 457] on div "Eraser" at bounding box center [174, 456] width 44 height 35
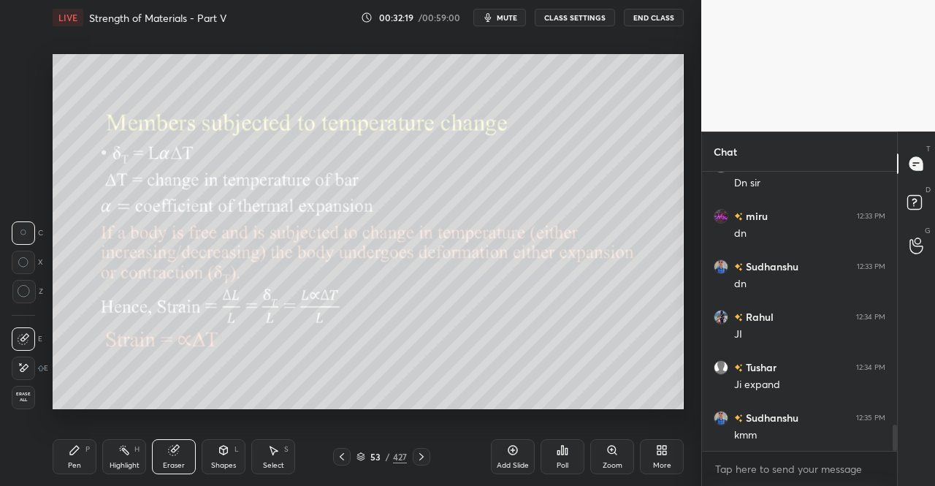
click at [20, 338] on icon at bounding box center [24, 339] width 12 height 12
click at [82, 457] on div "Pen P" at bounding box center [75, 456] width 44 height 35
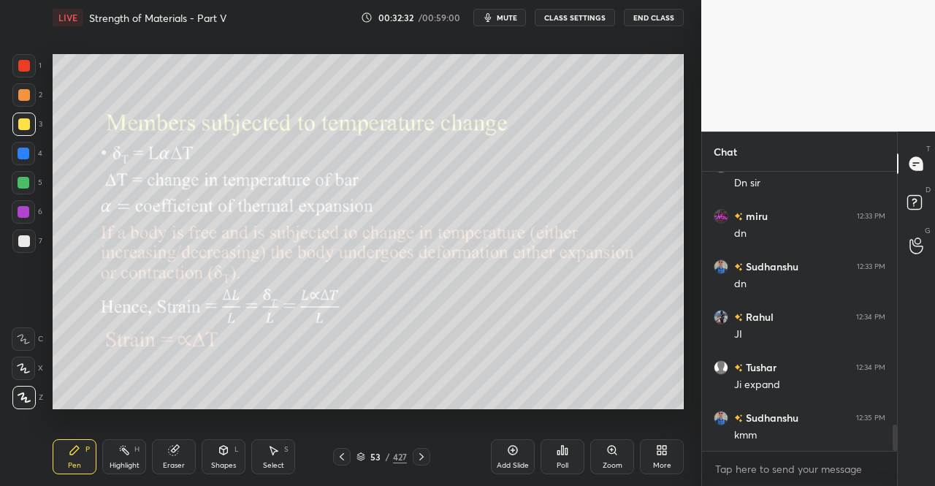
click at [70, 441] on div "Pen P" at bounding box center [75, 456] width 44 height 35
click at [21, 120] on div at bounding box center [24, 124] width 12 height 12
click at [22, 126] on div at bounding box center [24, 124] width 12 height 12
click at [70, 462] on div "Pen" at bounding box center [74, 465] width 13 height 7
click at [22, 95] on div at bounding box center [24, 95] width 12 height 12
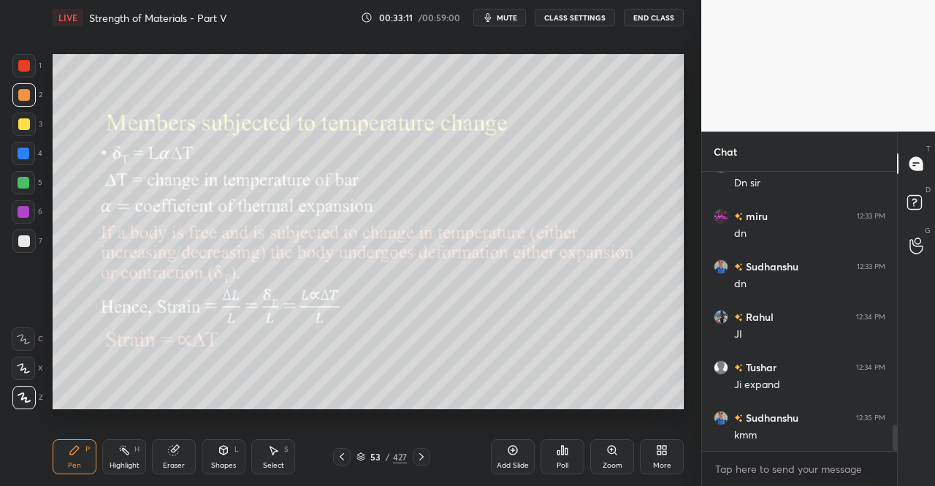
click at [28, 110] on div "2" at bounding box center [27, 97] width 30 height 29
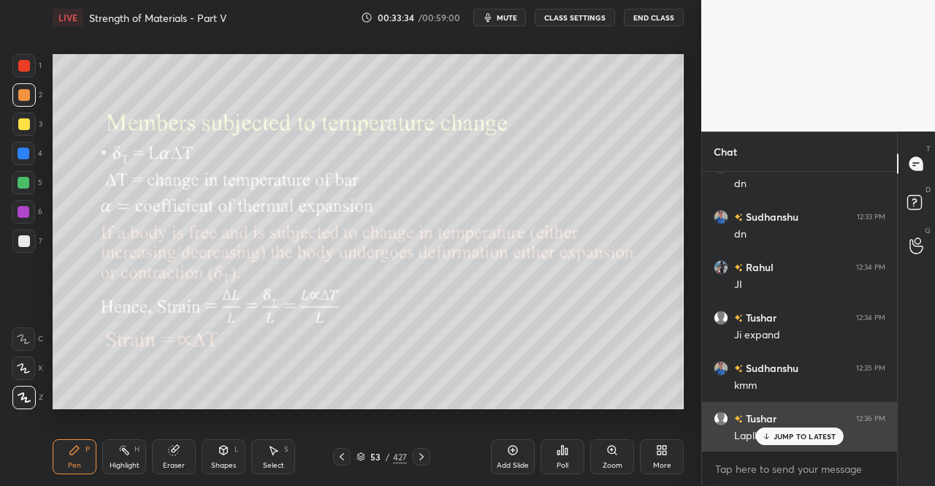
click at [791, 441] on p "JUMP TO LATEST" at bounding box center [805, 436] width 63 height 9
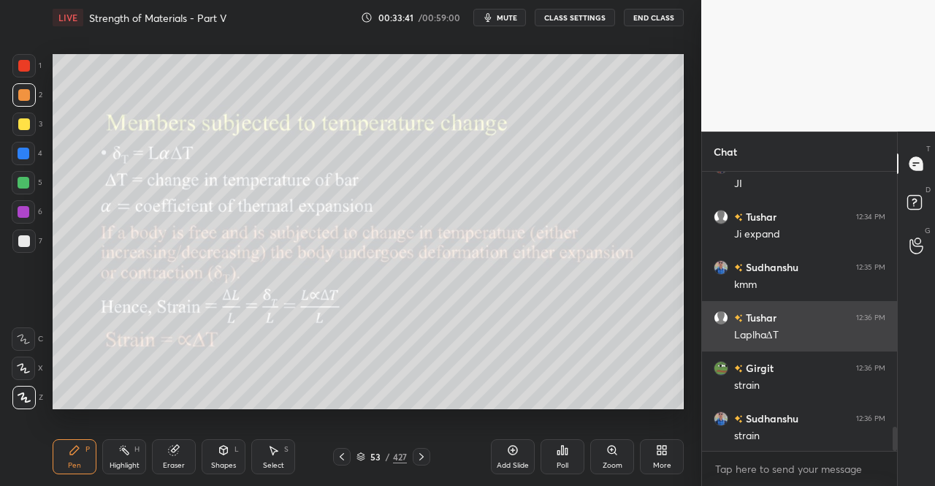
scroll to position [2914, 0]
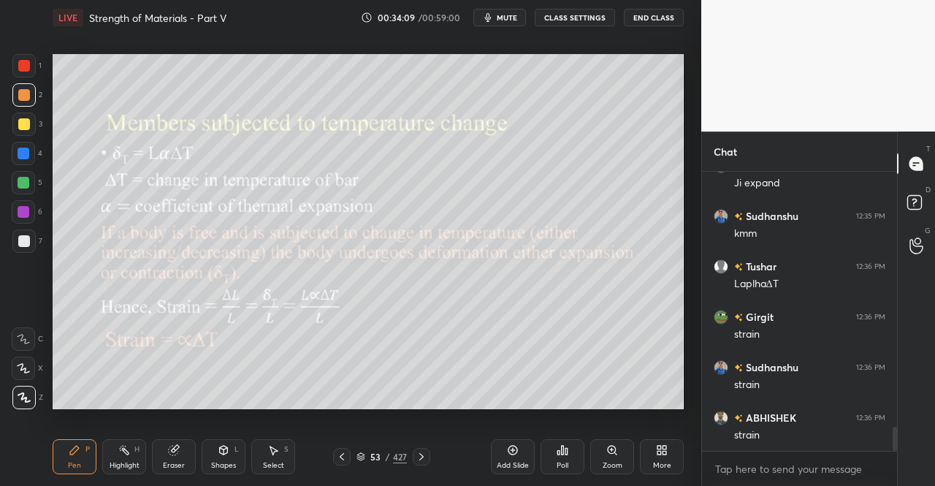
click at [514, 18] on span "mute" at bounding box center [507, 17] width 20 height 10
click at [506, 18] on span "unmute" at bounding box center [505, 17] width 31 height 10
click at [416, 455] on icon at bounding box center [422, 457] width 12 height 12
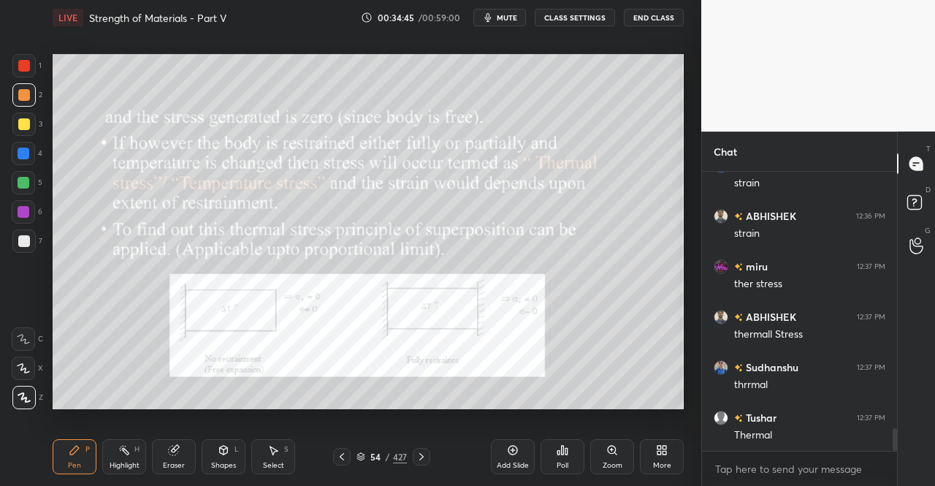
click at [45, 473] on div "1 2 3 4 5 6 7 C X Z C X Z E E Erase all H H LIVE Strength of Materials - Part V…" at bounding box center [345, 243] width 690 height 486
click at [34, 481] on div "1 2 3 4 5 6 7 C X Z C X Z E E Erase all H H LIVE Strength of Materials - Part V…" at bounding box center [345, 243] width 690 height 486
click at [37, 483] on div "1 2 3 4 5 6 7 C X Z C X Z E E Erase all H H LIVE Strength of Materials - Part V…" at bounding box center [345, 243] width 690 height 486
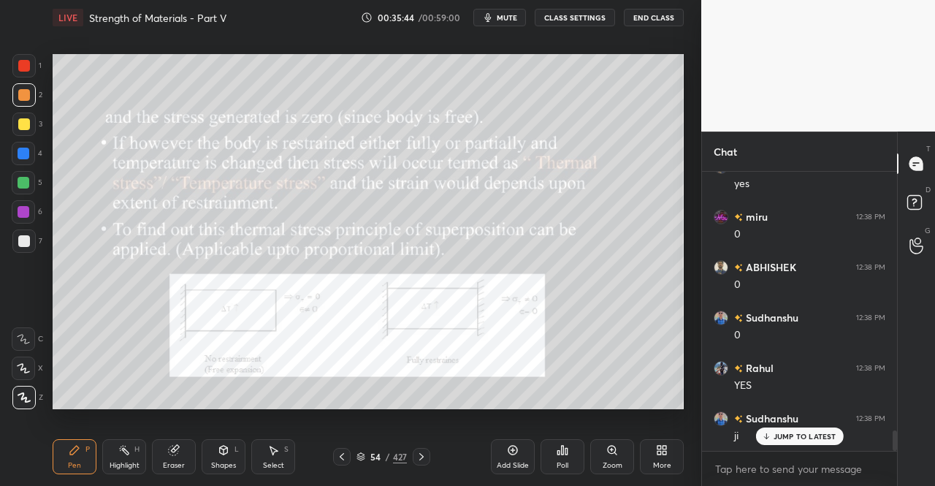
click at [422, 457] on icon at bounding box center [421, 456] width 4 height 7
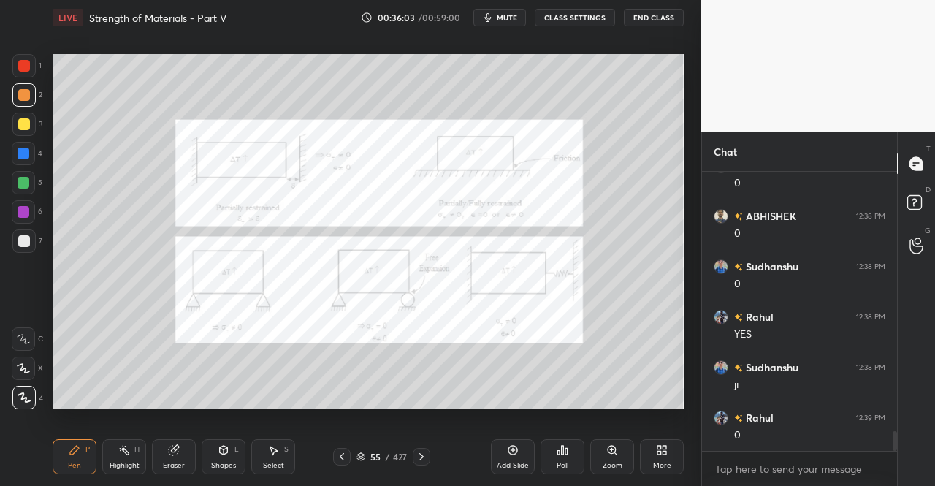
scroll to position [3635, 0]
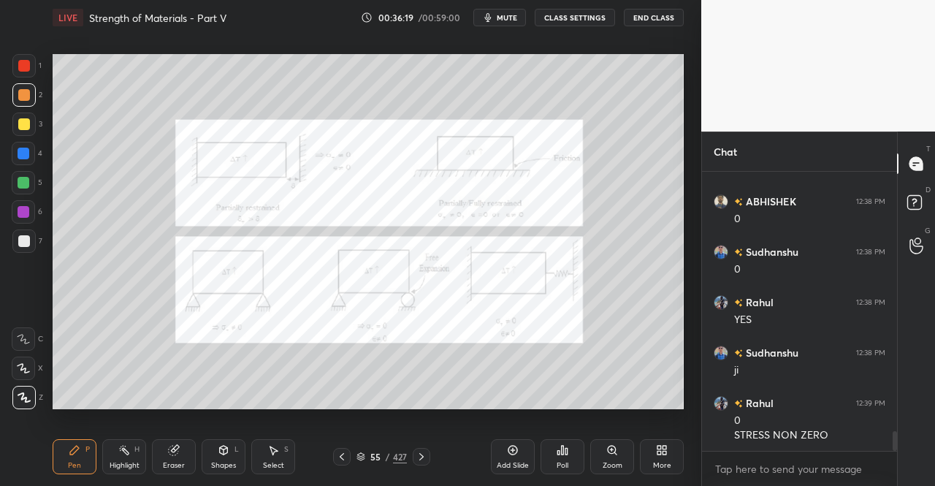
click at [346, 454] on icon at bounding box center [342, 457] width 12 height 12
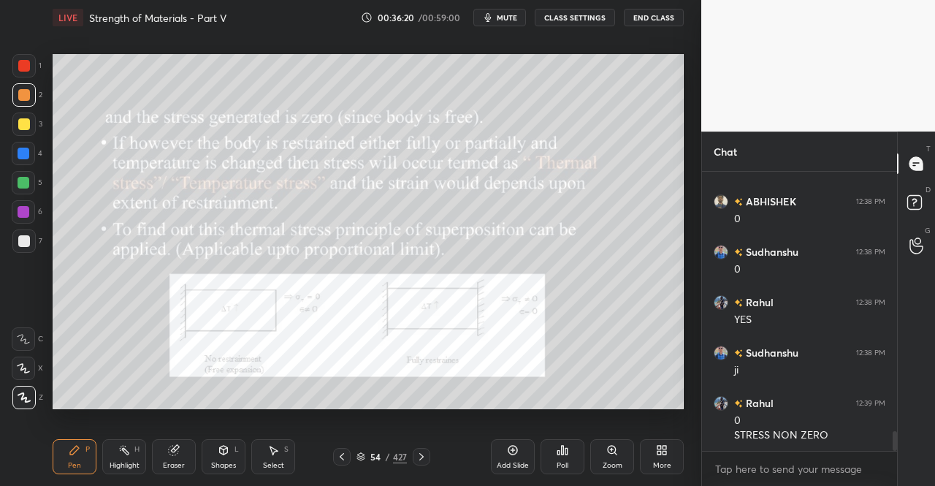
click at [345, 457] on icon at bounding box center [342, 457] width 12 height 12
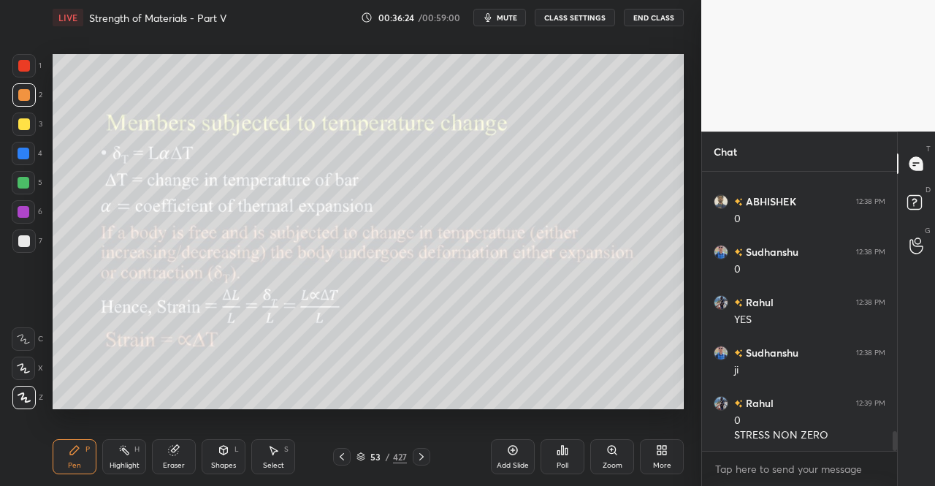
click at [421, 455] on icon at bounding box center [421, 456] width 4 height 7
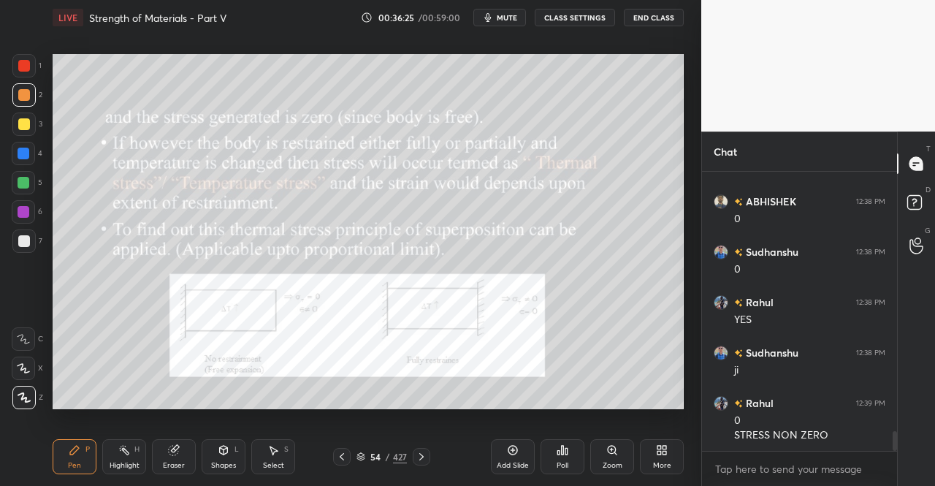
click at [422, 455] on icon at bounding box center [422, 457] width 12 height 12
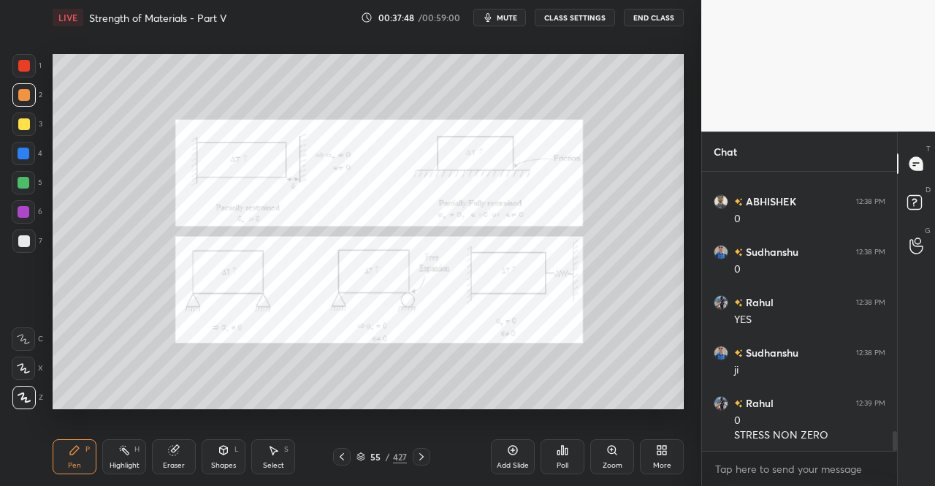
click at [512, 8] on div "LIVE Strength of Materials - Part V 00:37:48 / 00:59:00 mute CLASS SETTINGS End…" at bounding box center [368, 17] width 631 height 35
click at [502, 9] on button "mute" at bounding box center [499, 18] width 53 height 18
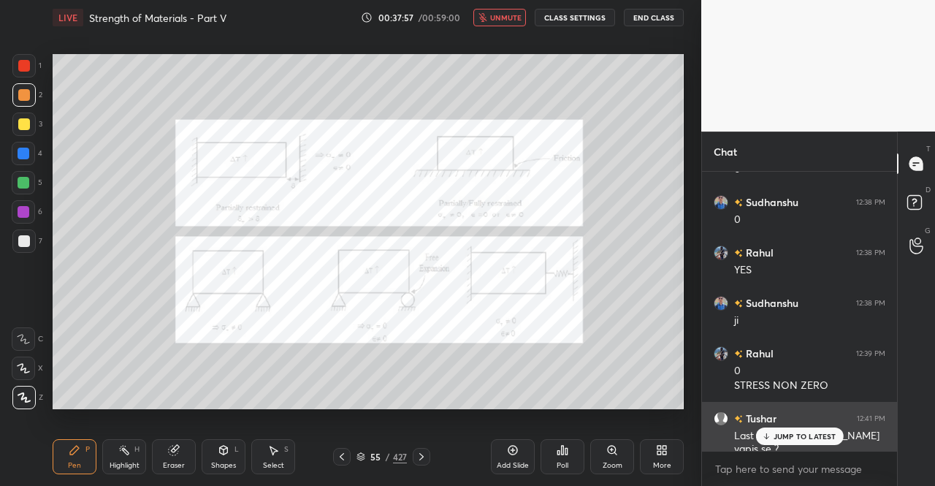
click at [798, 438] on p "JUMP TO LATEST" at bounding box center [805, 436] width 63 height 9
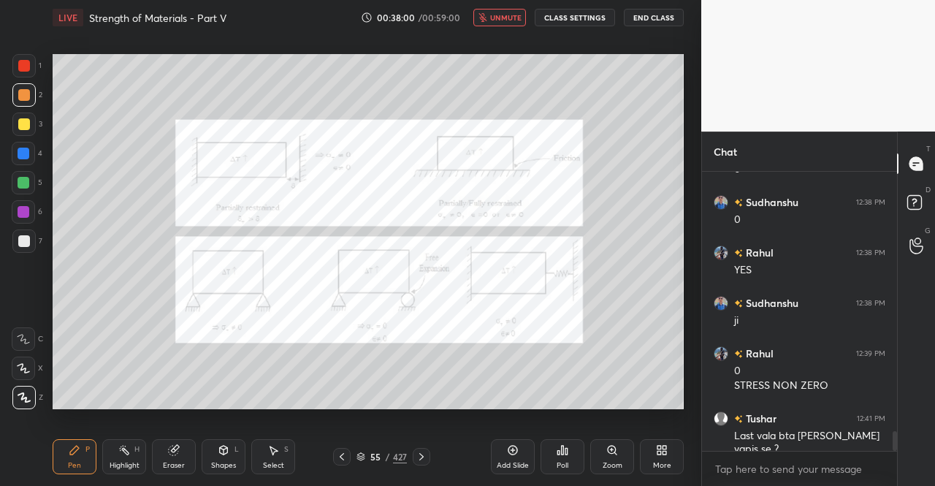
click at [64, 455] on div "Pen P" at bounding box center [75, 456] width 44 height 35
click at [91, 453] on div "Pen P" at bounding box center [75, 456] width 44 height 35
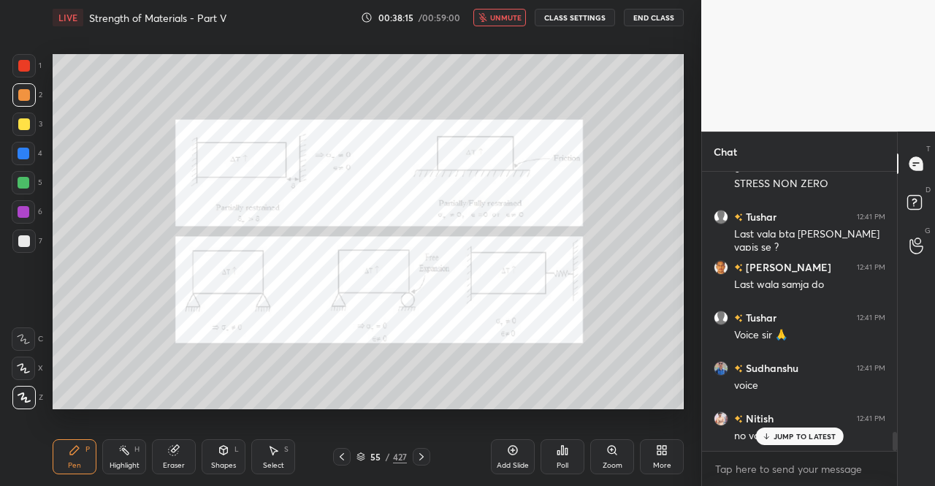
scroll to position [3937, 0]
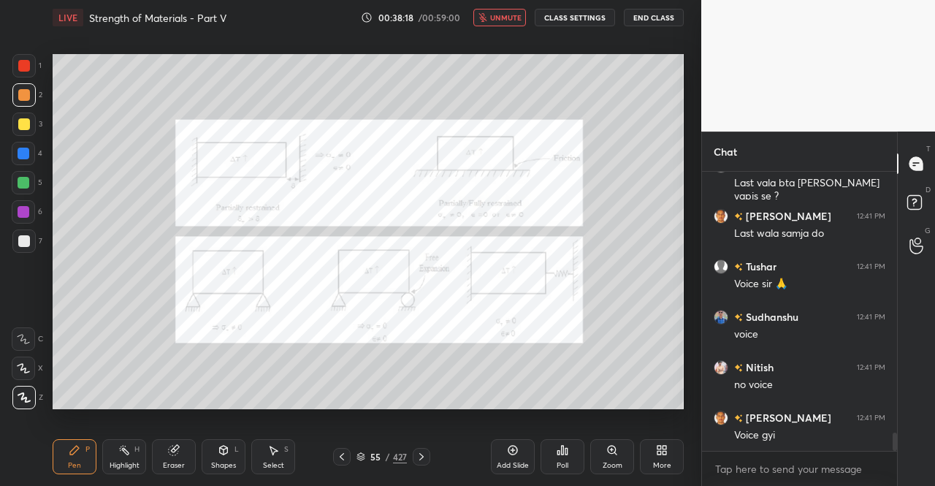
click at [503, 12] on button "unmute" at bounding box center [499, 18] width 53 height 18
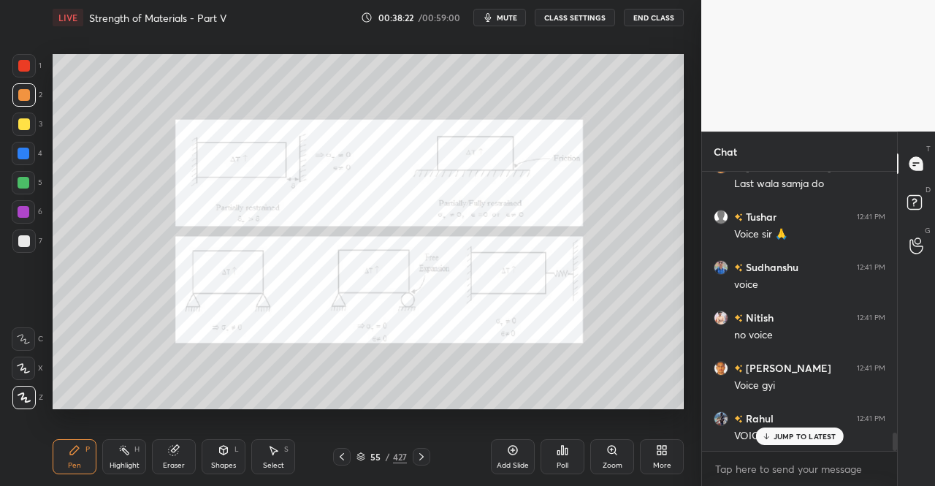
scroll to position [4051, 0]
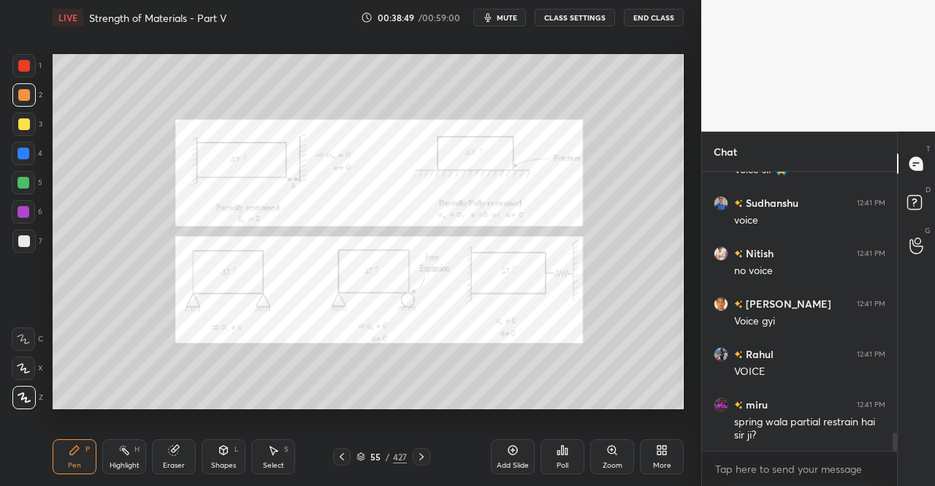
click at [342, 458] on icon at bounding box center [342, 457] width 12 height 12
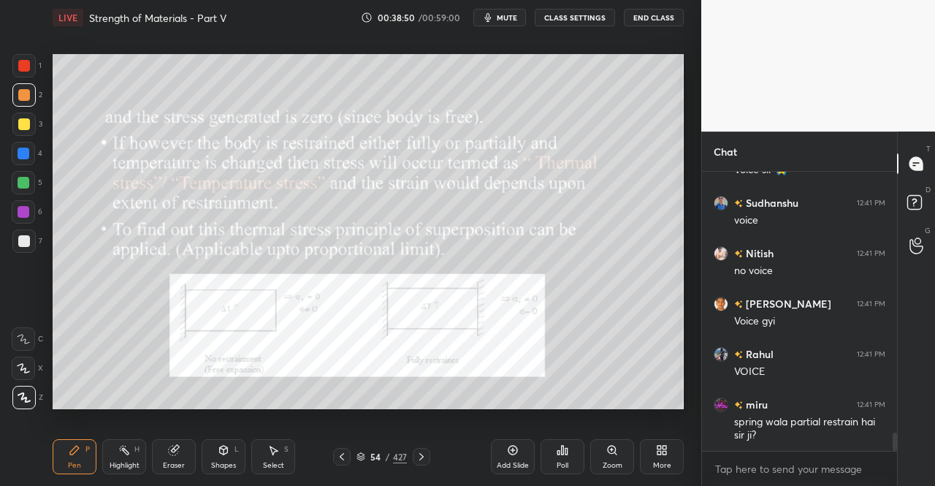
click at [342, 457] on icon at bounding box center [342, 457] width 12 height 12
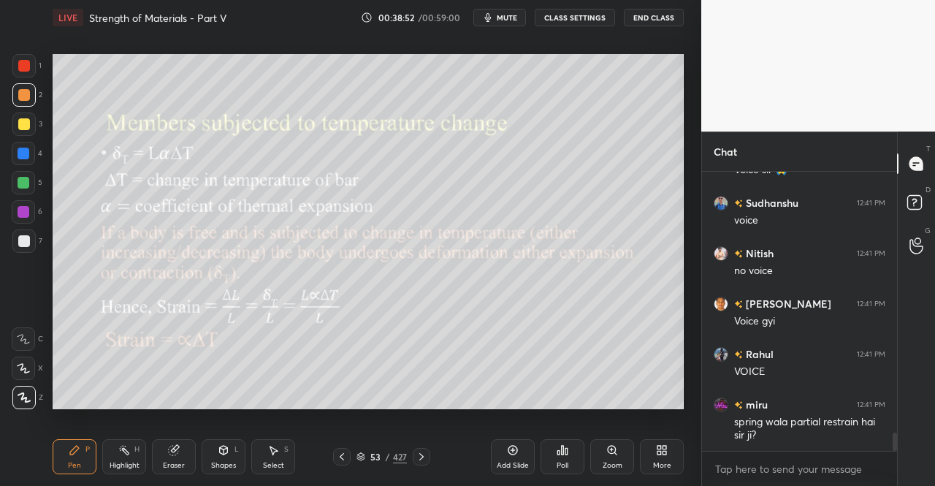
click at [425, 457] on icon at bounding box center [422, 457] width 12 height 12
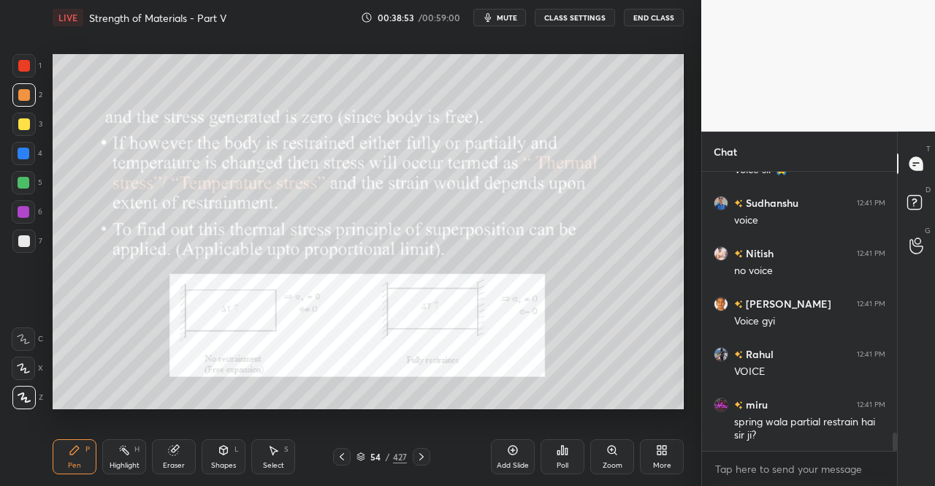
click at [425, 456] on icon at bounding box center [422, 457] width 12 height 12
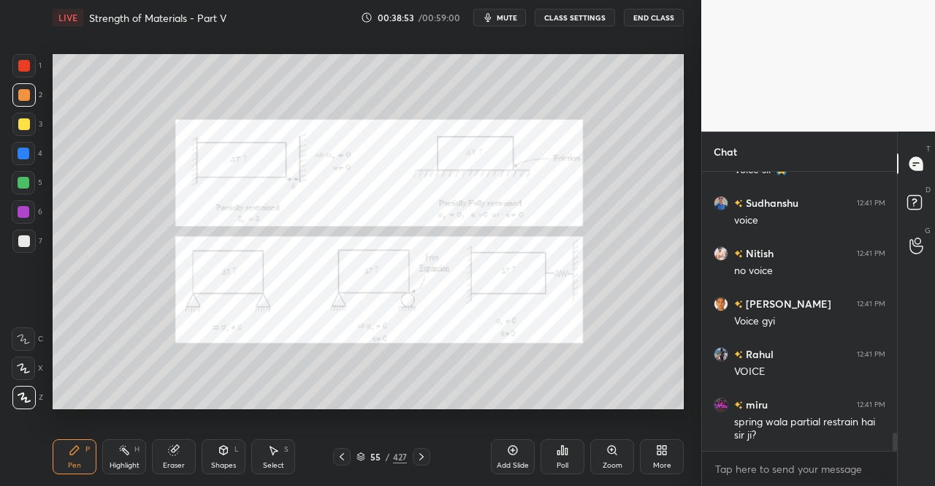
click at [425, 456] on icon at bounding box center [422, 457] width 12 height 12
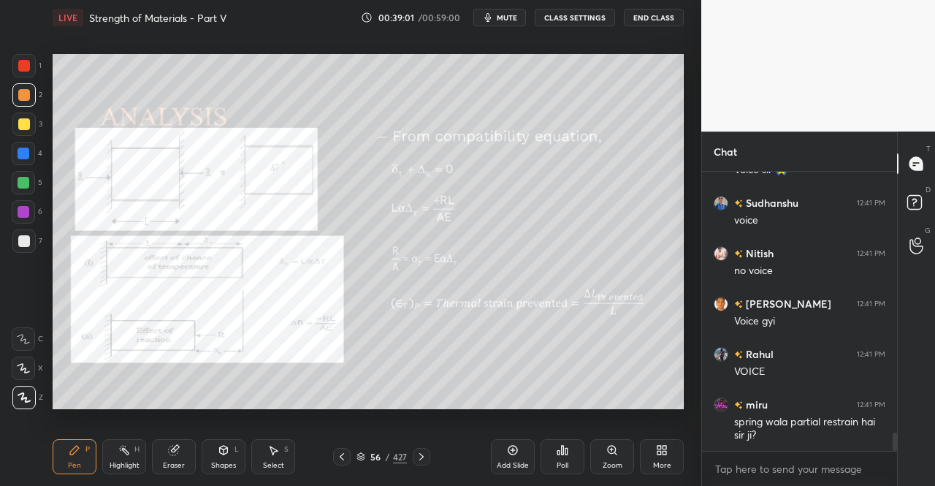
click at [59, 463] on div "Pen P" at bounding box center [75, 456] width 44 height 35
click at [64, 456] on div "Pen P" at bounding box center [75, 456] width 44 height 35
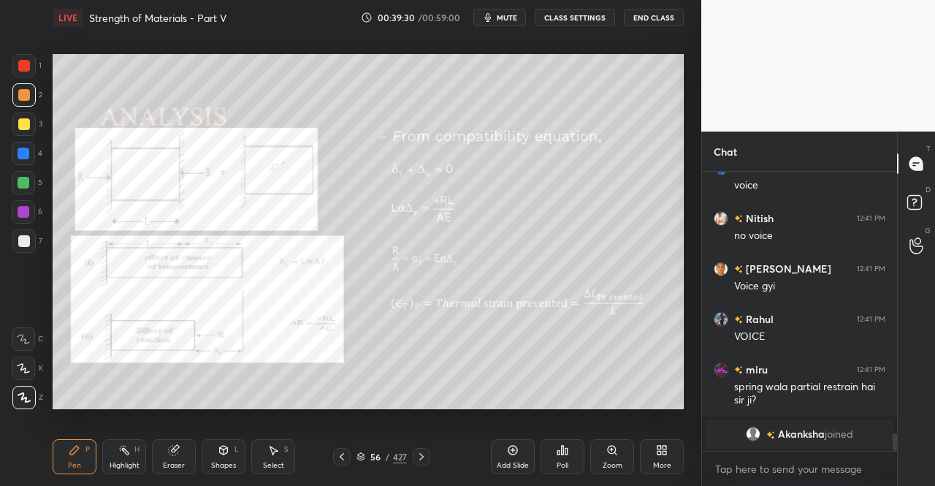
click at [19, 65] on div at bounding box center [24, 66] width 12 height 12
click at [31, 78] on div "1" at bounding box center [26, 68] width 29 height 29
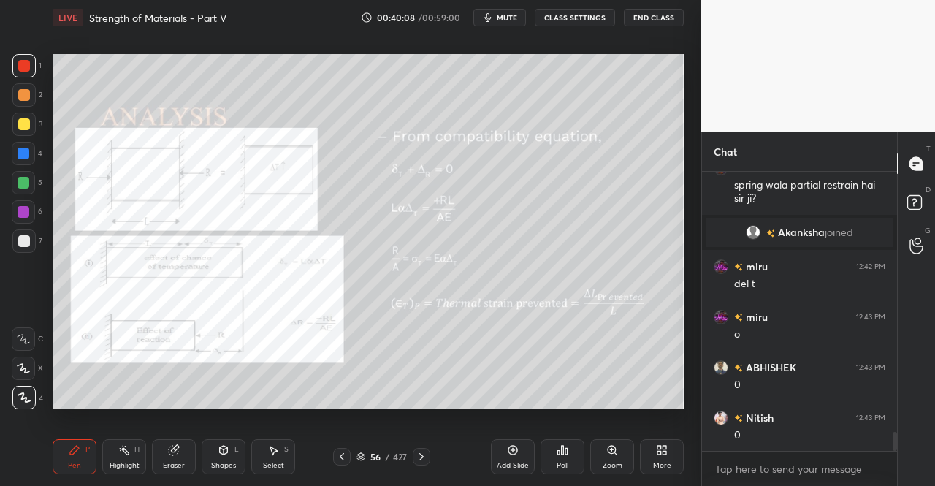
scroll to position [3924, 0]
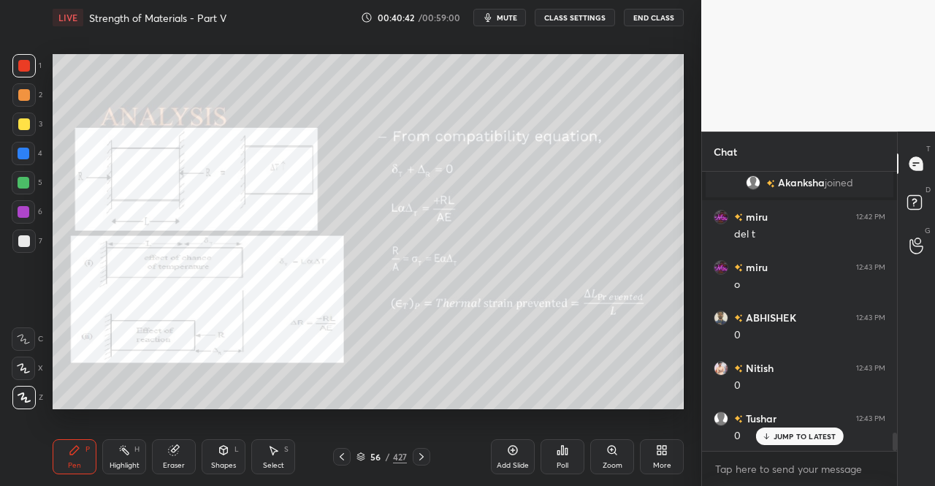
click at [511, 18] on span "mute" at bounding box center [507, 17] width 20 height 10
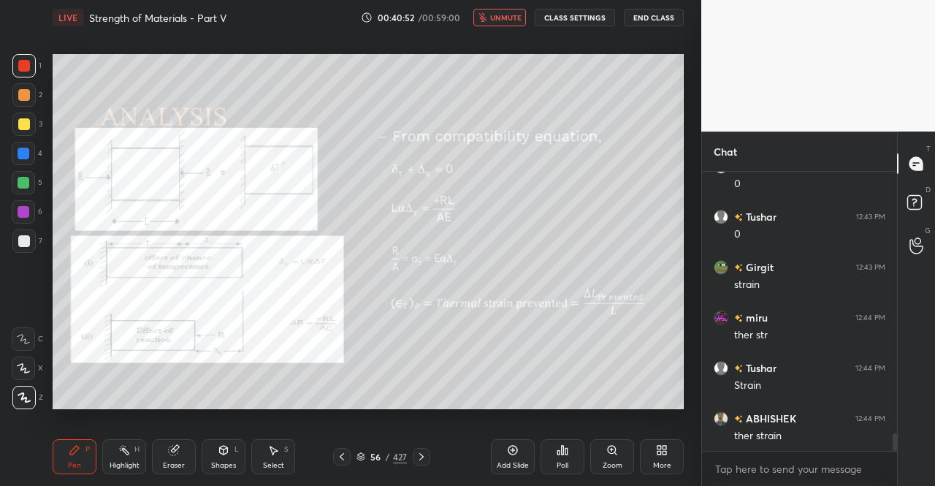
scroll to position [4177, 0]
click at [509, 14] on span "unmute" at bounding box center [505, 17] width 31 height 10
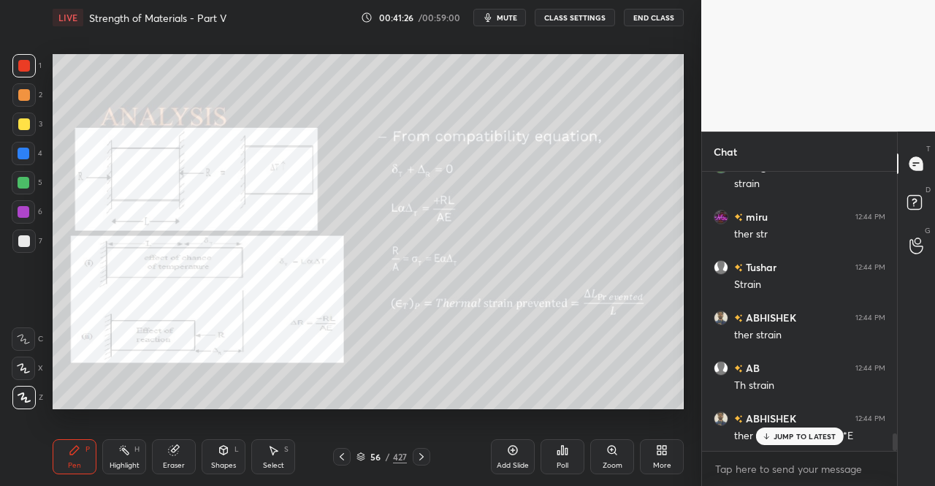
click at [795, 447] on div "ABHISHEK 12:44 PM ther Stress= ther strain *E" at bounding box center [799, 427] width 195 height 50
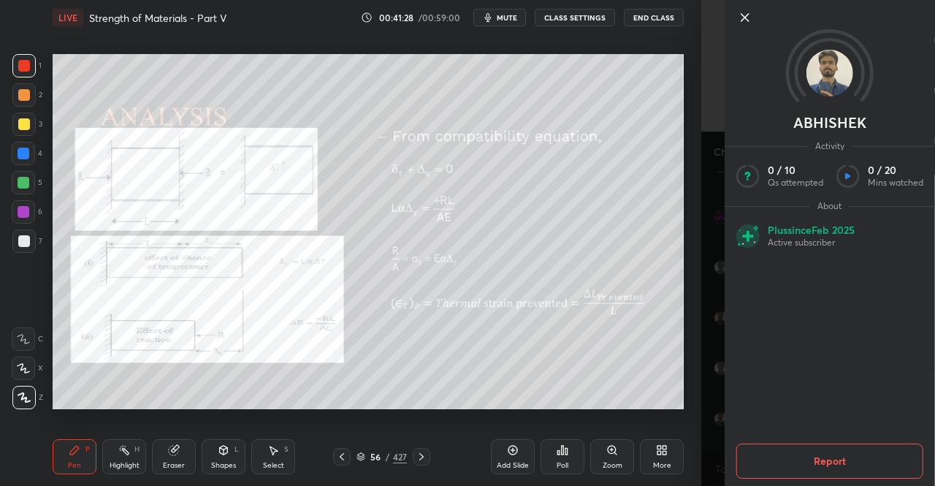
click at [746, 17] on icon at bounding box center [745, 17] width 7 height 7
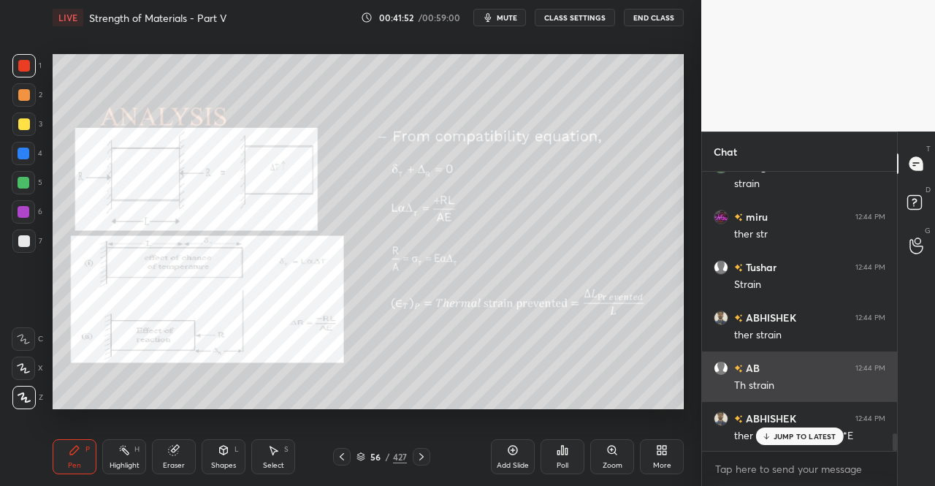
click at [769, 429] on div "JUMP TO LATEST" at bounding box center [800, 436] width 88 height 18
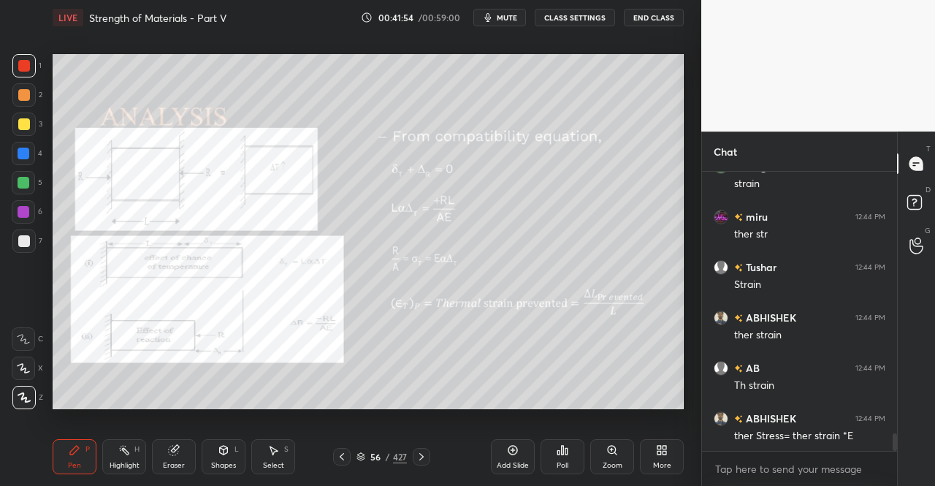
click at [422, 453] on icon at bounding box center [422, 457] width 12 height 12
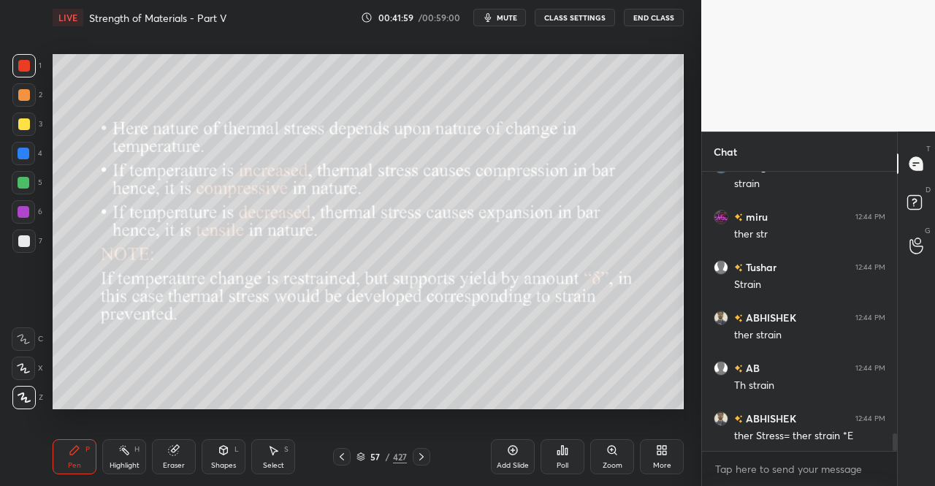
click at [337, 457] on icon at bounding box center [342, 457] width 12 height 12
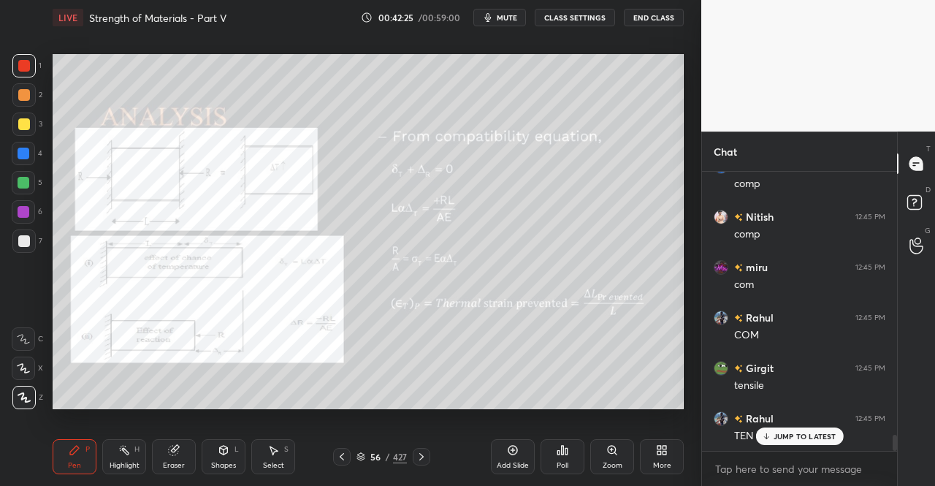
scroll to position [4630, 0]
click at [421, 457] on icon at bounding box center [422, 457] width 12 height 12
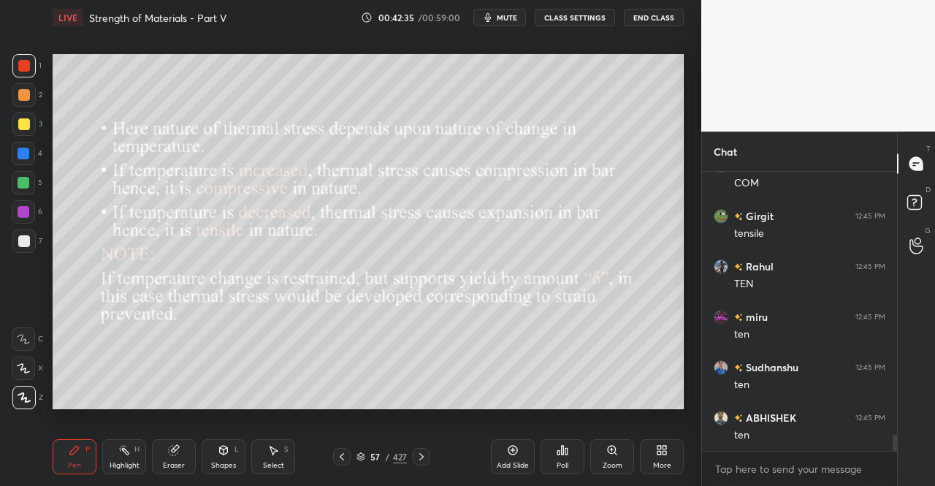
scroll to position [4731, 0]
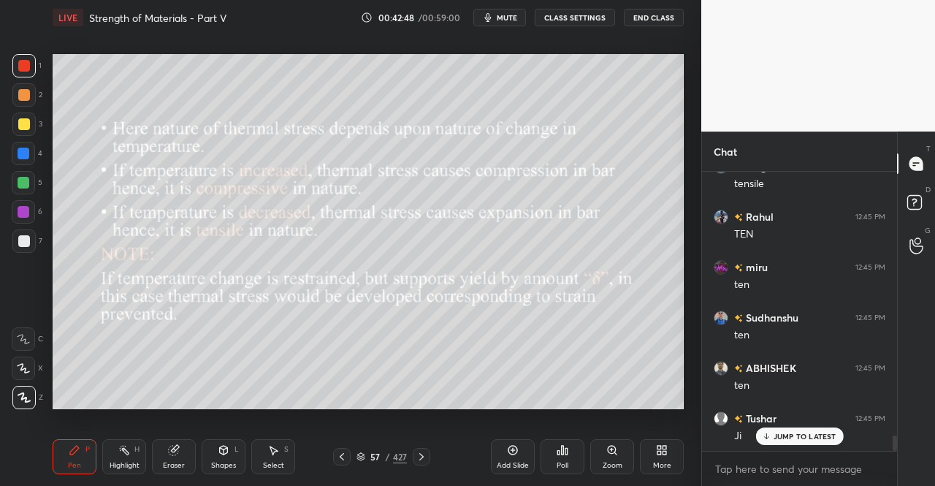
click at [424, 454] on icon at bounding box center [422, 457] width 12 height 12
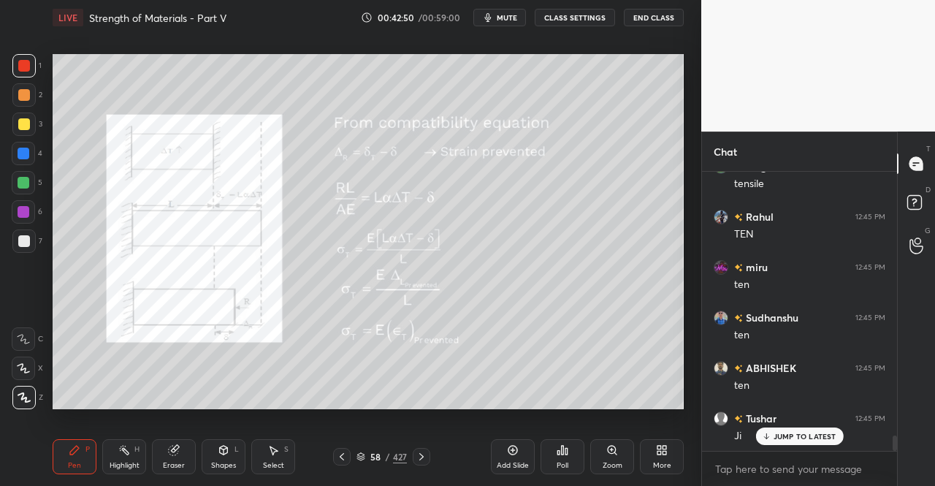
click at [180, 455] on div "Eraser" at bounding box center [174, 456] width 44 height 35
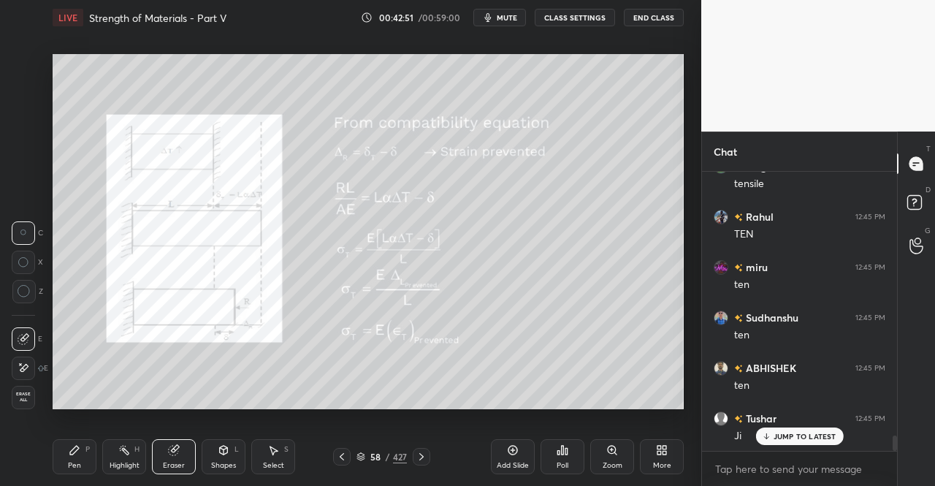
click at [225, 455] on icon at bounding box center [224, 450] width 12 height 12
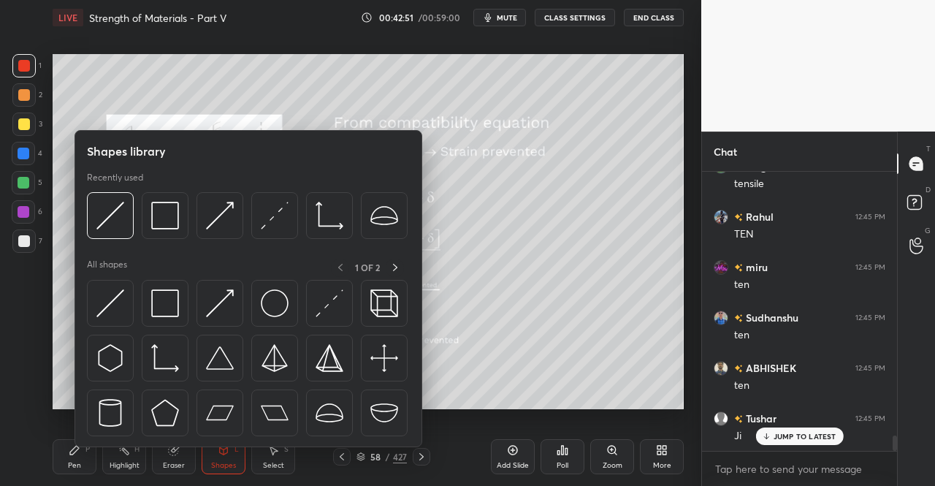
click at [111, 313] on img at bounding box center [110, 303] width 28 height 28
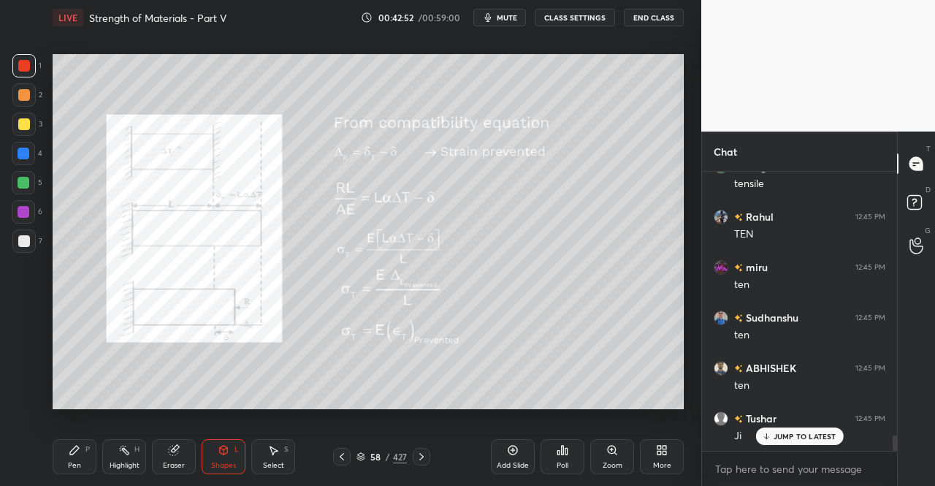
click at [20, 68] on div at bounding box center [24, 66] width 12 height 12
click at [80, 460] on div "Pen P" at bounding box center [75, 456] width 44 height 35
click at [70, 433] on div "Pen P Highlight H Eraser Shapes L Select S 58 / 427 Add Slide Poll Zoom More" at bounding box center [368, 456] width 631 height 58
click at [77, 443] on div "Pen P" at bounding box center [75, 456] width 44 height 35
click at [66, 447] on div "Pen P" at bounding box center [75, 456] width 44 height 35
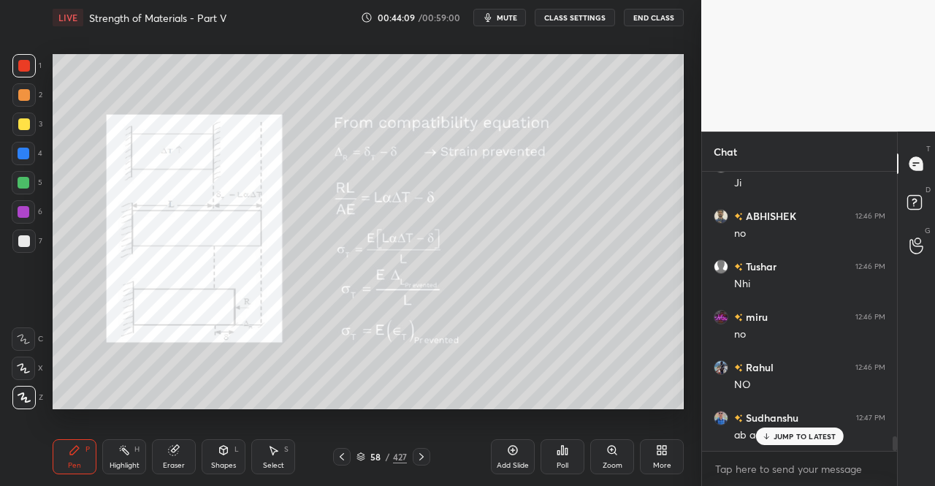
scroll to position [5033, 0]
click at [341, 457] on icon at bounding box center [342, 457] width 12 height 12
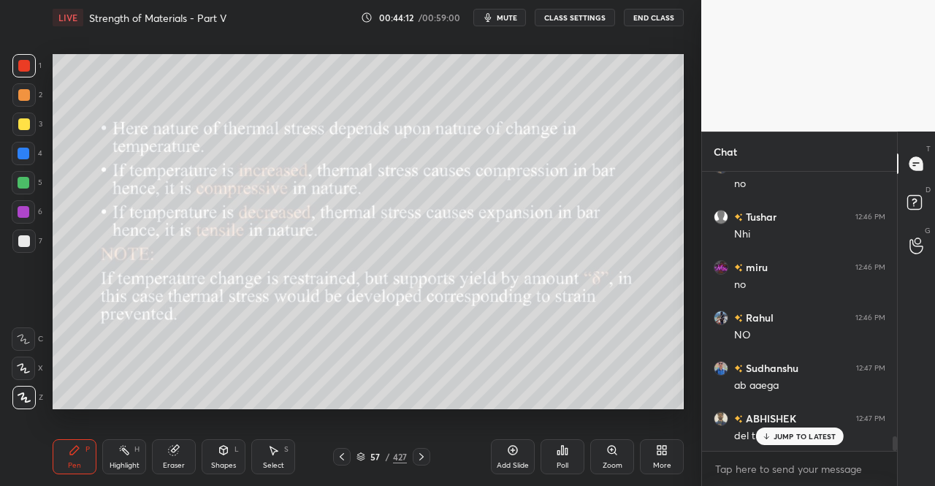
click at [336, 458] on icon at bounding box center [342, 457] width 12 height 12
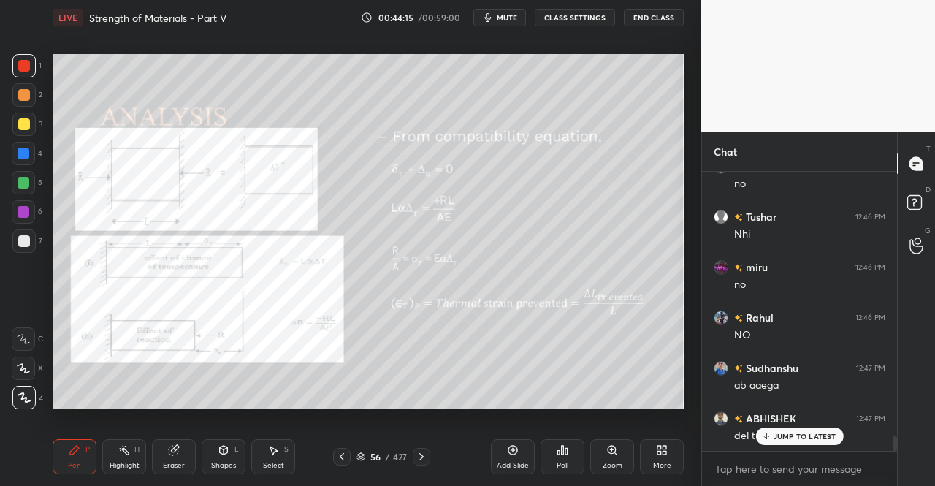
click at [422, 452] on icon at bounding box center [422, 457] width 12 height 12
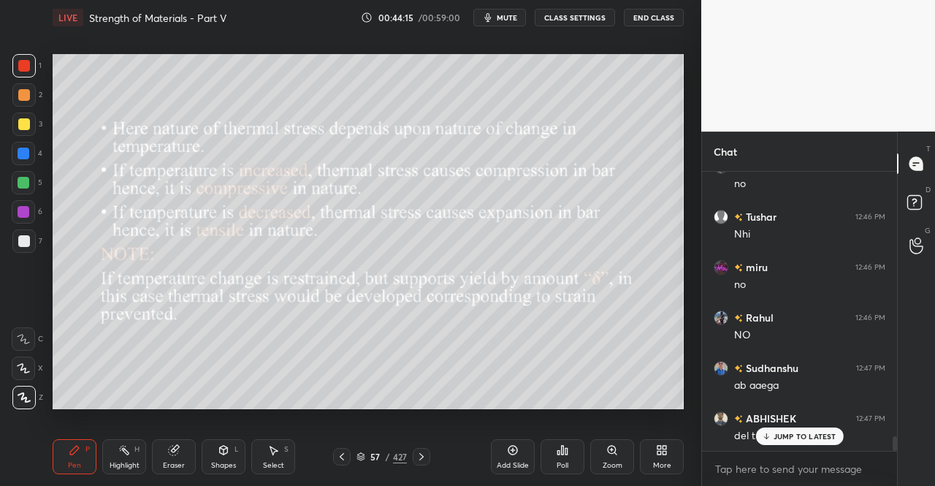
click at [419, 455] on icon at bounding box center [422, 457] width 12 height 12
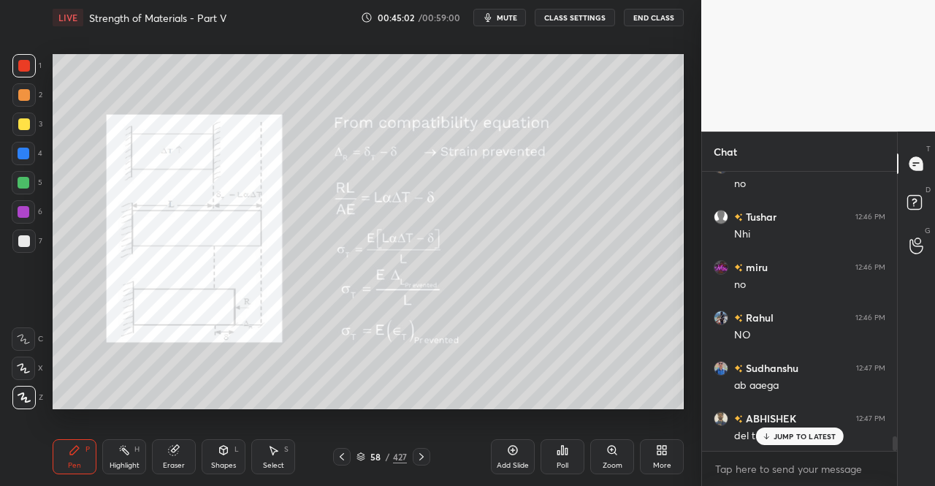
click at [222, 453] on icon at bounding box center [224, 450] width 8 height 9
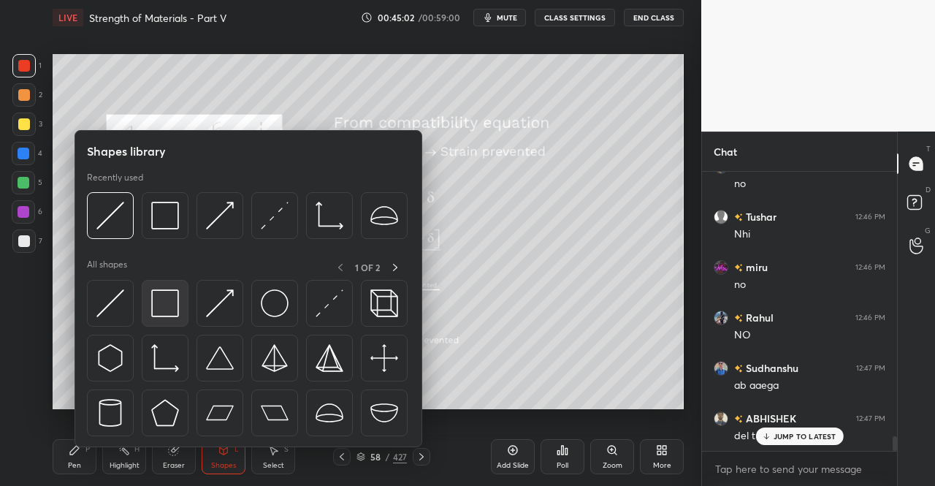
click at [156, 322] on div at bounding box center [165, 303] width 47 height 47
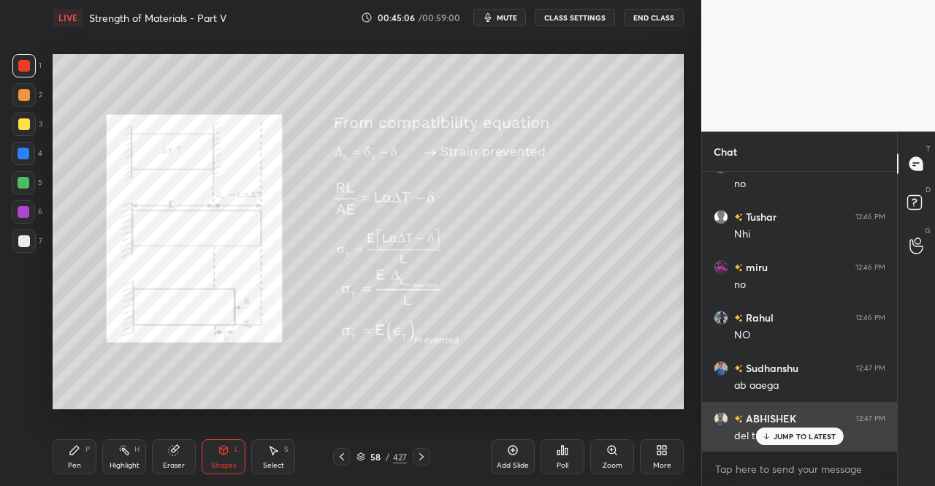
click at [779, 438] on p "JUMP TO LATEST" at bounding box center [805, 436] width 63 height 9
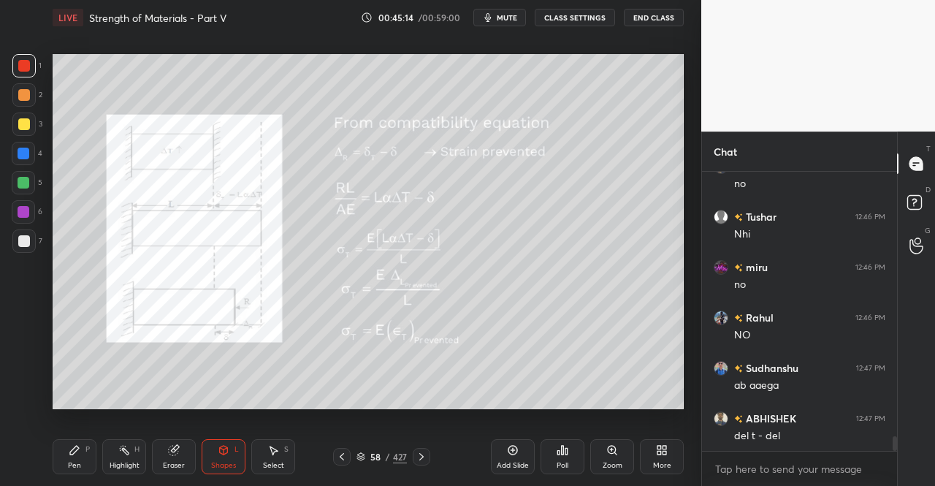
click at [69, 457] on div "Pen P" at bounding box center [75, 456] width 44 height 35
click at [73, 441] on div "Pen P" at bounding box center [75, 456] width 44 height 35
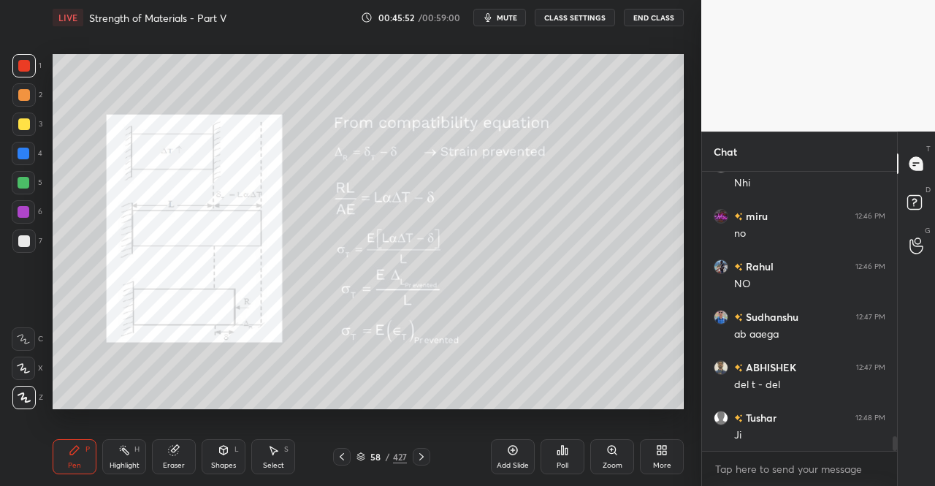
scroll to position [5119, 0]
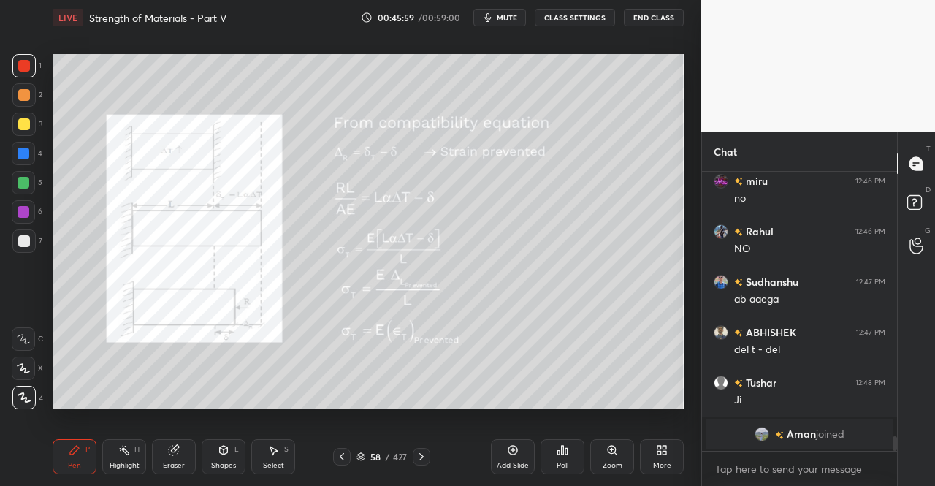
click at [428, 457] on div at bounding box center [422, 457] width 18 height 18
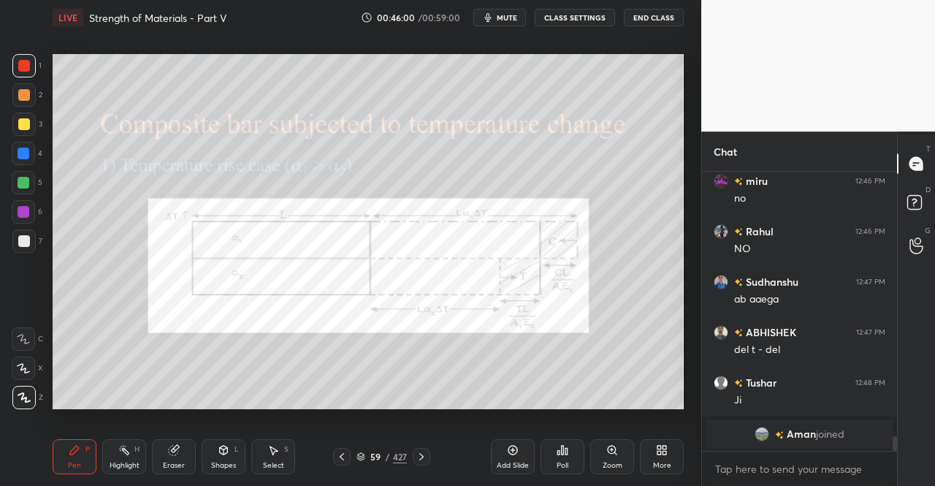
click at [341, 457] on icon at bounding box center [342, 457] width 12 height 12
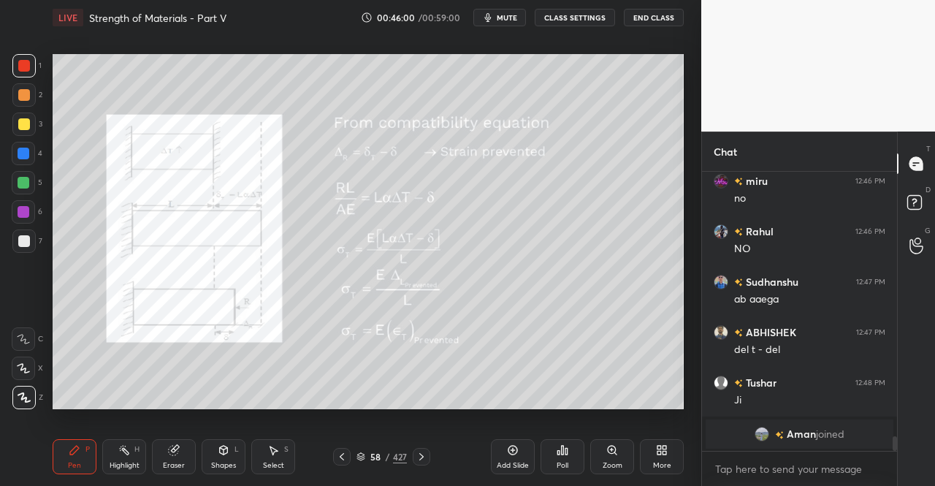
click at [522, 451] on div "Add Slide" at bounding box center [513, 456] width 44 height 35
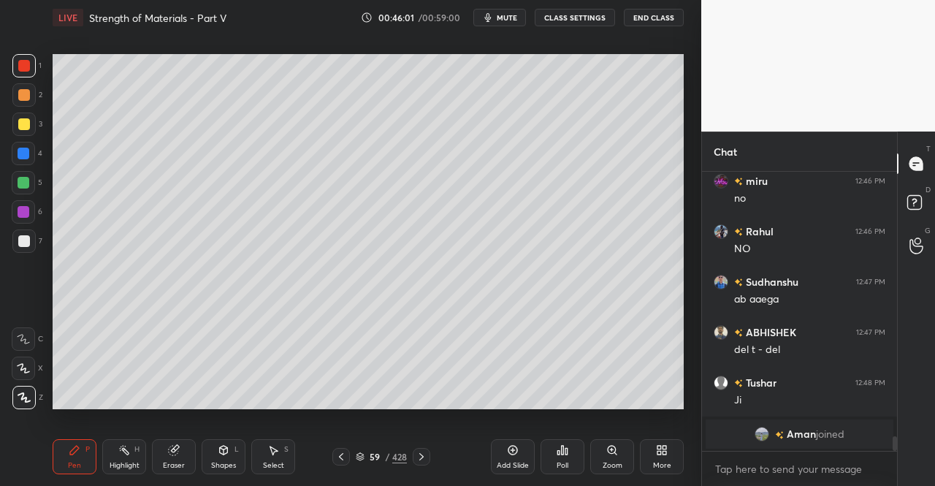
click at [55, 452] on div "Pen P" at bounding box center [75, 456] width 44 height 35
click at [47, 417] on div "Setting up your live class Poll for secs No correct answer Start poll" at bounding box center [368, 231] width 643 height 392
click at [16, 123] on div at bounding box center [23, 124] width 23 height 23
click at [24, 113] on div at bounding box center [23, 124] width 23 height 23
click at [218, 454] on icon at bounding box center [224, 450] width 12 height 12
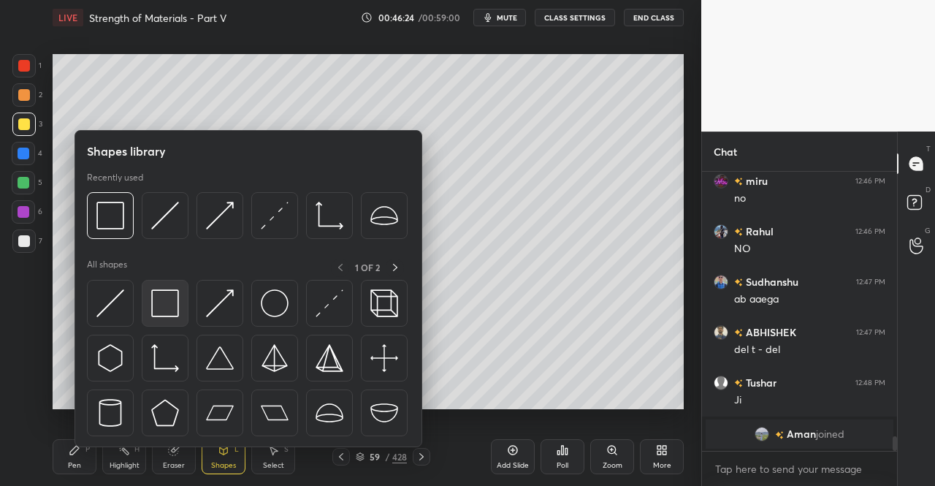
click at [167, 308] on img at bounding box center [165, 303] width 28 height 28
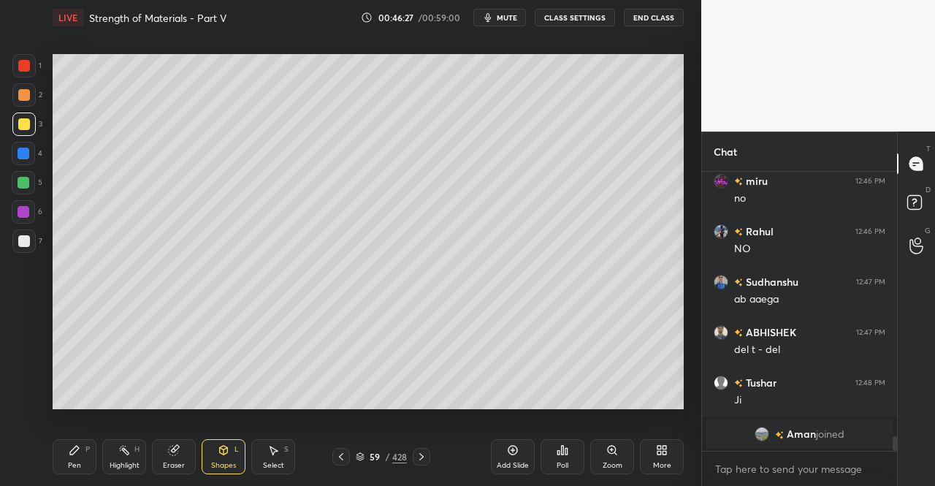
click at [223, 448] on icon at bounding box center [224, 449] width 8 height 2
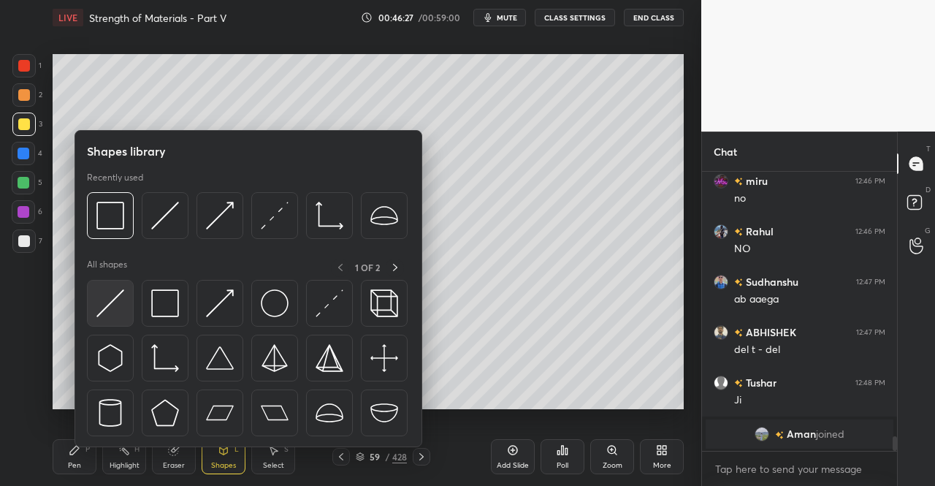
click at [104, 299] on img at bounding box center [110, 303] width 28 height 28
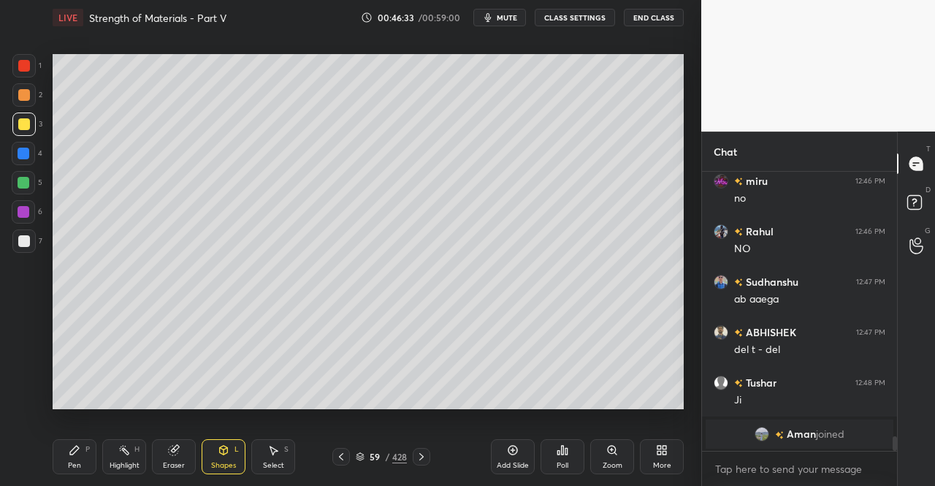
click at [76, 468] on div "Pen" at bounding box center [74, 465] width 13 height 7
click at [80, 458] on div "Pen P" at bounding box center [75, 456] width 44 height 35
click at [211, 454] on div "Shapes L" at bounding box center [224, 456] width 44 height 35
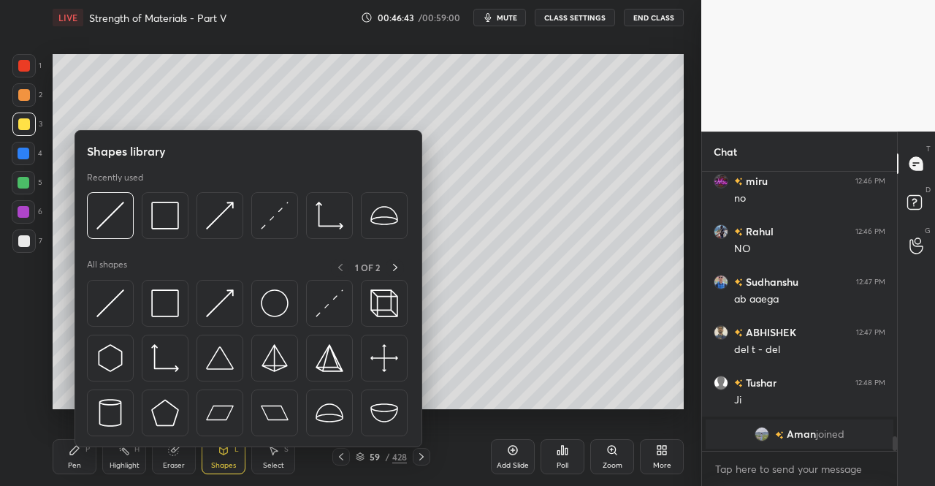
click at [28, 113] on div at bounding box center [23, 124] width 23 height 23
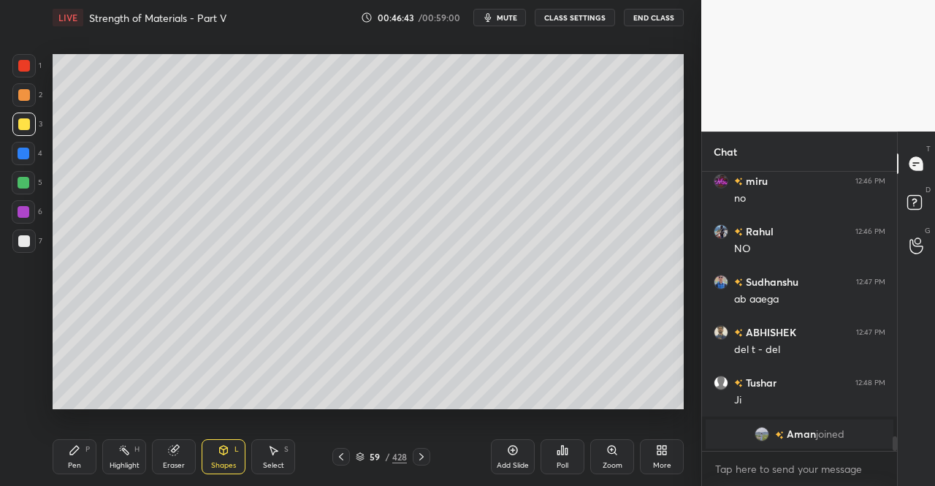
click at [26, 131] on div at bounding box center [23, 124] width 23 height 23
click at [72, 454] on icon at bounding box center [74, 450] width 9 height 9
click at [68, 450] on div "Pen P" at bounding box center [75, 456] width 44 height 35
click at [222, 449] on icon at bounding box center [224, 449] width 8 height 2
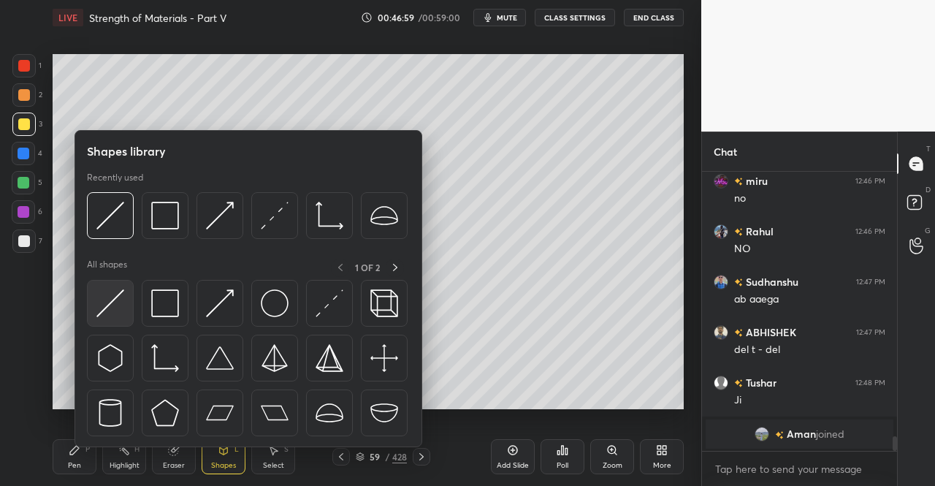
click at [115, 304] on img at bounding box center [110, 303] width 28 height 28
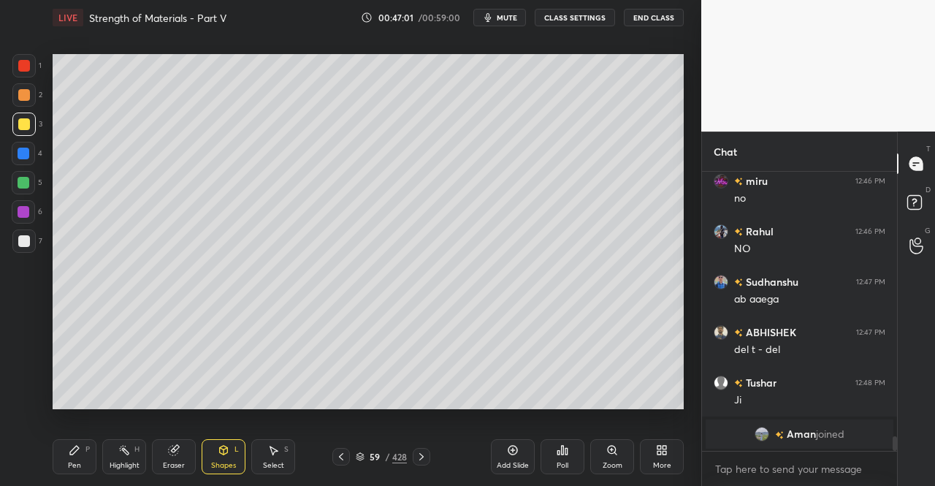
click at [64, 449] on div "Pen P" at bounding box center [75, 456] width 44 height 35
click at [66, 449] on div "Pen P" at bounding box center [75, 456] width 44 height 35
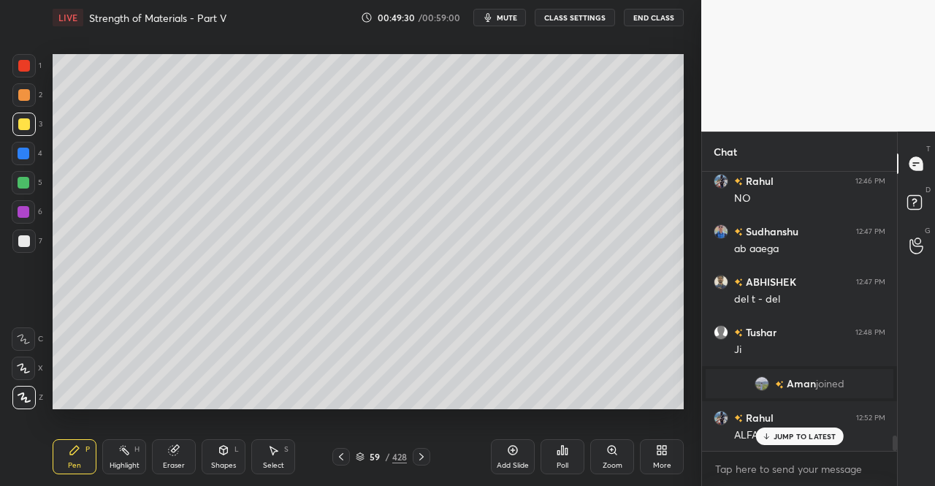
scroll to position [4754, 0]
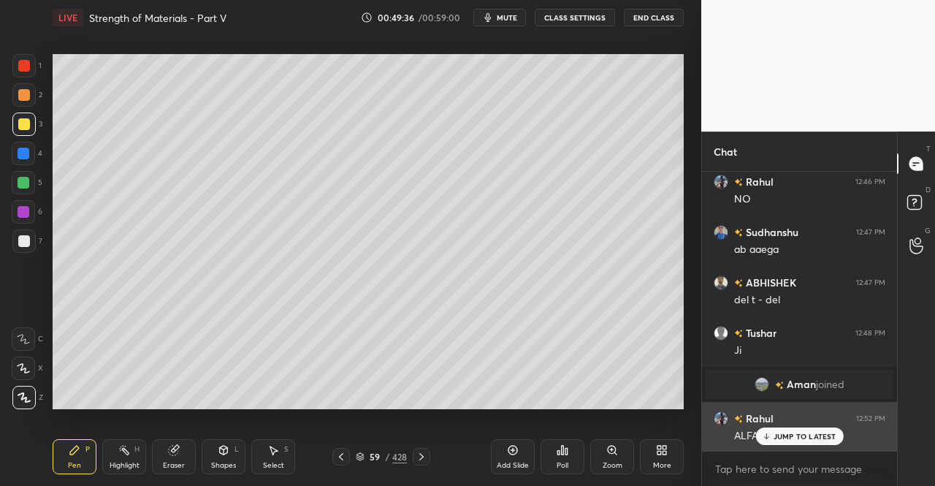
click at [795, 441] on p "JUMP TO LATEST" at bounding box center [805, 436] width 63 height 9
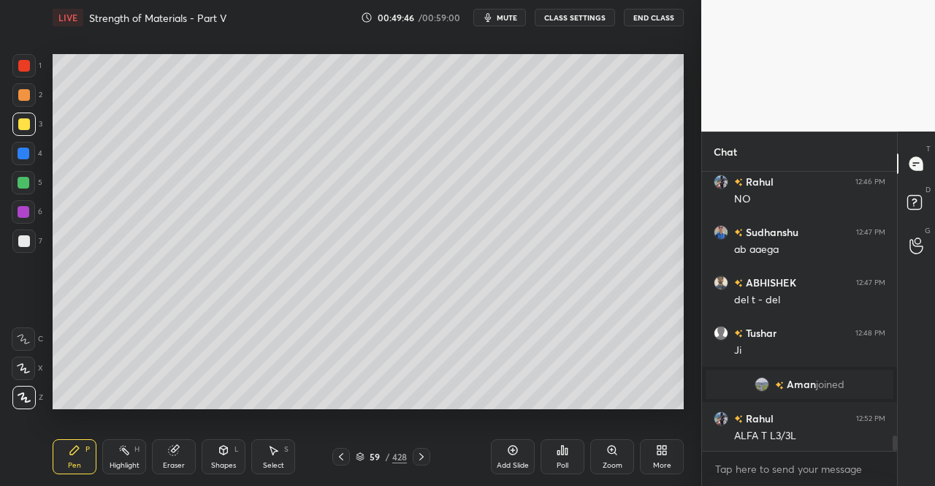
click at [220, 460] on div "Shapes L" at bounding box center [224, 456] width 44 height 35
click at [75, 457] on div "Pen P" at bounding box center [75, 456] width 44 height 35
click at [72, 448] on icon at bounding box center [75, 450] width 12 height 12
click at [20, 97] on div at bounding box center [24, 95] width 12 height 12
click at [34, 116] on div at bounding box center [23, 124] width 23 height 23
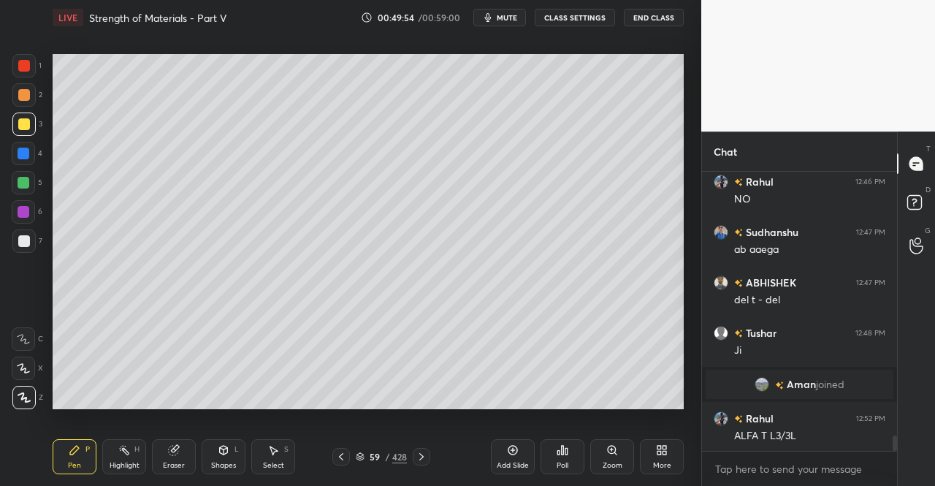
click at [178, 454] on icon at bounding box center [174, 450] width 12 height 12
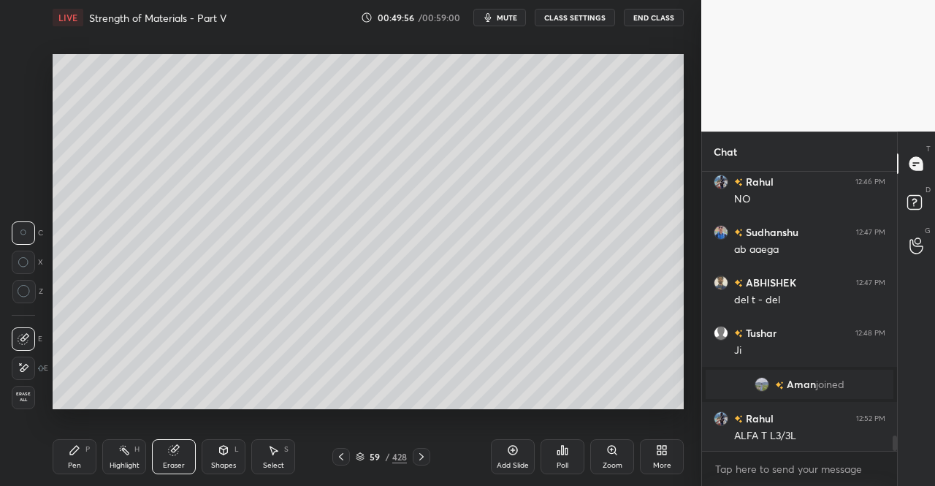
click at [83, 465] on div "Pen P" at bounding box center [75, 456] width 44 height 35
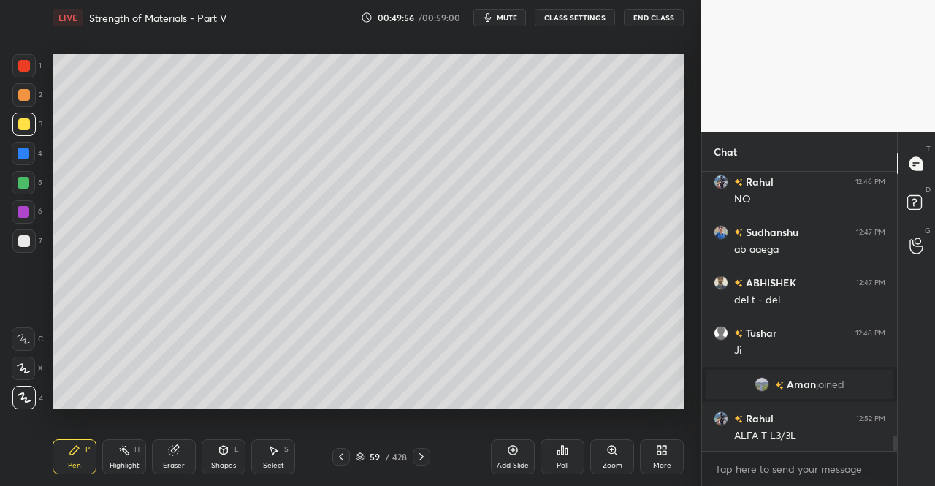
click at [80, 436] on div "Pen P Highlight H Eraser Shapes L Select S 59 / 428 Add Slide Poll Zoom More" at bounding box center [368, 456] width 631 height 58
click at [227, 460] on div "Shapes L" at bounding box center [224, 456] width 44 height 35
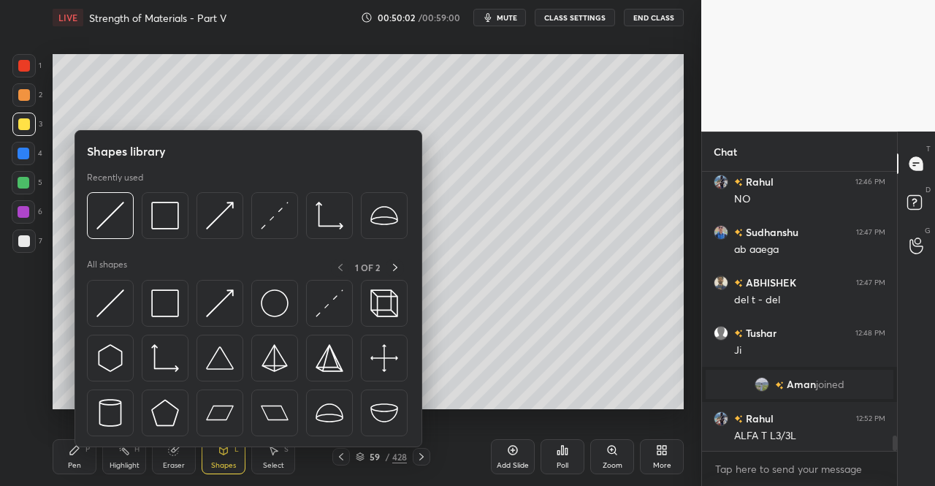
click at [128, 303] on div at bounding box center [110, 303] width 47 height 47
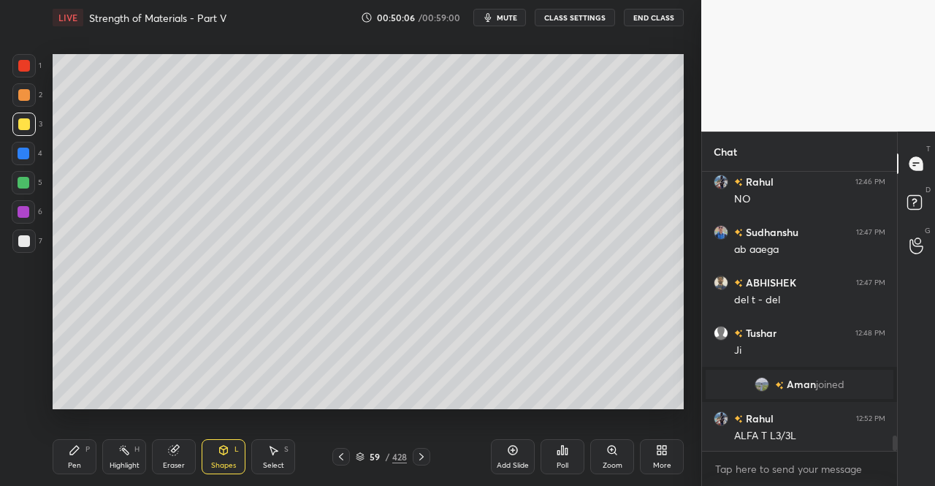
click at [217, 467] on div "Shapes" at bounding box center [223, 465] width 25 height 7
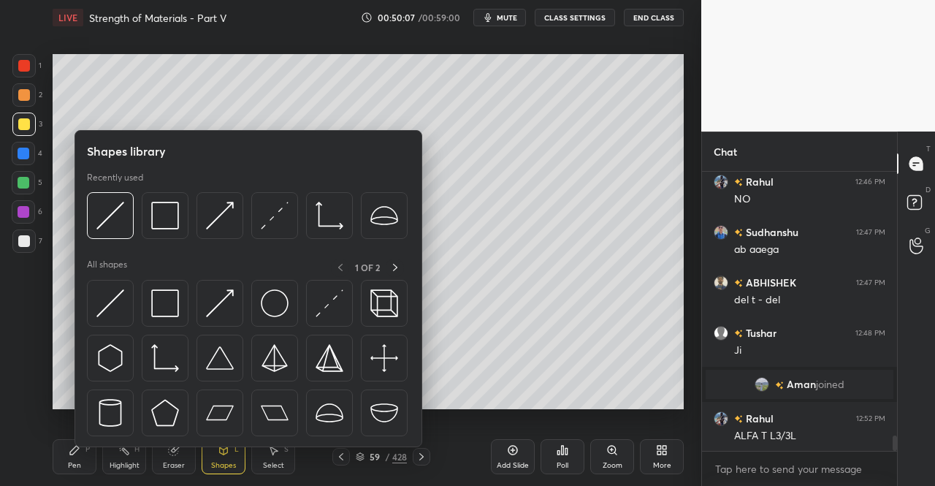
click at [80, 461] on div "Pen P" at bounding box center [75, 456] width 44 height 35
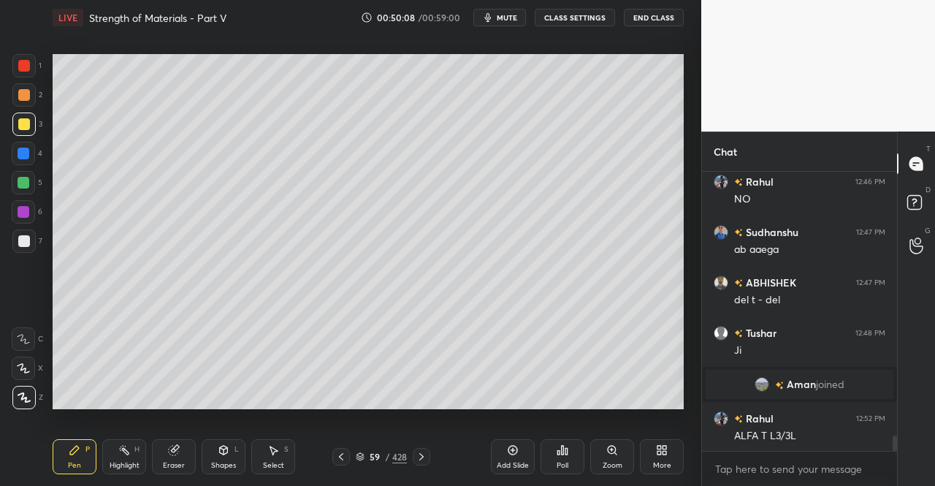
click at [22, 121] on div at bounding box center [24, 124] width 12 height 12
click at [40, 132] on div "3" at bounding box center [27, 124] width 30 height 23
click at [183, 457] on div "Eraser" at bounding box center [174, 456] width 44 height 35
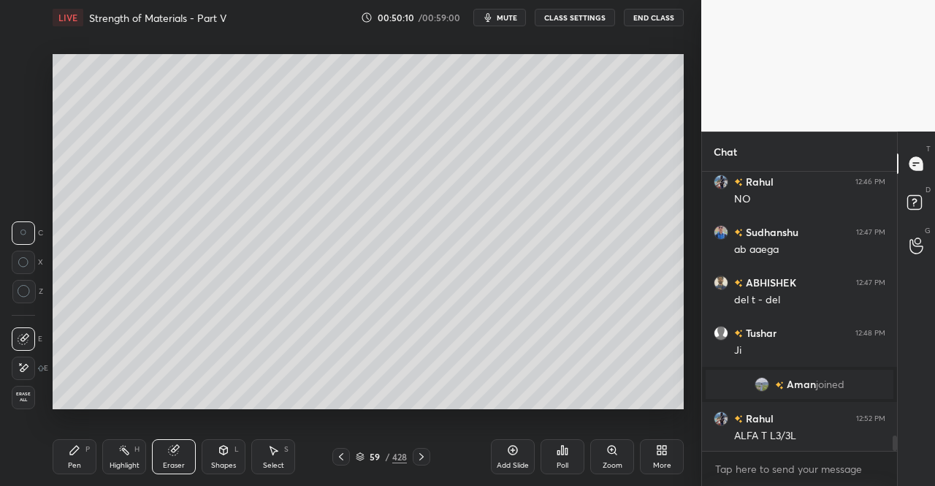
click at [229, 445] on div "Shapes L" at bounding box center [224, 456] width 44 height 35
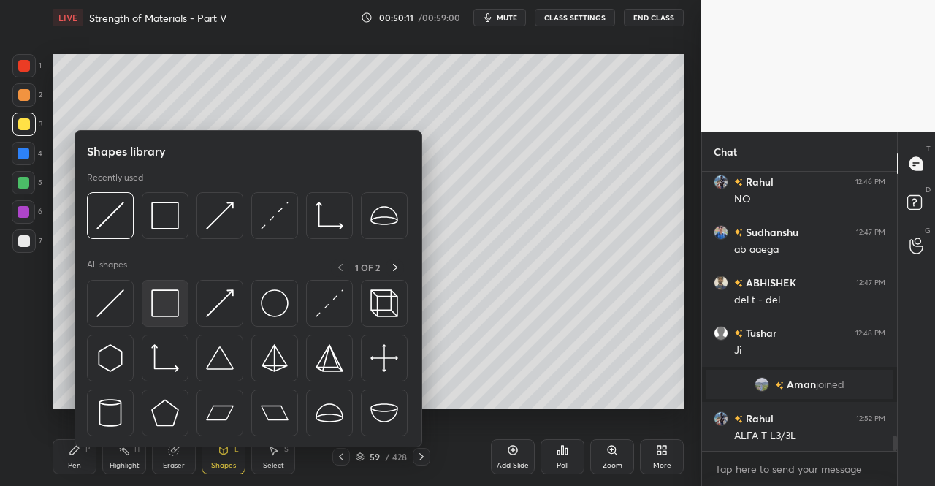
click at [167, 296] on img at bounding box center [165, 303] width 28 height 28
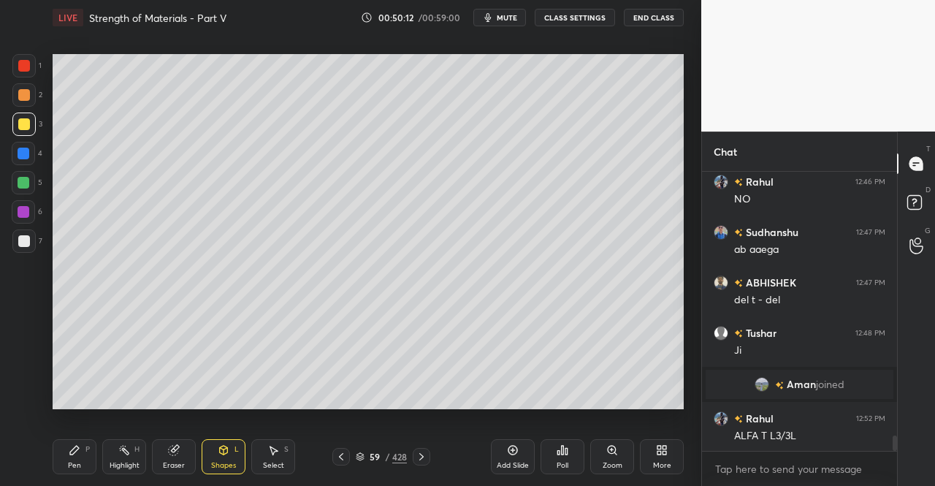
click at [20, 246] on div at bounding box center [24, 241] width 12 height 12
click at [58, 460] on div "Pen P" at bounding box center [75, 456] width 44 height 35
click at [58, 450] on div "Pen P" at bounding box center [75, 456] width 44 height 35
click at [19, 123] on div at bounding box center [24, 124] width 12 height 12
click at [23, 126] on div at bounding box center [24, 124] width 12 height 12
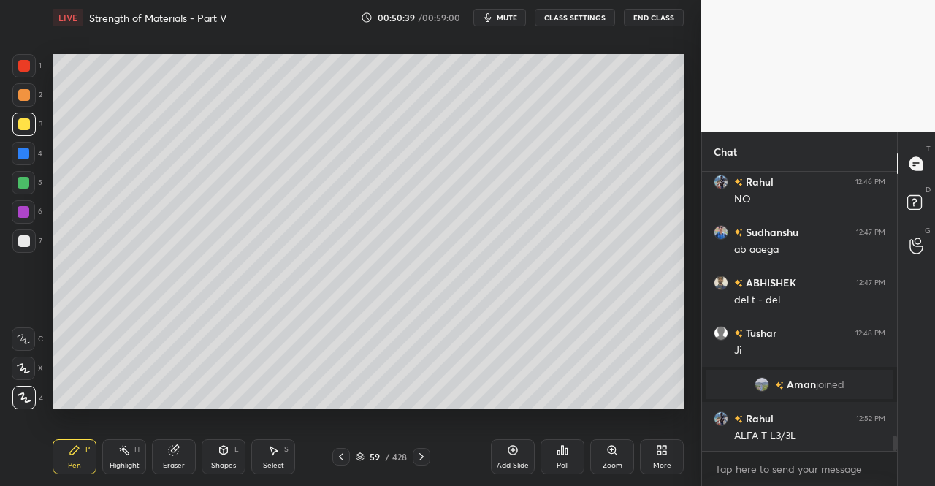
click at [169, 451] on icon at bounding box center [173, 450] width 9 height 9
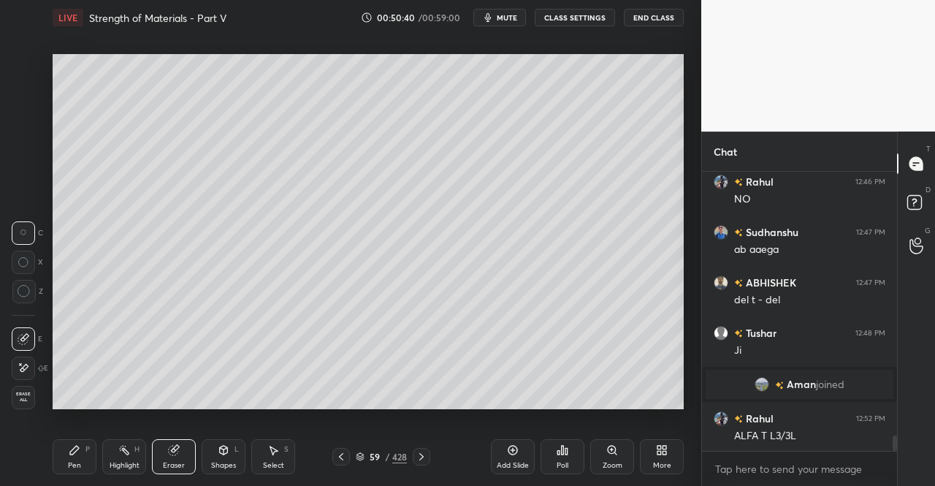
click at [86, 449] on div "P" at bounding box center [87, 449] width 4 height 7
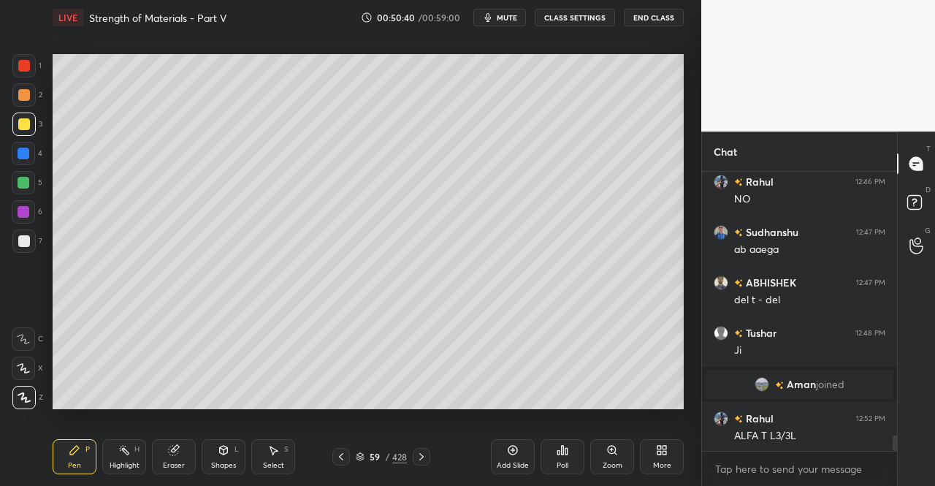
click at [83, 430] on div "Pen P Highlight H Eraser Shapes L Select S 59 / 428 Add Slide Poll Zoom More" at bounding box center [368, 456] width 631 height 58
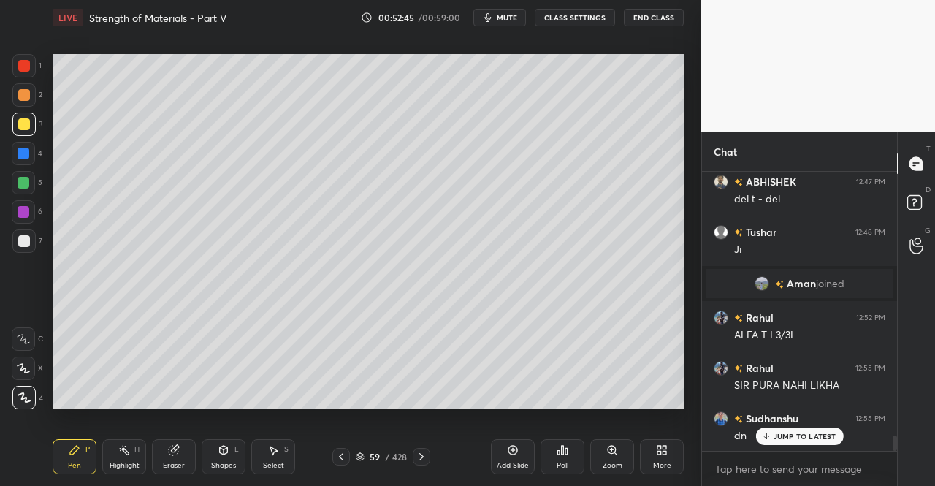
scroll to position [4906, 0]
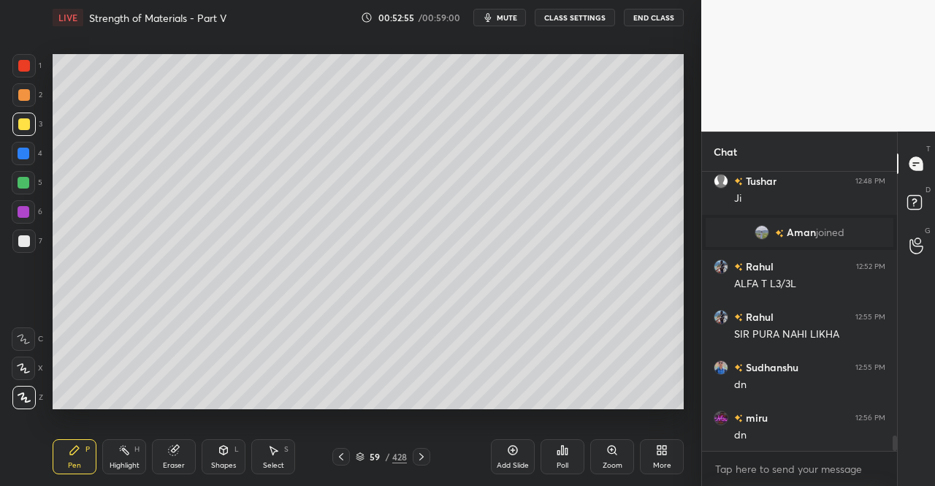
click at [170, 457] on div "Eraser" at bounding box center [174, 456] width 44 height 35
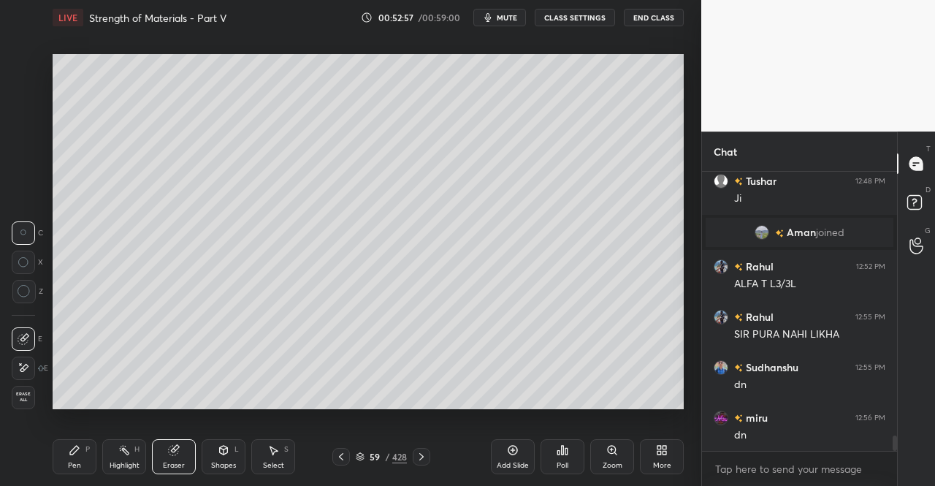
click at [68, 459] on div "Pen P" at bounding box center [75, 456] width 44 height 35
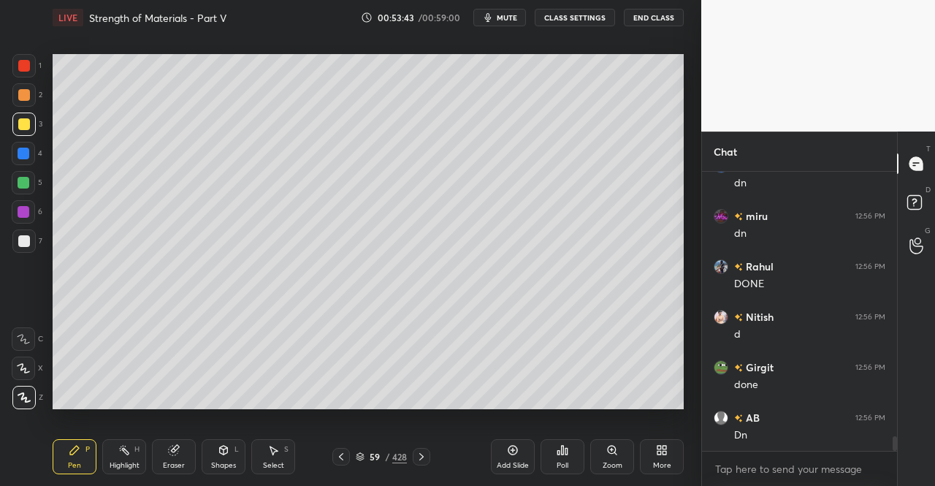
scroll to position [5157, 0]
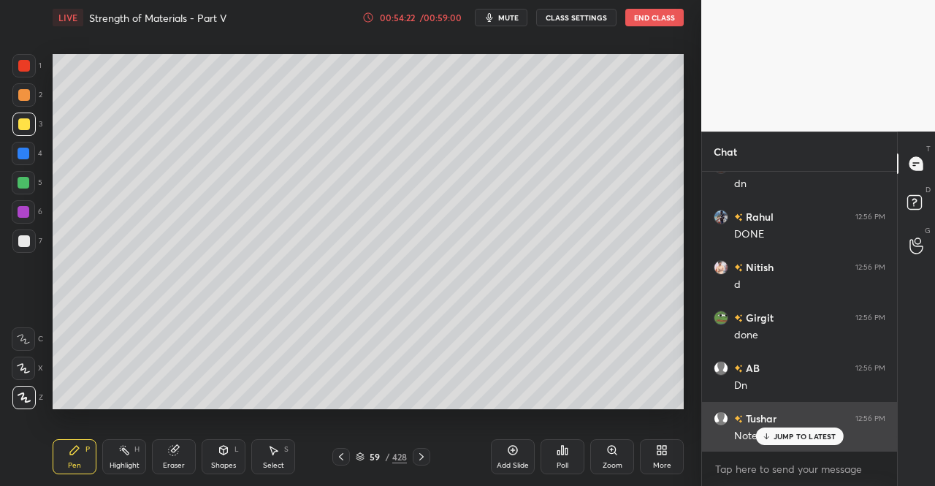
click at [794, 427] on div "Noted sir" at bounding box center [809, 435] width 151 height 18
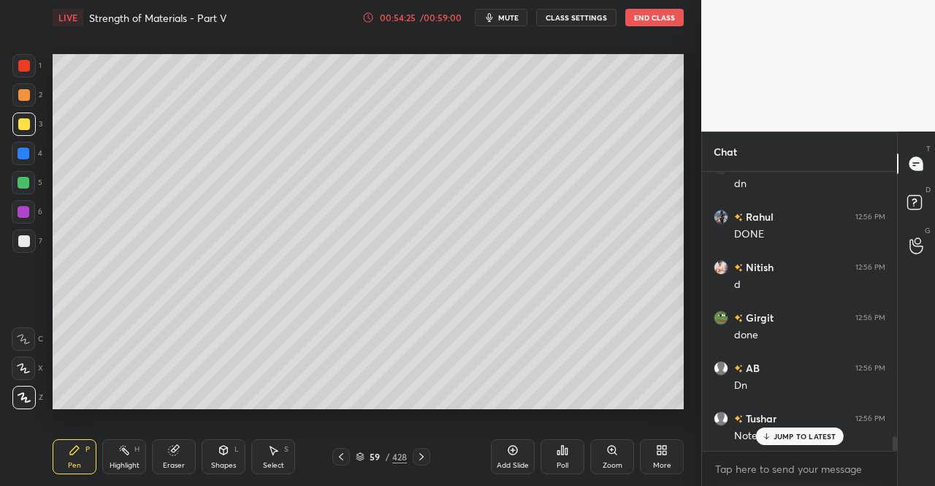
click at [419, 457] on icon at bounding box center [422, 457] width 12 height 12
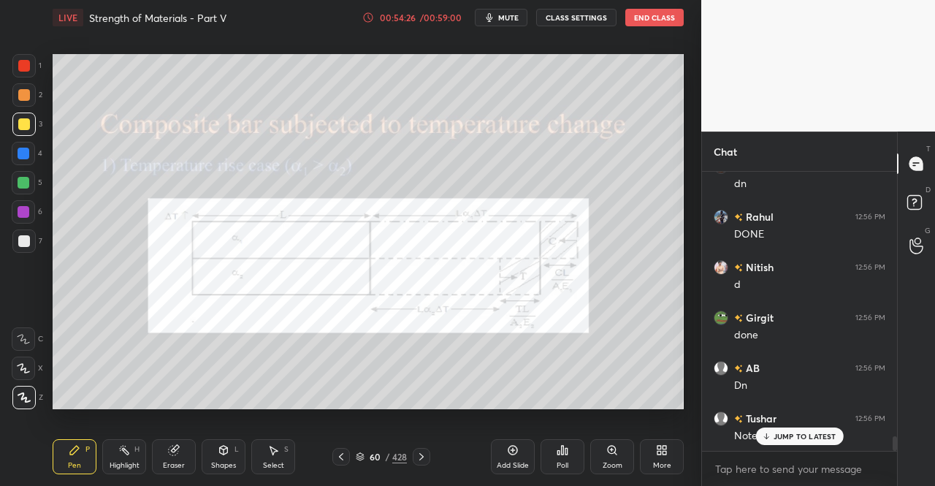
click at [783, 441] on p "JUMP TO LATEST" at bounding box center [805, 436] width 63 height 9
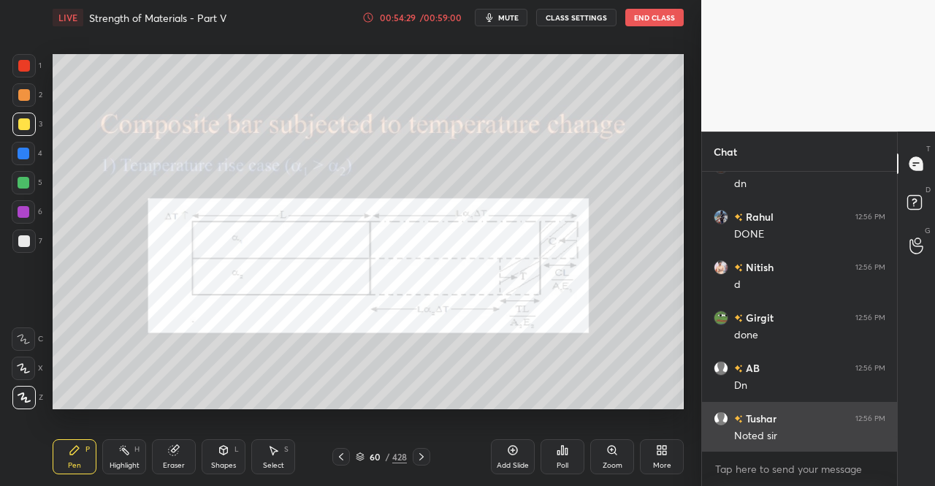
scroll to position [5208, 0]
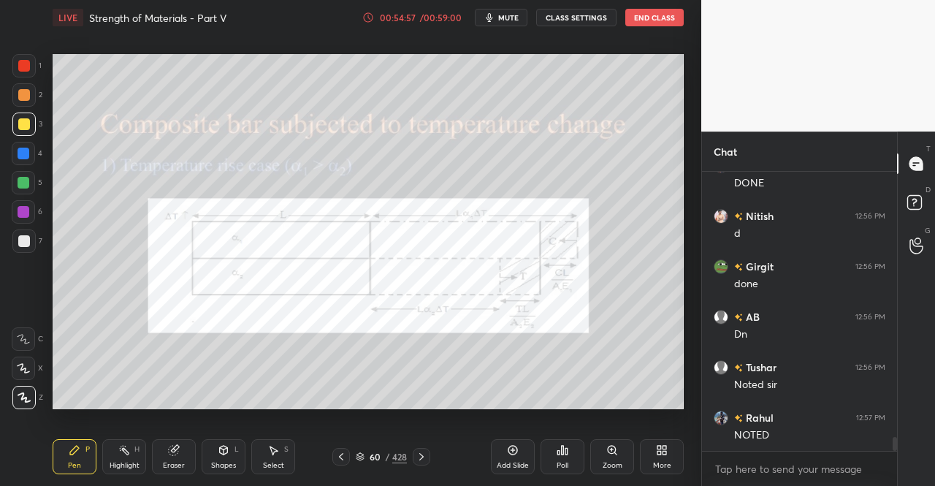
click at [33, 68] on div at bounding box center [23, 65] width 23 height 23
click at [32, 72] on div at bounding box center [23, 65] width 23 height 23
click at [208, 455] on div "Shapes L" at bounding box center [224, 456] width 44 height 35
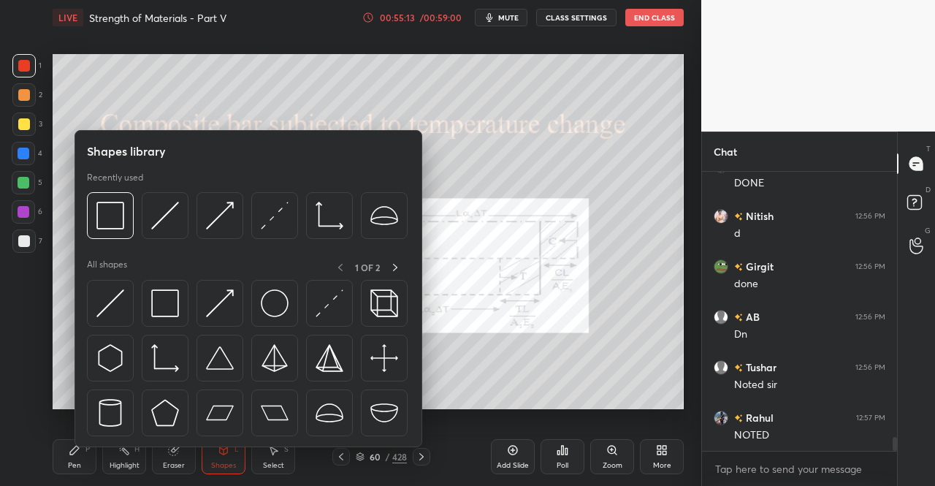
click at [159, 315] on img at bounding box center [165, 303] width 28 height 28
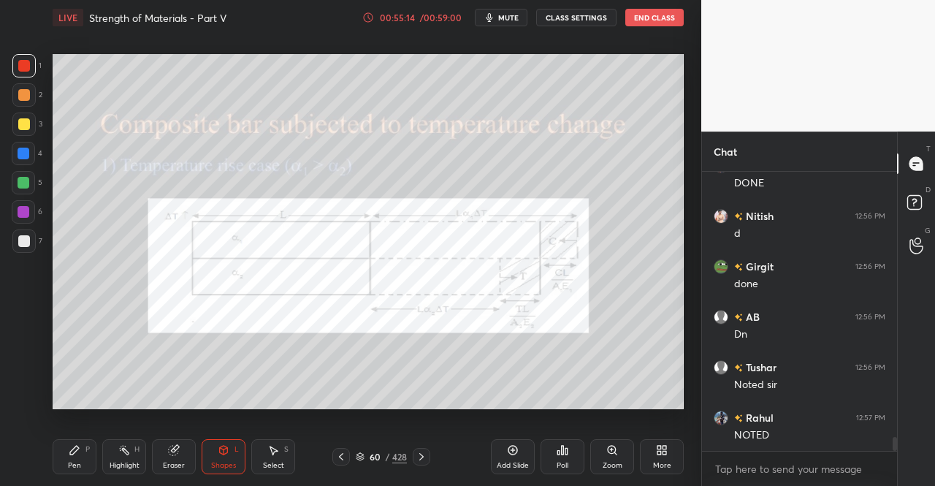
click at [15, 66] on div at bounding box center [23, 65] width 23 height 23
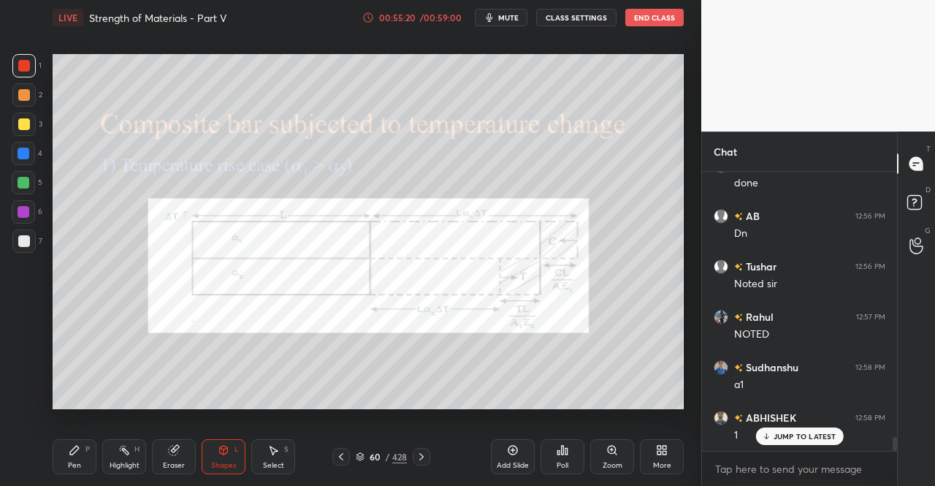
scroll to position [5359, 0]
click at [20, 153] on div at bounding box center [24, 154] width 12 height 12
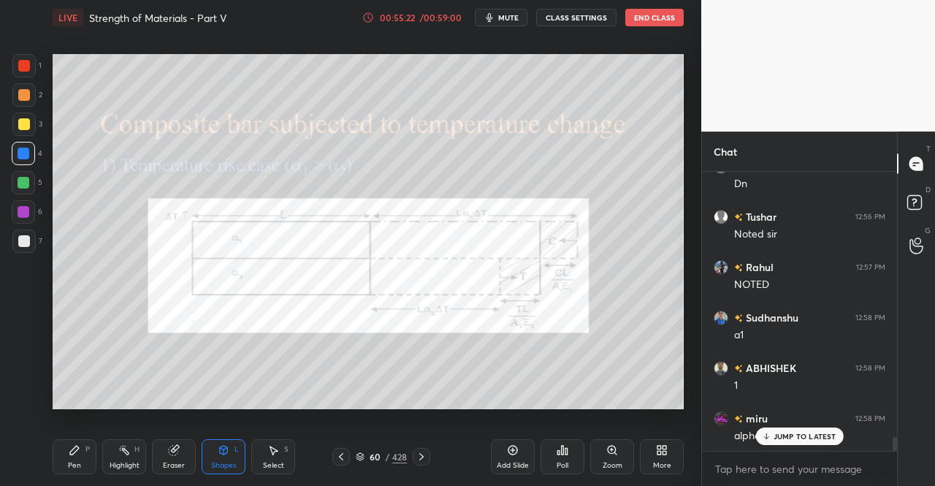
click at [219, 467] on div "Shapes" at bounding box center [223, 465] width 25 height 7
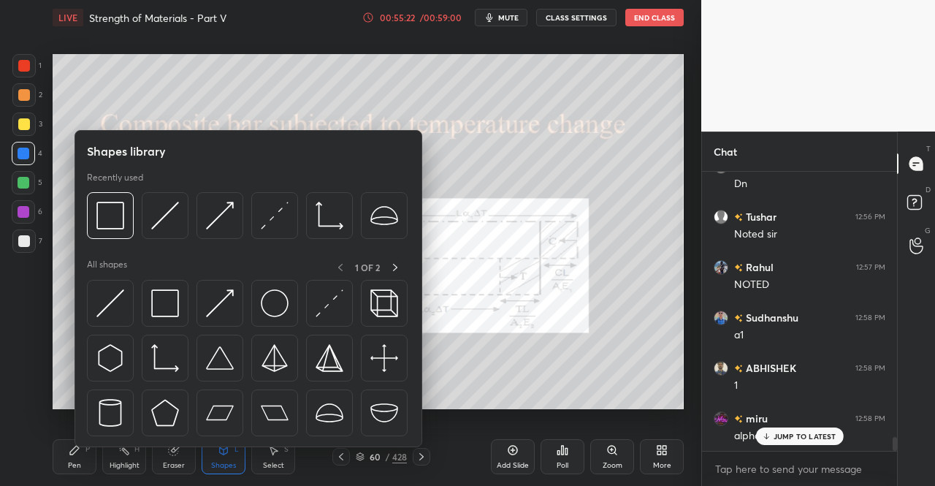
click at [165, 296] on img at bounding box center [165, 303] width 28 height 28
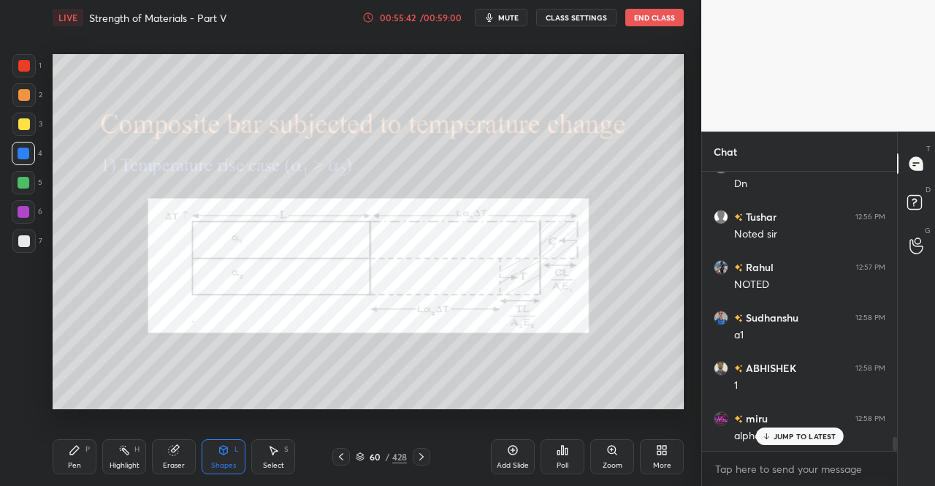
click at [19, 181] on div at bounding box center [24, 183] width 12 height 12
click at [28, 191] on div at bounding box center [23, 182] width 23 height 23
click at [225, 452] on icon at bounding box center [224, 450] width 8 height 9
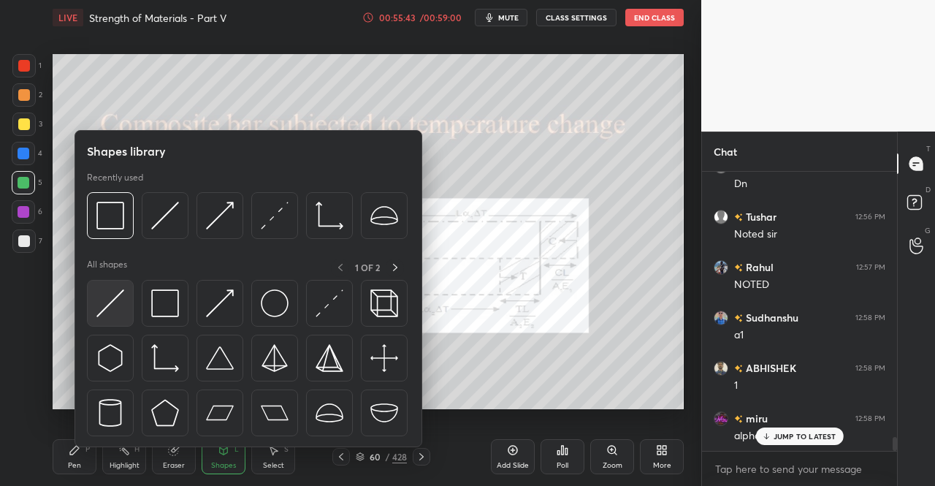
click at [110, 307] on img at bounding box center [110, 303] width 28 height 28
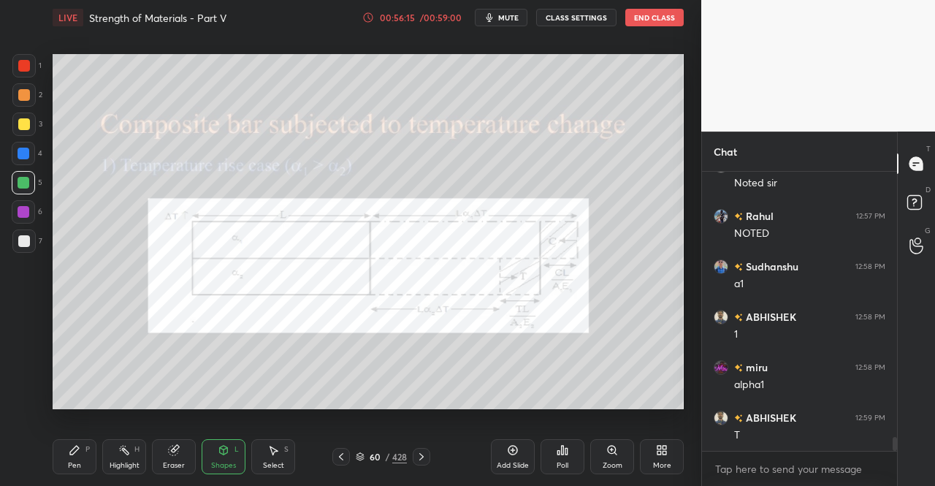
scroll to position [5425, 0]
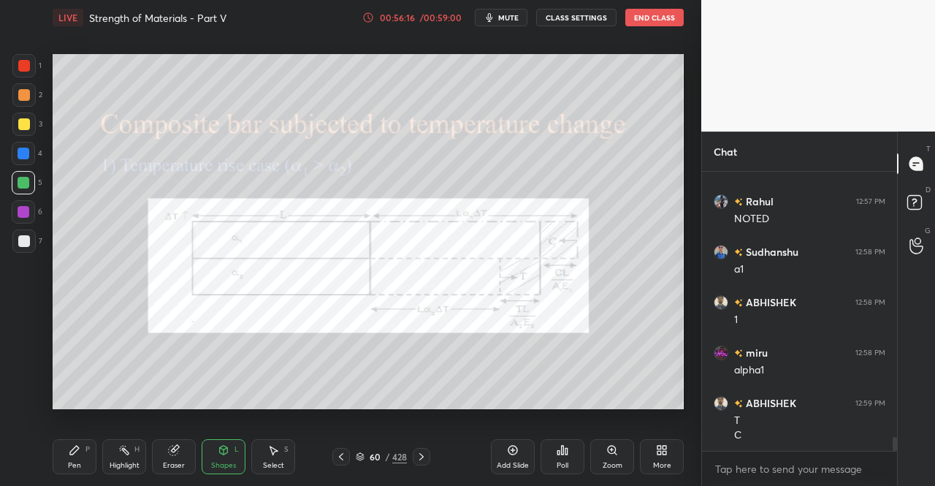
click at [63, 451] on div "Pen P" at bounding box center [75, 456] width 44 height 35
click at [80, 445] on div "Pen P" at bounding box center [75, 456] width 44 height 35
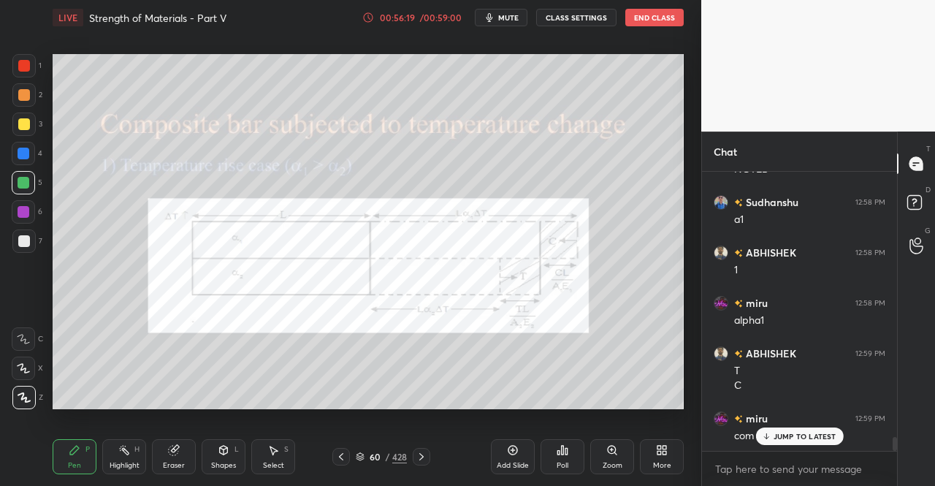
scroll to position [5526, 0]
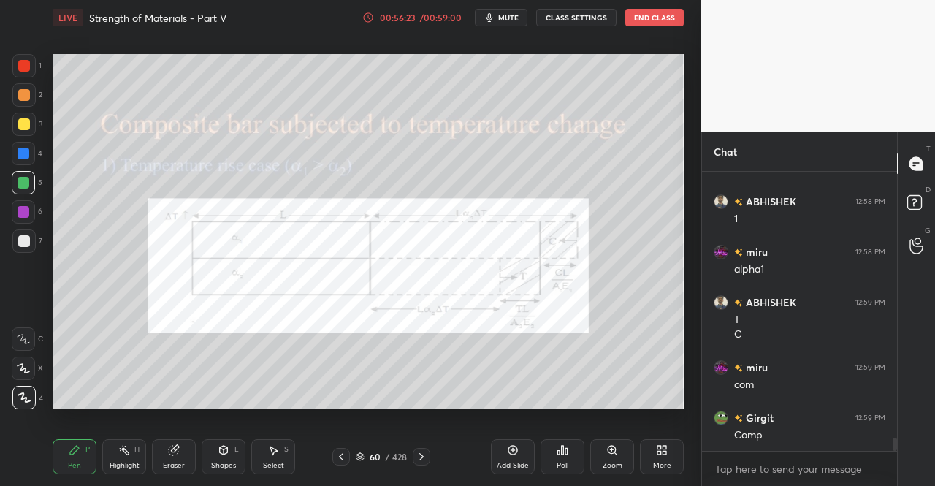
click at [23, 122] on div at bounding box center [24, 124] width 12 height 12
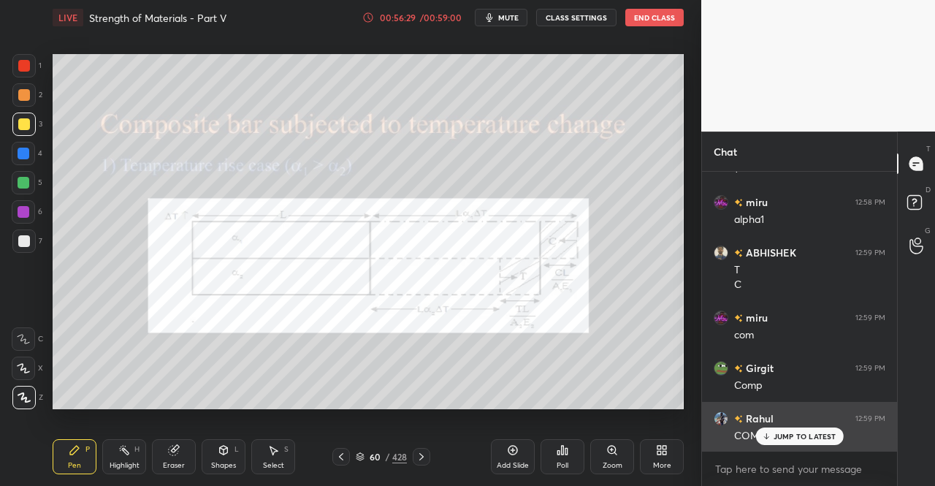
click at [779, 438] on p "JUMP TO LATEST" at bounding box center [805, 436] width 63 height 9
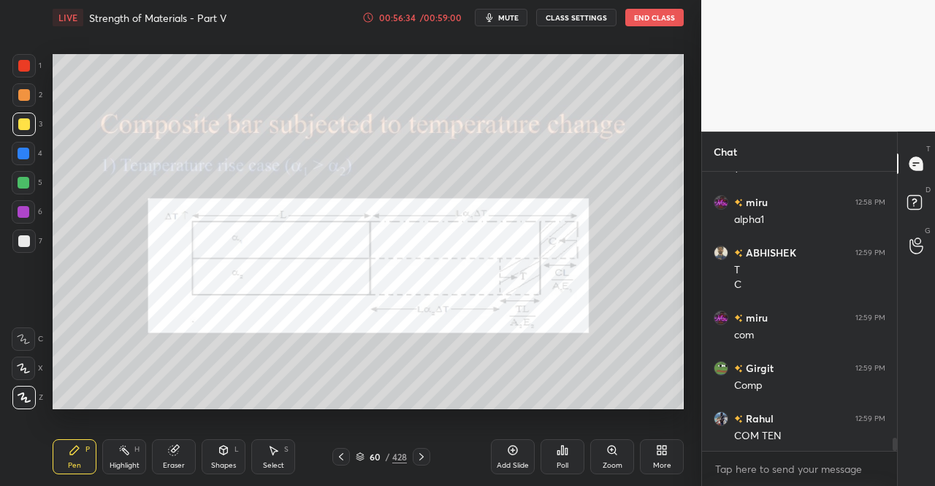
scroll to position [5626, 0]
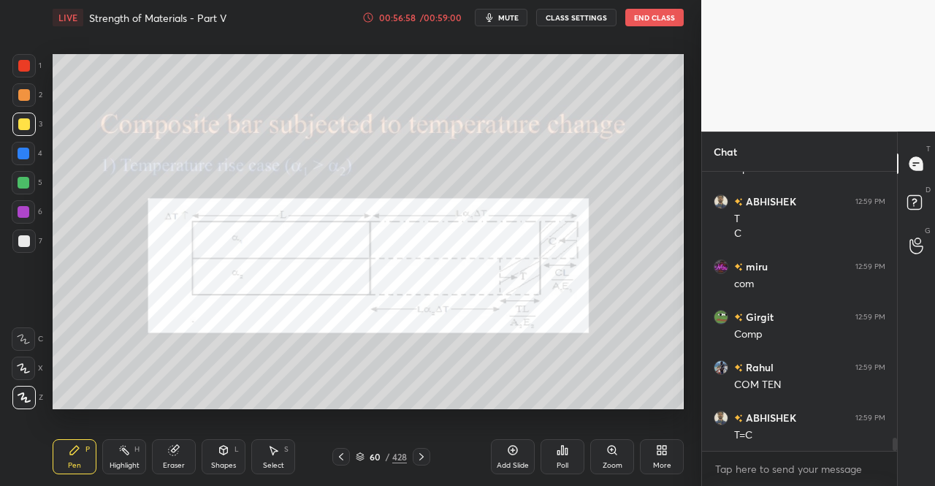
click at [511, 17] on span "mute" at bounding box center [508, 17] width 20 height 10
click at [505, 20] on span "unmute" at bounding box center [507, 17] width 31 height 10
click at [70, 446] on icon at bounding box center [75, 450] width 12 height 12
click at [66, 429] on div "Pen P Highlight H Eraser Shapes L Select S 60 / 428 Add Slide Poll Zoom More" at bounding box center [368, 456] width 631 height 58
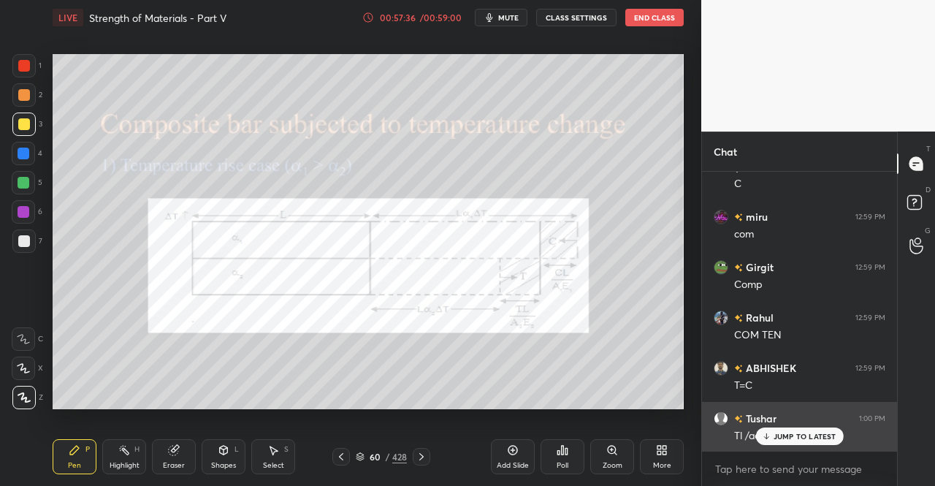
click at [779, 436] on p "JUMP TO LATEST" at bounding box center [805, 436] width 63 height 9
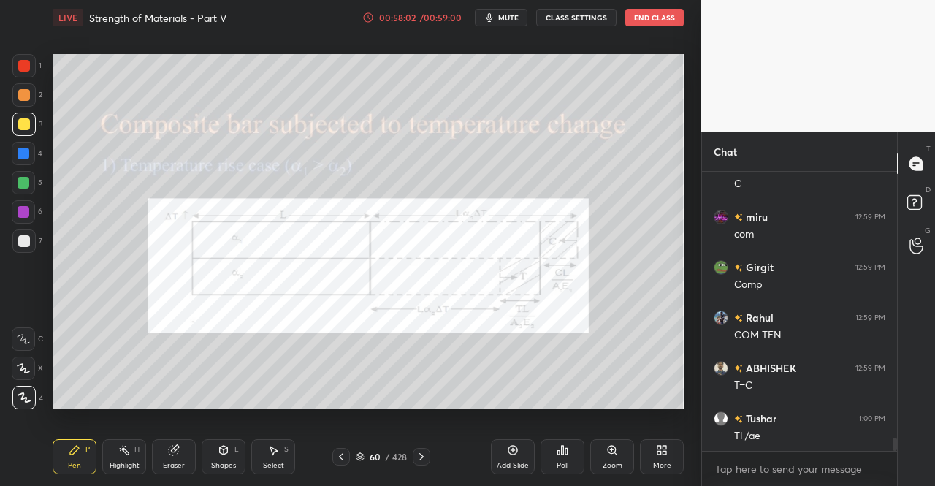
click at [424, 454] on icon at bounding box center [422, 457] width 12 height 12
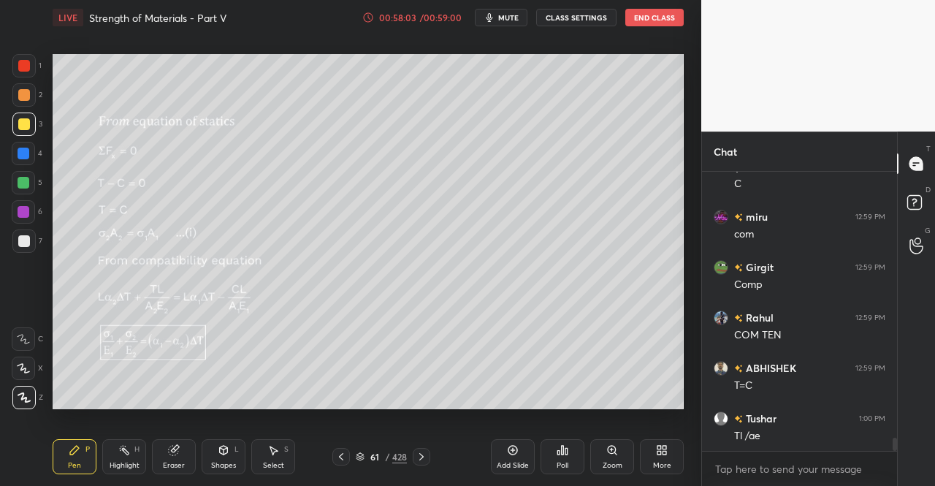
click at [70, 471] on div "Pen P" at bounding box center [75, 456] width 44 height 35
click at [423, 454] on icon at bounding box center [422, 457] width 12 height 12
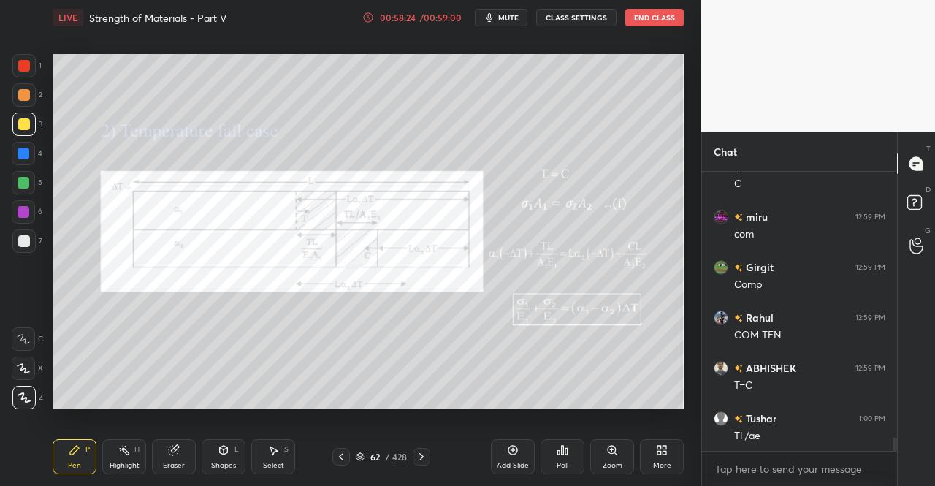
click at [221, 460] on div "Shapes L" at bounding box center [224, 456] width 44 height 35
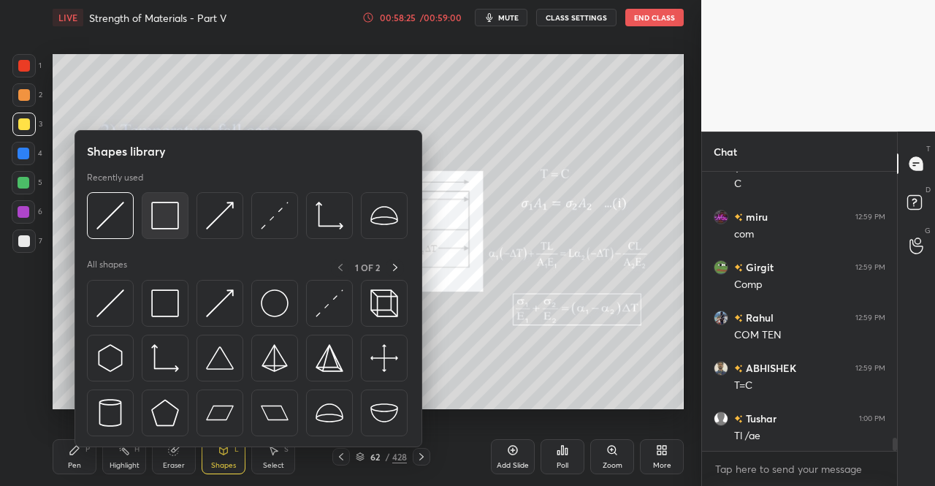
click at [168, 211] on img at bounding box center [165, 216] width 28 height 28
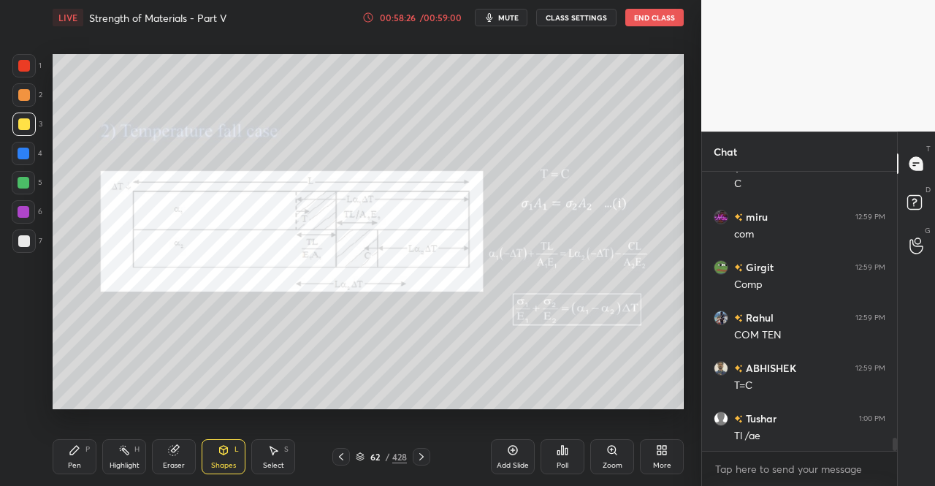
click at [23, 64] on div at bounding box center [24, 66] width 12 height 12
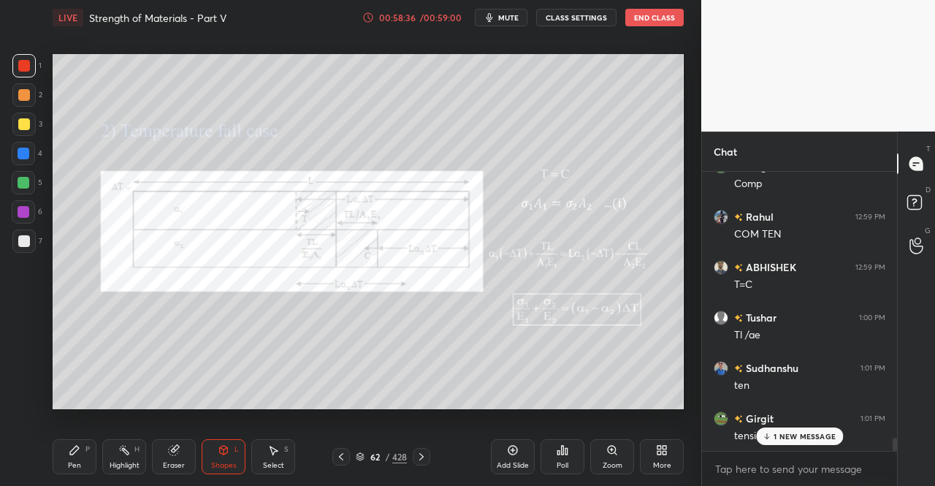
scroll to position [5828, 0]
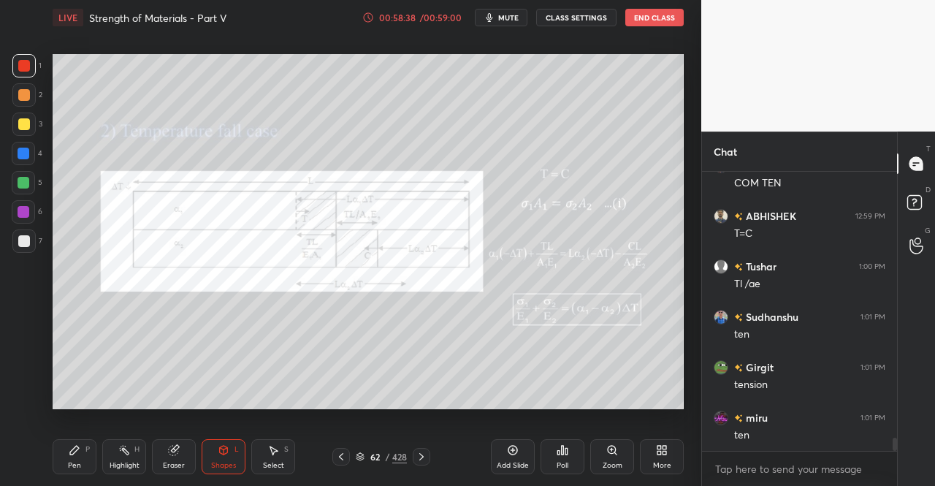
click at [22, 182] on div at bounding box center [24, 183] width 12 height 12
click at [26, 188] on div at bounding box center [24, 183] width 12 height 12
click at [22, 156] on div at bounding box center [24, 154] width 12 height 12
click at [221, 455] on icon at bounding box center [224, 450] width 12 height 12
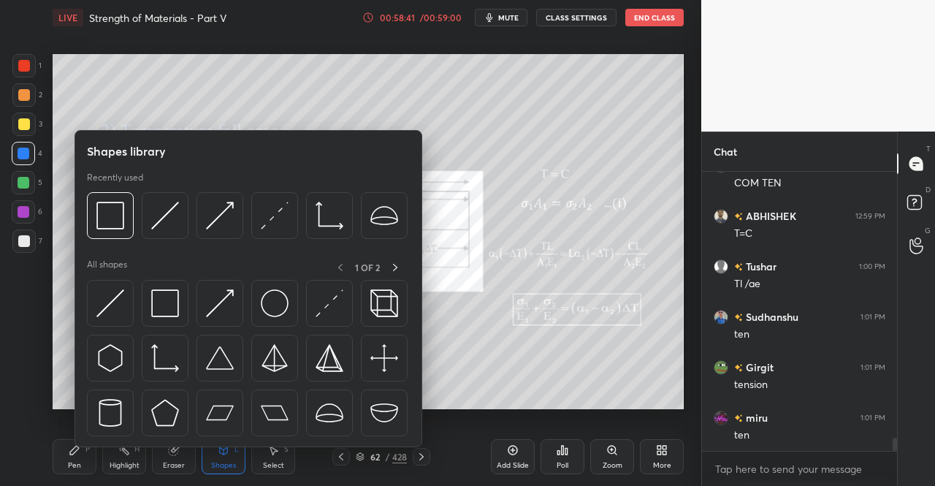
click at [172, 305] on img at bounding box center [165, 303] width 28 height 28
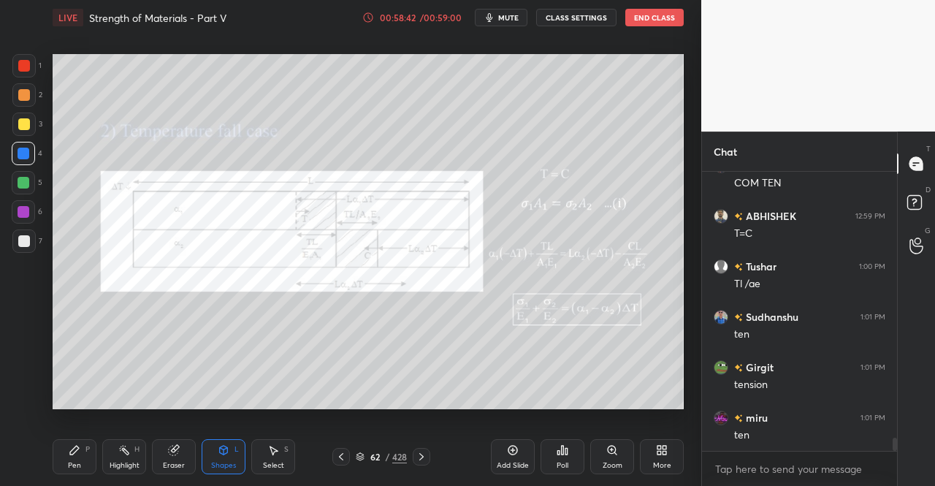
scroll to position [5878, 0]
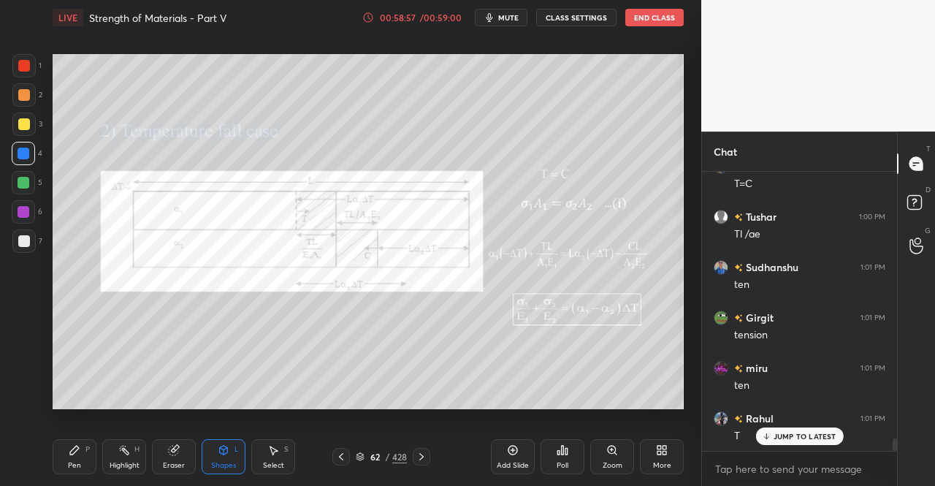
click at [344, 453] on icon at bounding box center [341, 457] width 12 height 12
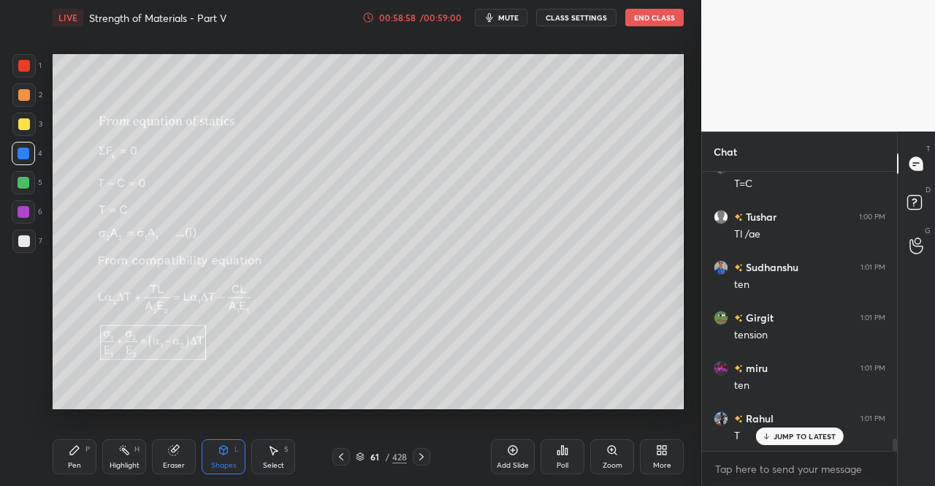
click at [341, 457] on icon at bounding box center [341, 457] width 12 height 12
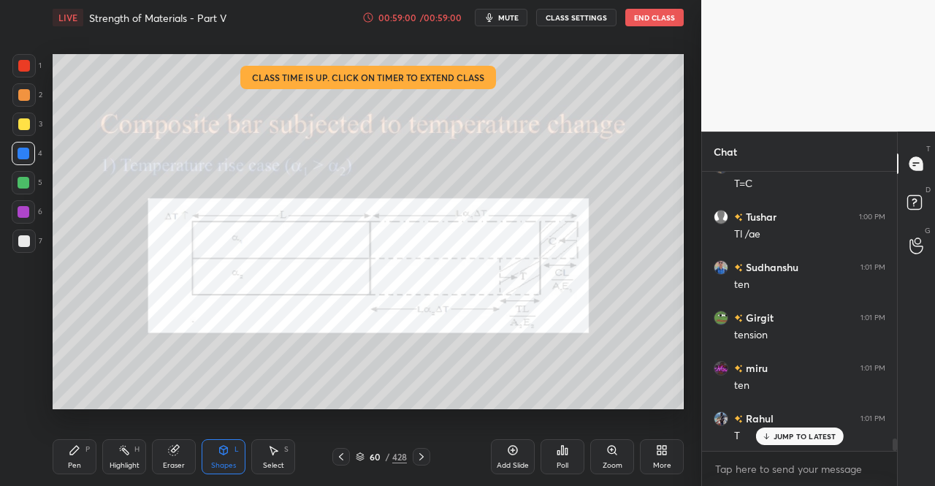
click at [419, 452] on icon at bounding box center [422, 457] width 12 height 12
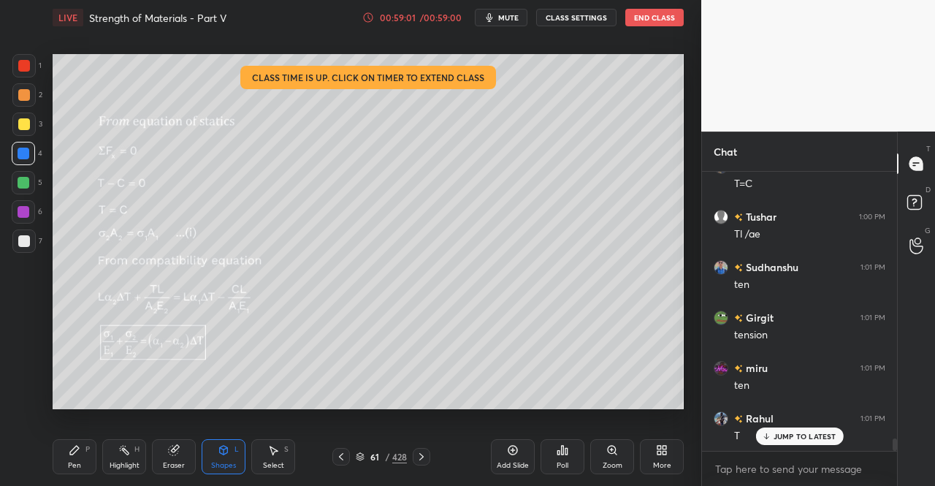
click at [421, 455] on icon at bounding box center [421, 456] width 4 height 7
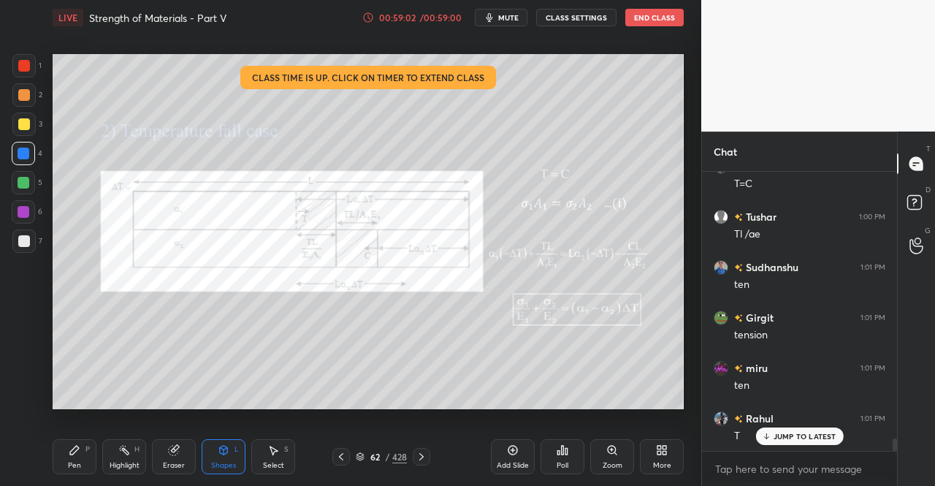
click at [210, 451] on div "Shapes L" at bounding box center [224, 456] width 44 height 35
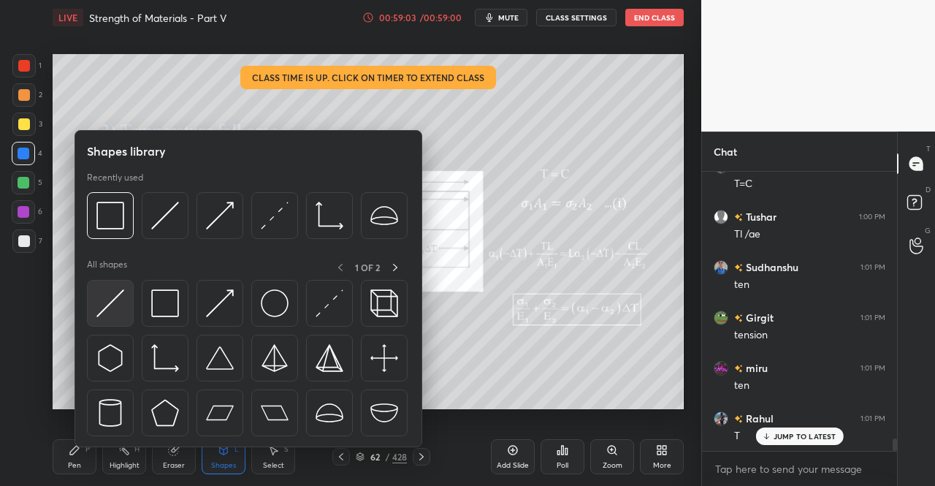
click at [109, 314] on img at bounding box center [110, 303] width 28 height 28
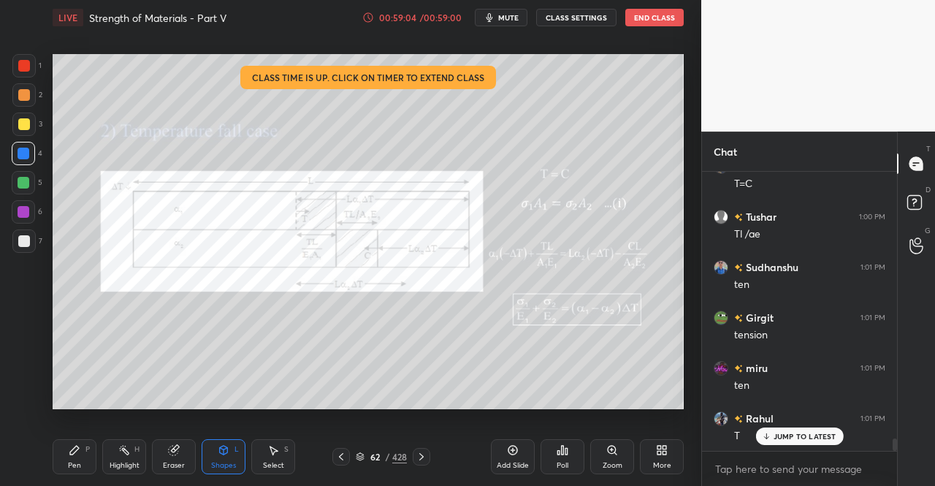
click at [22, 179] on div at bounding box center [24, 183] width 12 height 12
click at [77, 465] on div "Pen" at bounding box center [74, 465] width 13 height 7
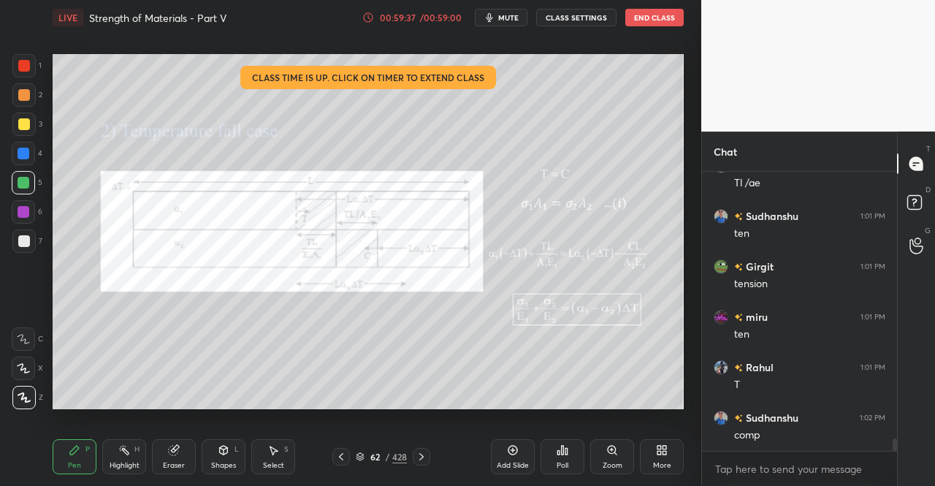
click at [174, 465] on div "Eraser" at bounding box center [174, 465] width 22 height 7
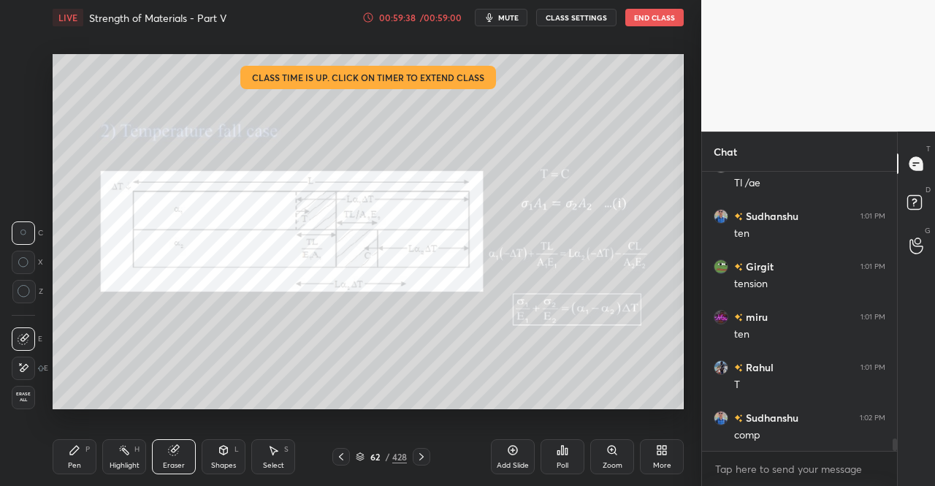
click at [230, 462] on div "Shapes" at bounding box center [223, 465] width 25 height 7
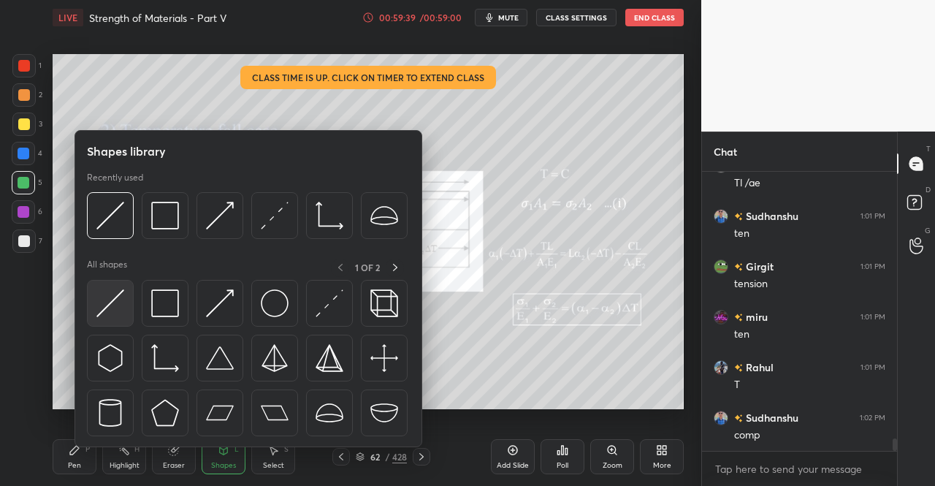
click at [107, 300] on img at bounding box center [110, 303] width 28 height 28
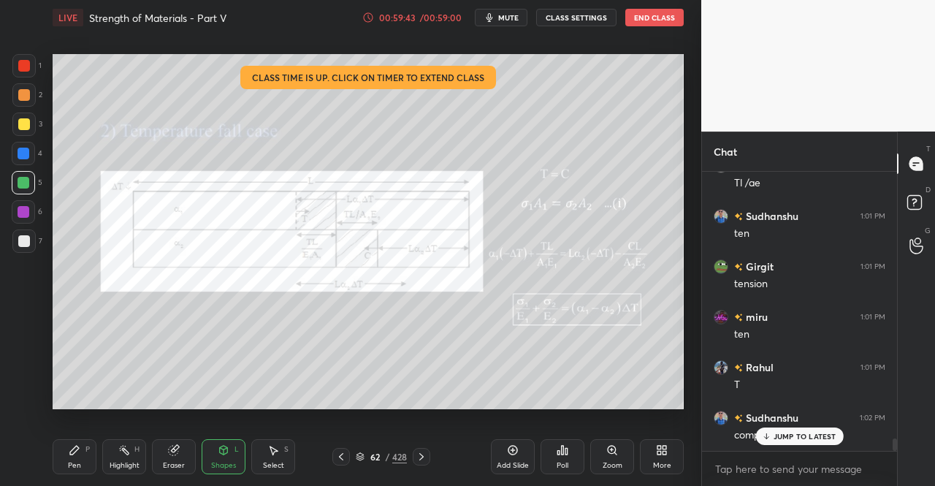
scroll to position [5979, 0]
click at [75, 460] on div "Pen P" at bounding box center [75, 456] width 44 height 35
click at [74, 432] on div "Pen P Highlight H Eraser Shapes L Select S 62 / 428 Add Slide Poll Zoom More" at bounding box center [368, 456] width 631 height 58
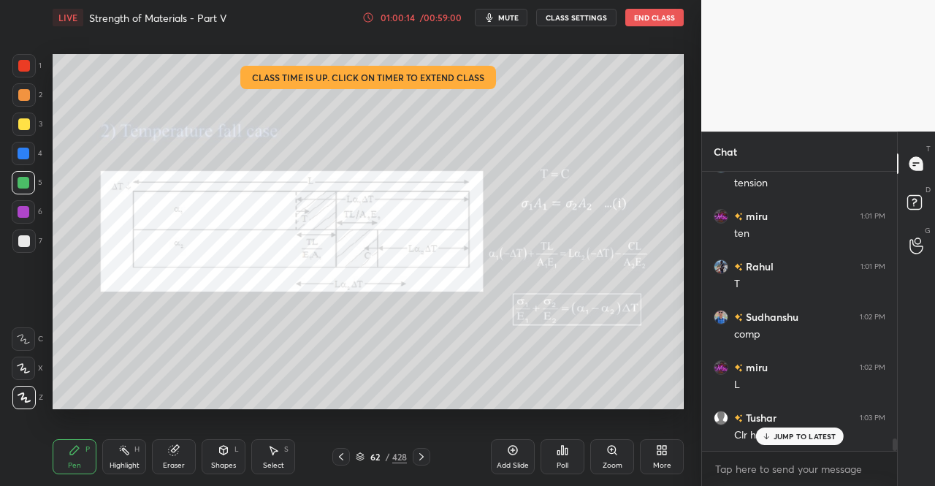
scroll to position [6080, 0]
click at [343, 451] on icon at bounding box center [341, 457] width 12 height 12
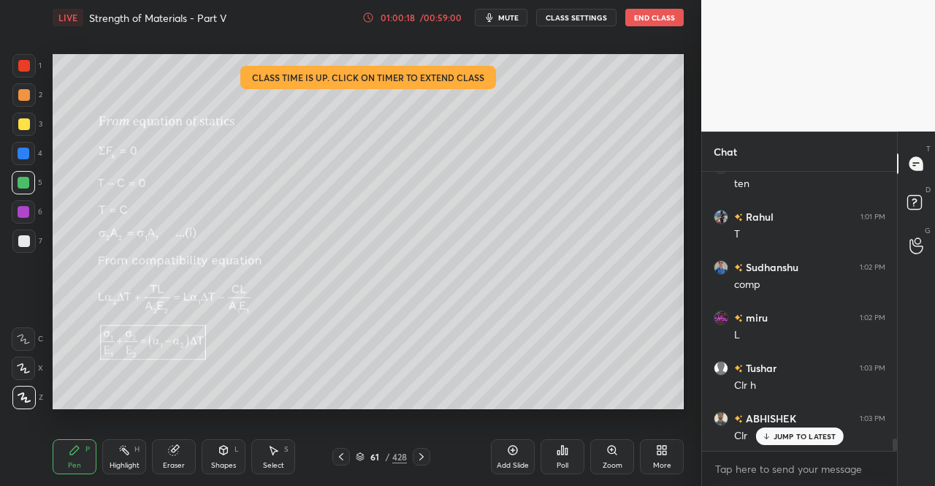
click at [425, 457] on icon at bounding box center [422, 457] width 12 height 12
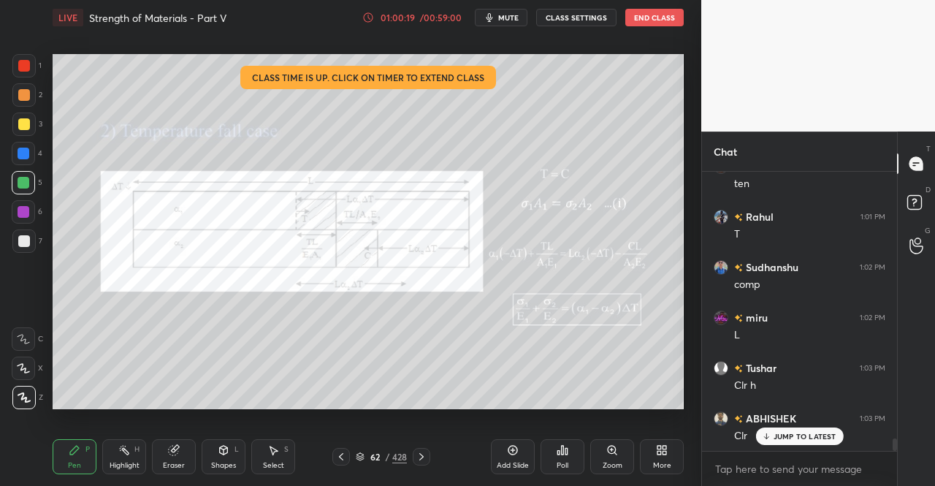
click at [773, 438] on div "JUMP TO LATEST" at bounding box center [800, 436] width 88 height 18
click at [424, 452] on icon at bounding box center [422, 457] width 12 height 12
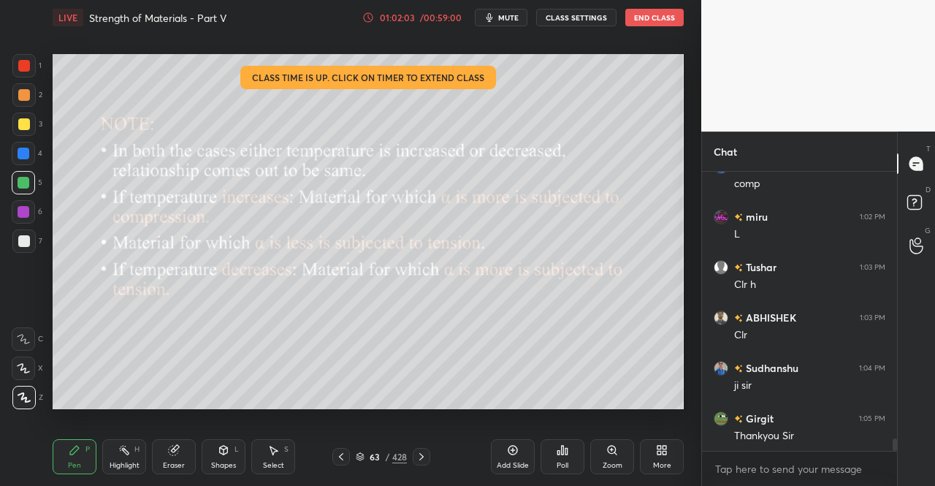
scroll to position [6231, 0]
click at [519, 22] on span "mute" at bounding box center [508, 17] width 20 height 10
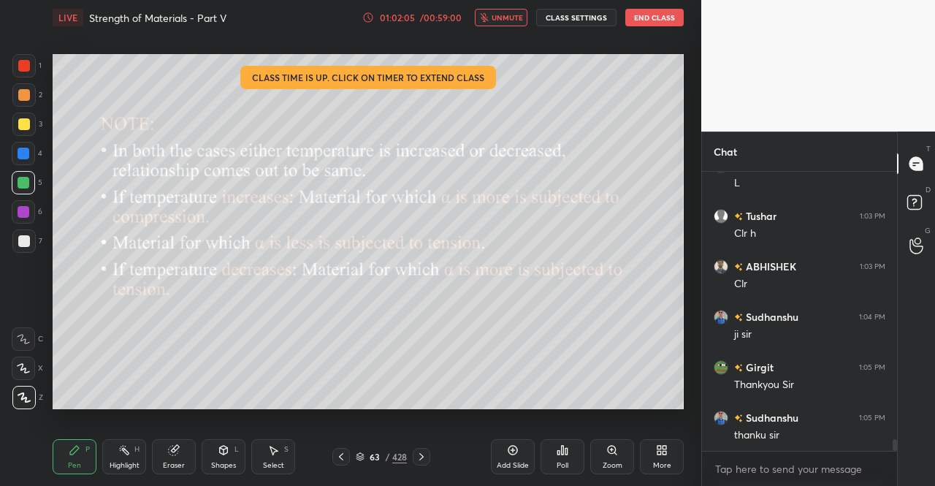
scroll to position [6281, 0]
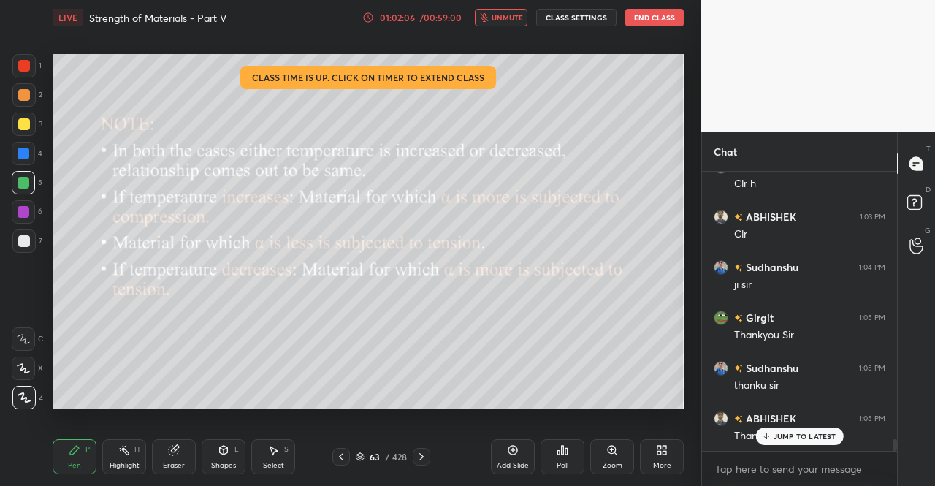
click at [643, 18] on button "End Class" at bounding box center [654, 18] width 58 height 18
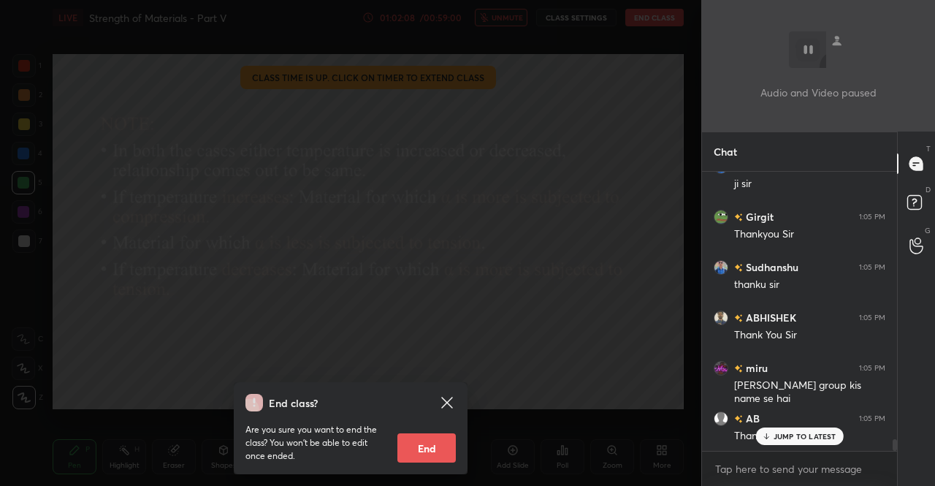
scroll to position [6433, 0]
click at [490, 58] on div "End class? Are you sure you want to end the class? You won’t be able to edit on…" at bounding box center [350, 243] width 701 height 486
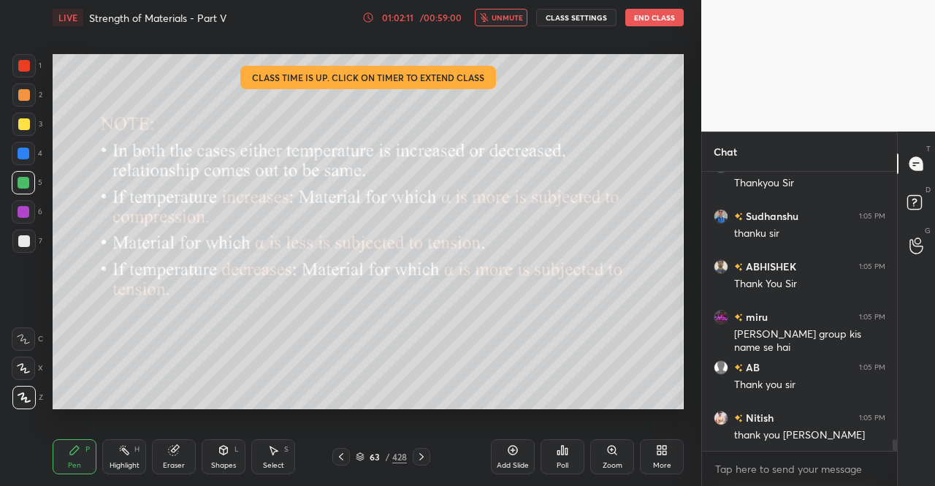
click at [510, 23] on button "unmute" at bounding box center [501, 18] width 53 height 18
click at [502, 20] on span "mute" at bounding box center [508, 17] width 20 height 10
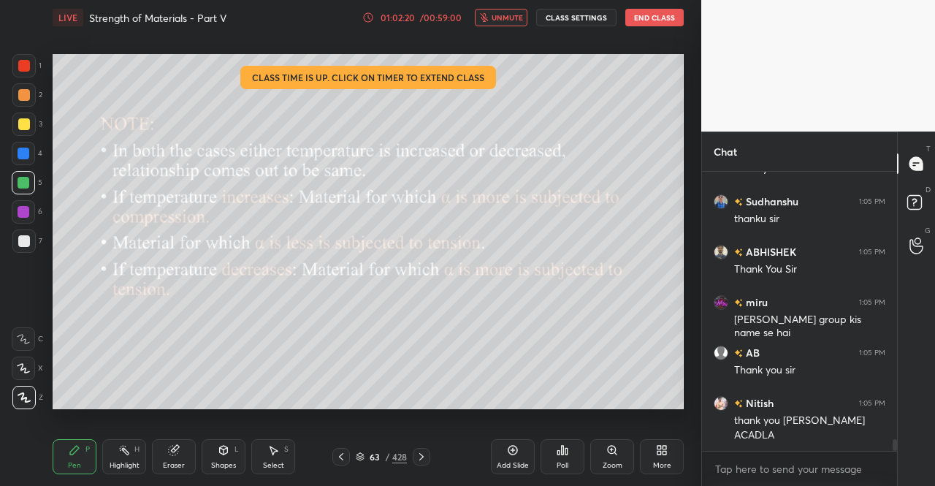
click at [675, 17] on button "End Class" at bounding box center [654, 18] width 58 height 18
